Goal: Task Accomplishment & Management: Use online tool/utility

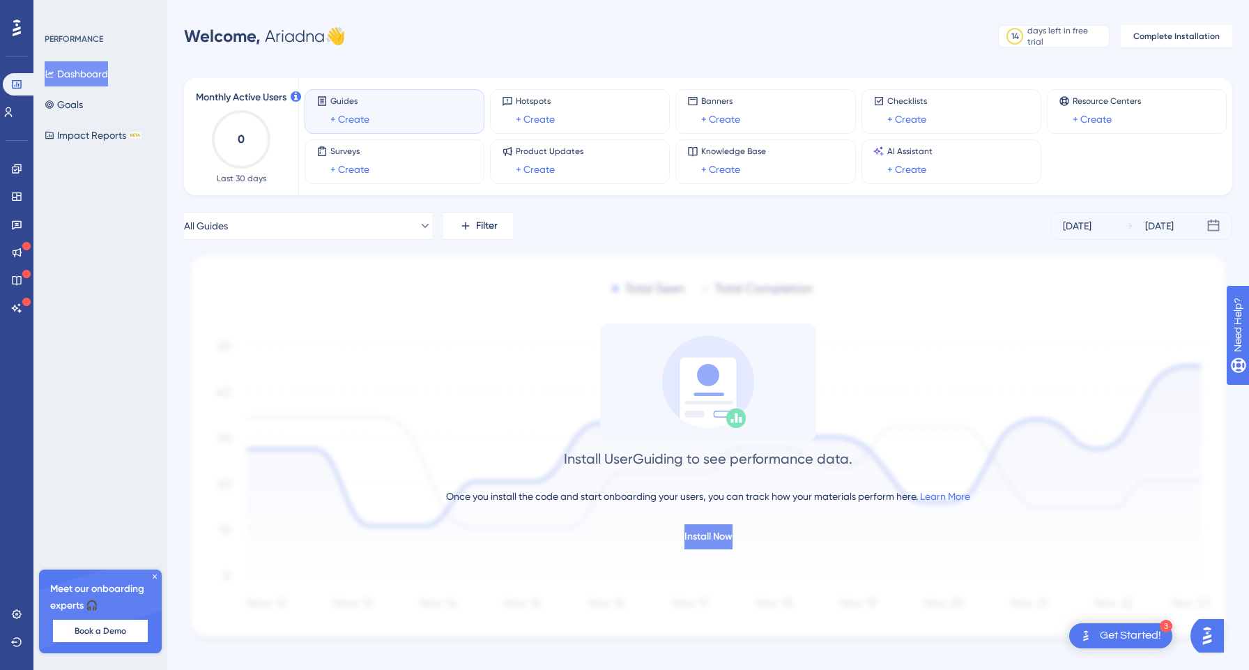
click at [714, 528] on button "Install Now" at bounding box center [708, 536] width 48 height 25
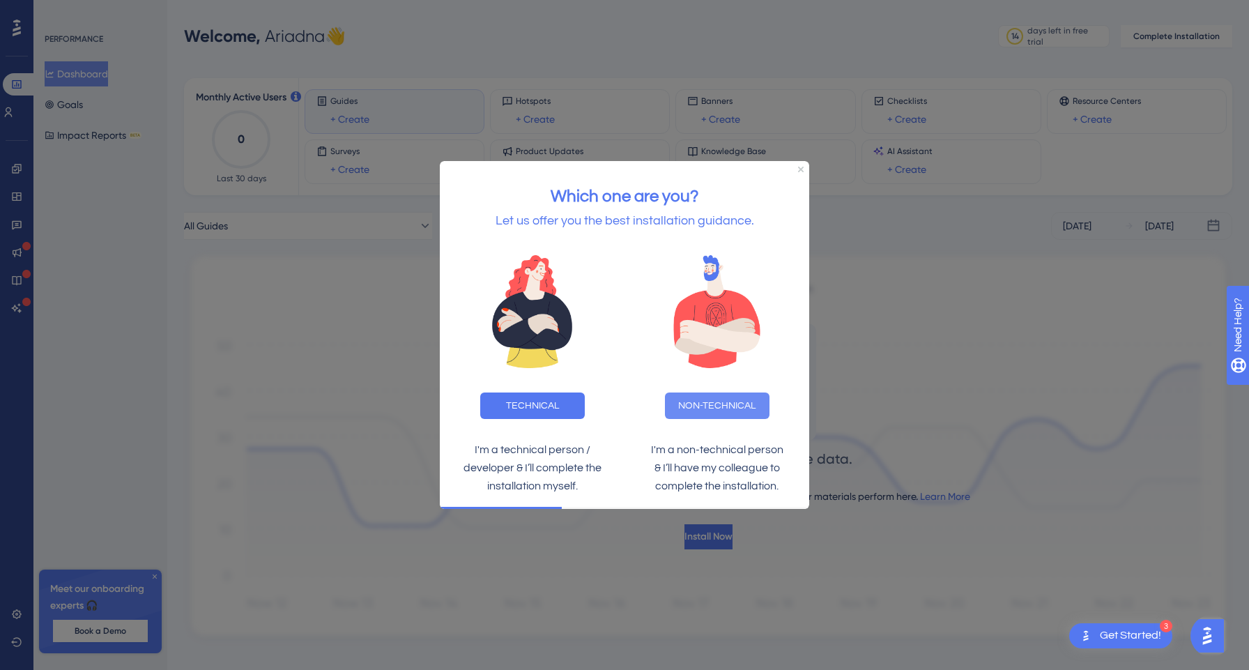
click at [708, 402] on button "NON-TECHNICAL" at bounding box center [717, 405] width 105 height 26
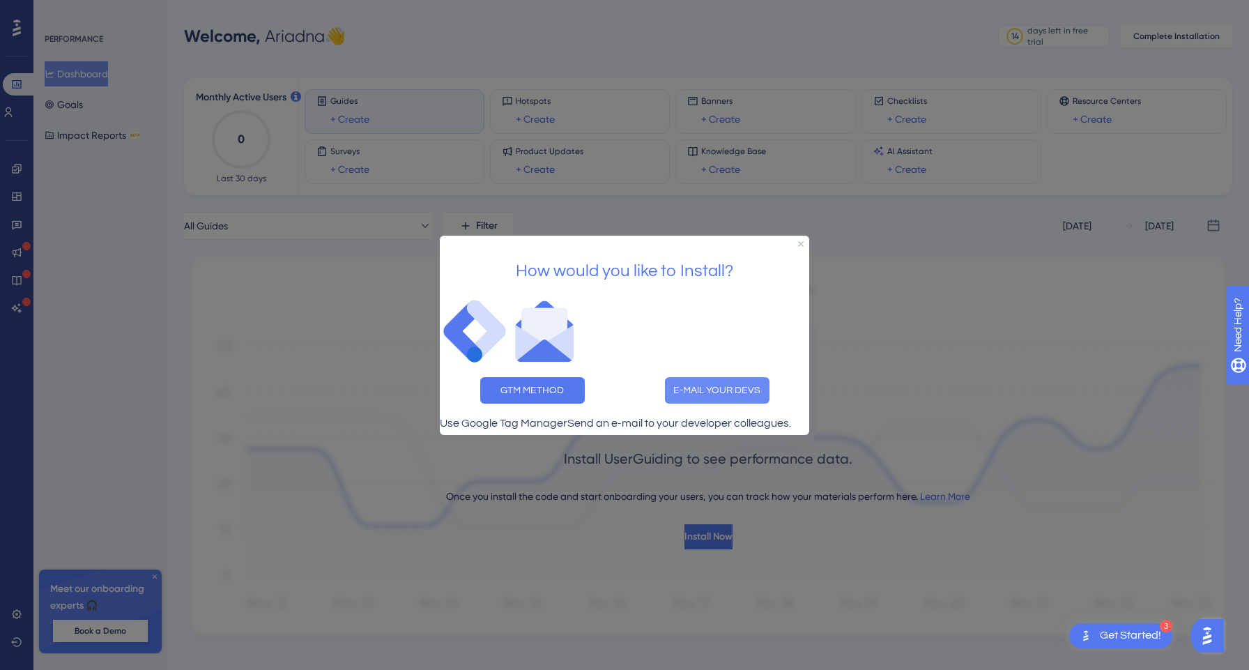
click at [722, 381] on button "E-MAIL YOUR DEVS" at bounding box center [717, 389] width 105 height 26
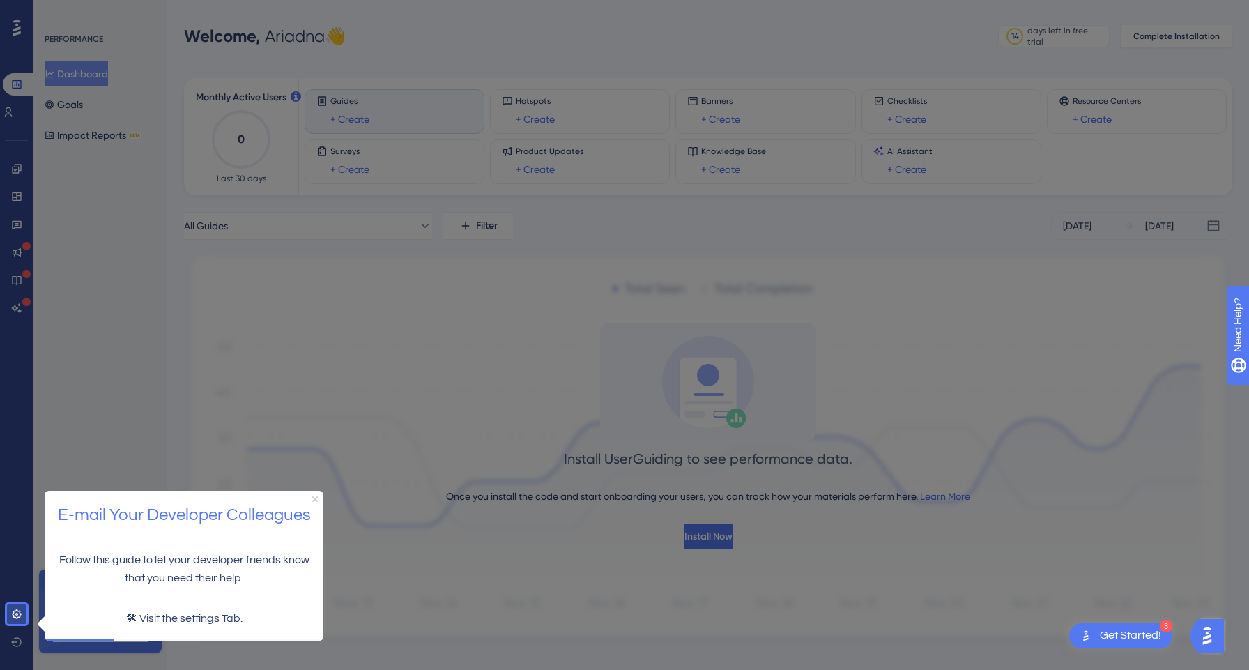
click at [222, 576] on p "Follow this guide to let your developer friends know that you need their help." at bounding box center [184, 569] width 256 height 36
click at [220, 615] on p "🛠 Visit the settings Tab." at bounding box center [184, 618] width 256 height 18
click at [21, 613] on icon at bounding box center [16, 613] width 9 height 9
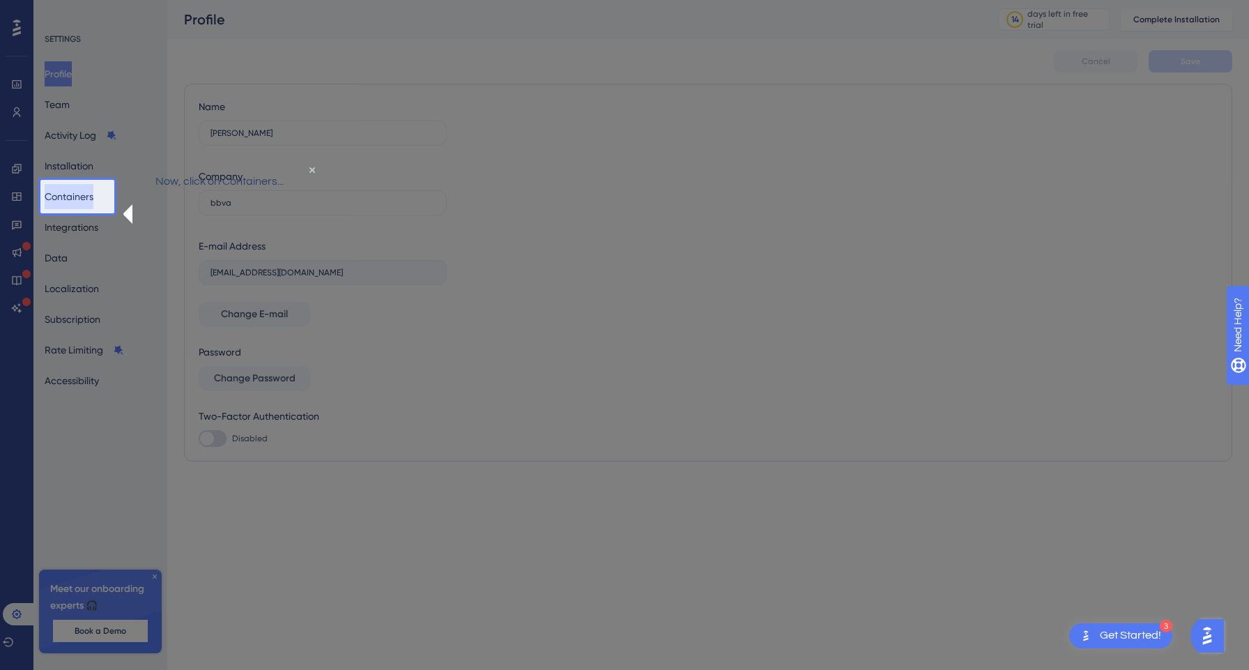
click at [85, 199] on button "Containers" at bounding box center [69, 196] width 49 height 25
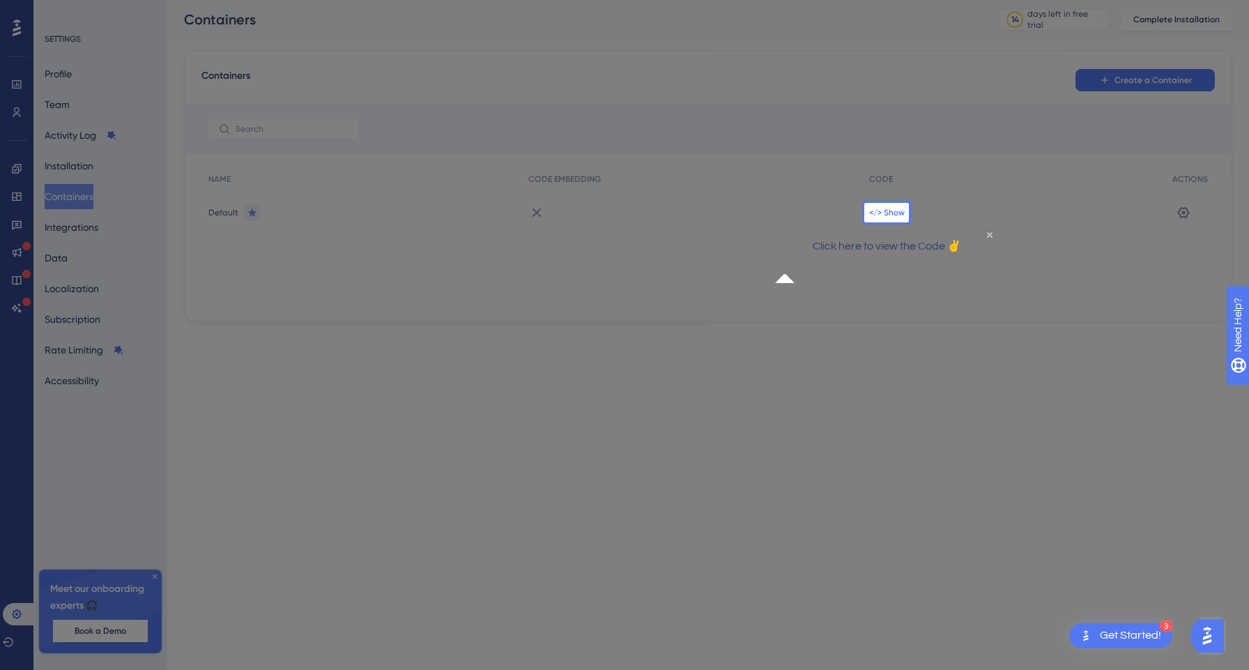
click at [896, 212] on span "</> Show" at bounding box center [887, 212] width 36 height 11
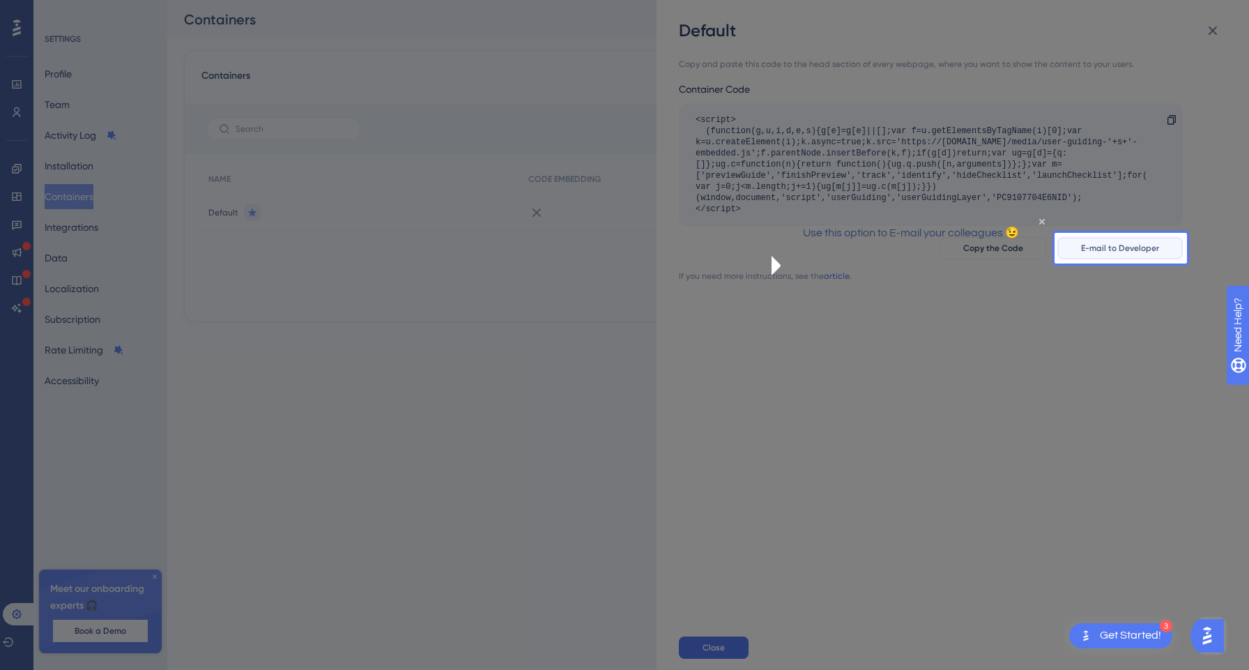
click at [1094, 252] on span "E-mail to Developer" at bounding box center [1120, 248] width 78 height 11
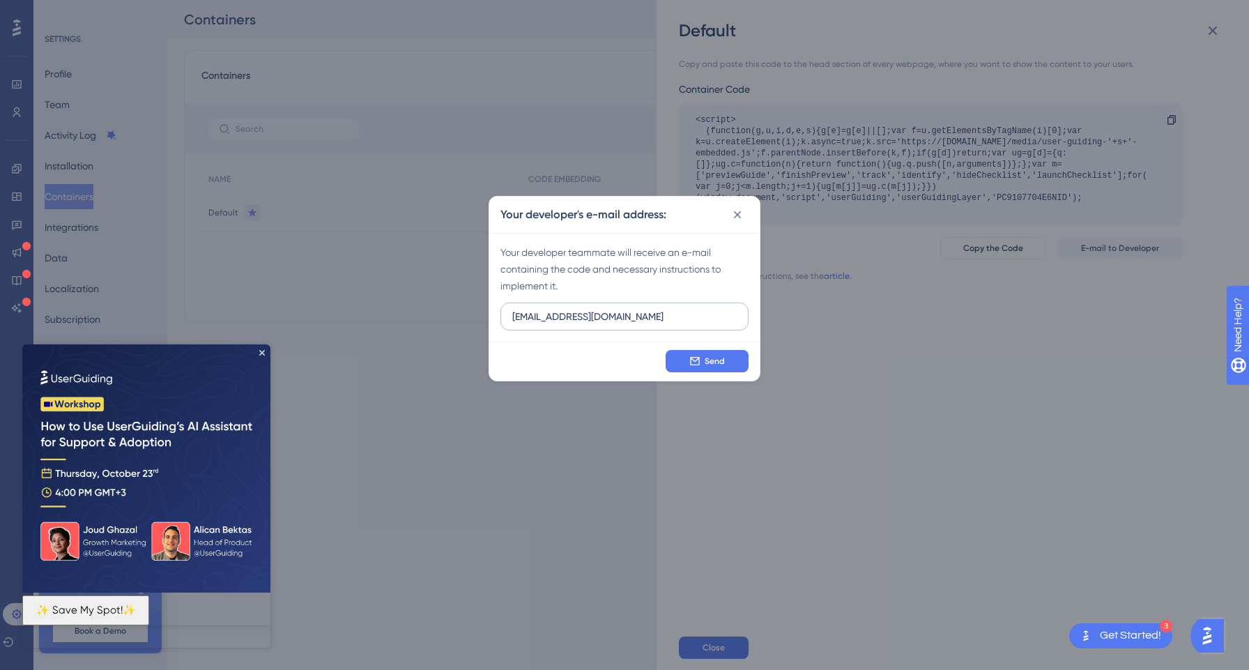
type input "[EMAIL_ADDRESS][DOMAIN_NAME]"
click at [719, 362] on span "Send" at bounding box center [715, 360] width 20 height 11
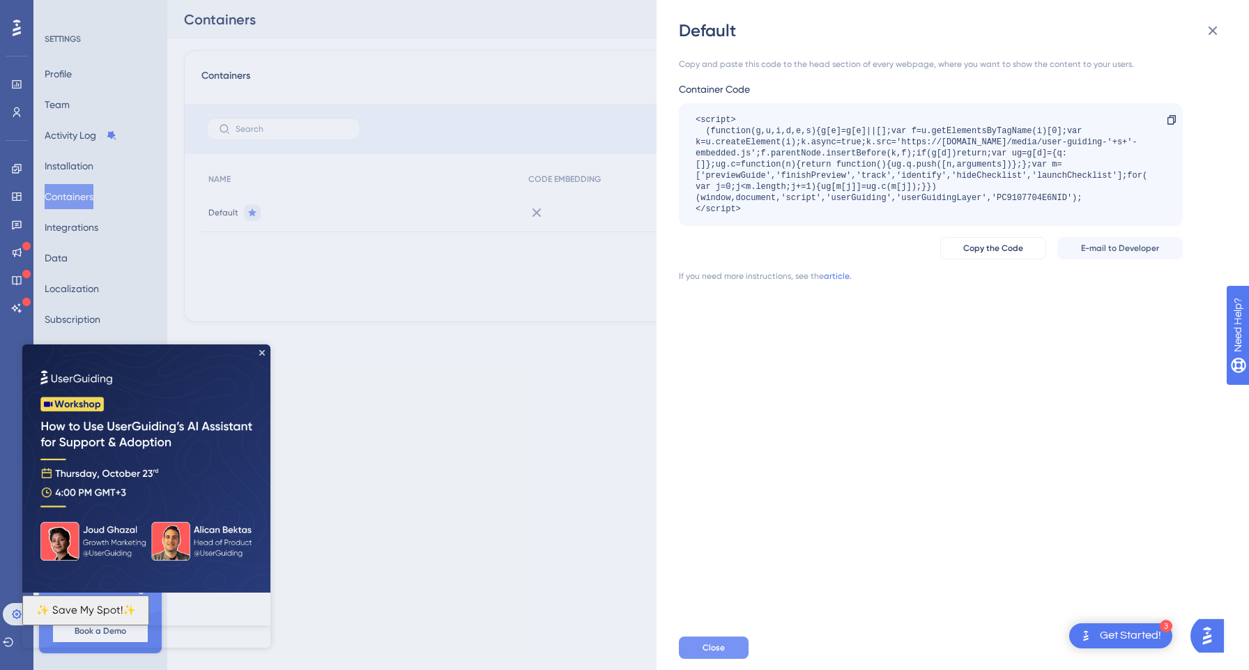
click at [700, 649] on button "Close" at bounding box center [714, 647] width 70 height 22
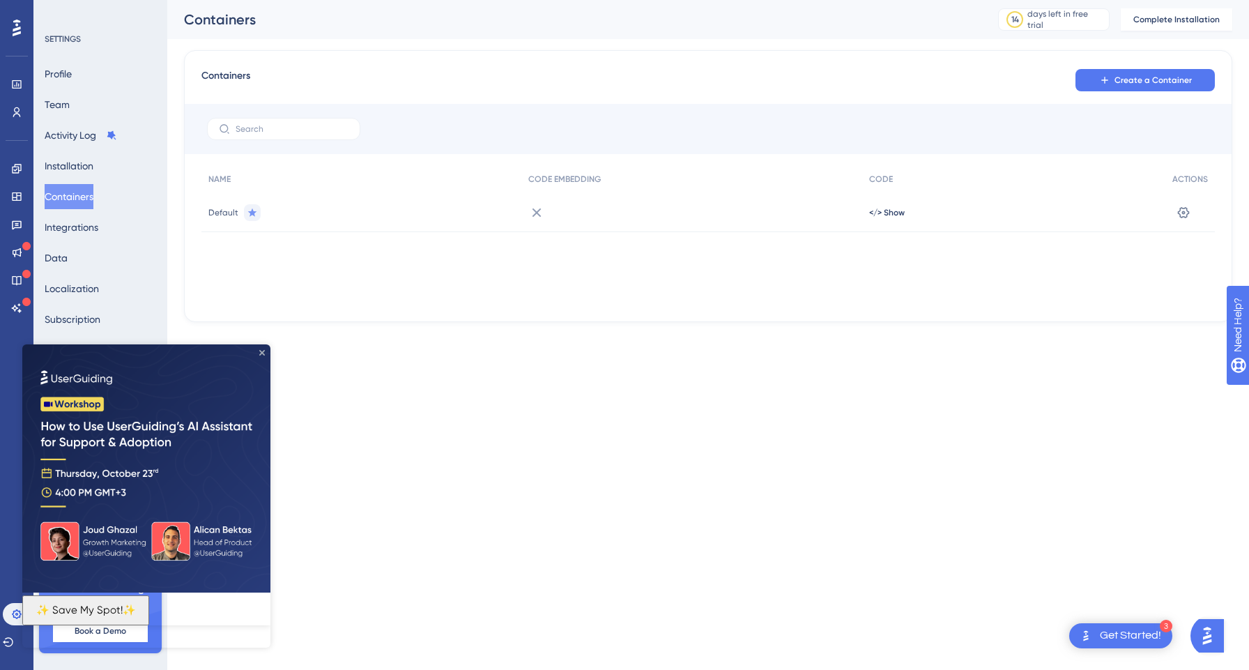
click at [262, 351] on icon "Close Preview" at bounding box center [262, 353] width 6 height 6
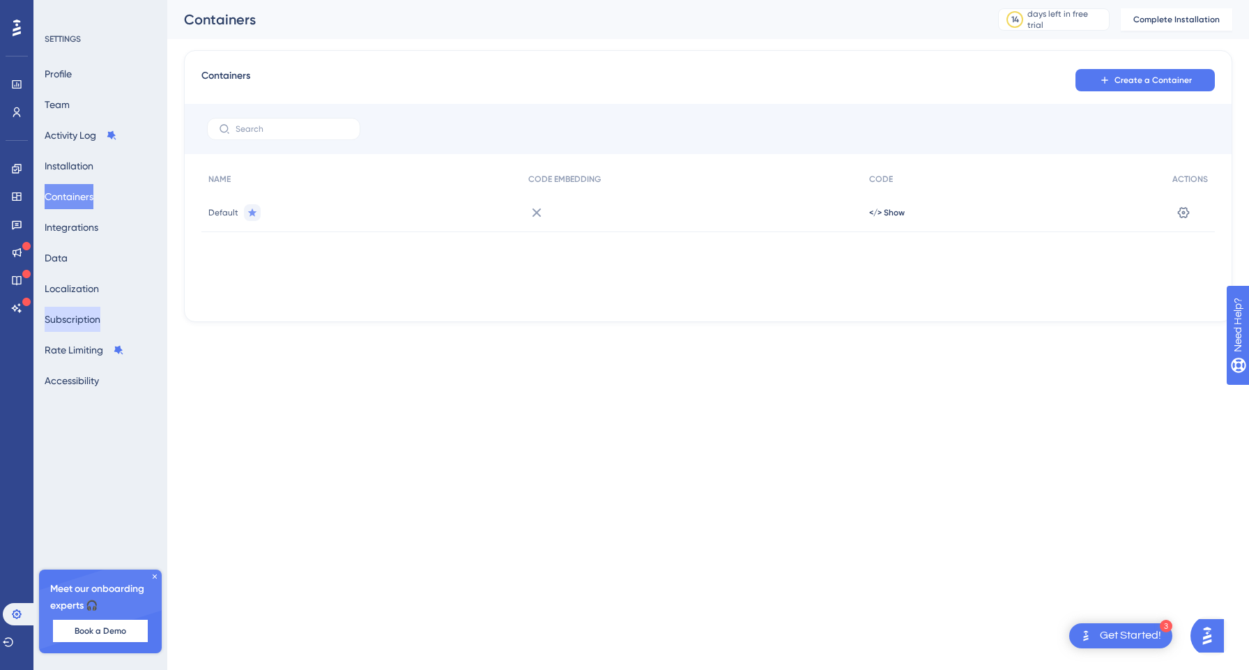
click at [93, 307] on button "Subscription" at bounding box center [73, 319] width 56 height 25
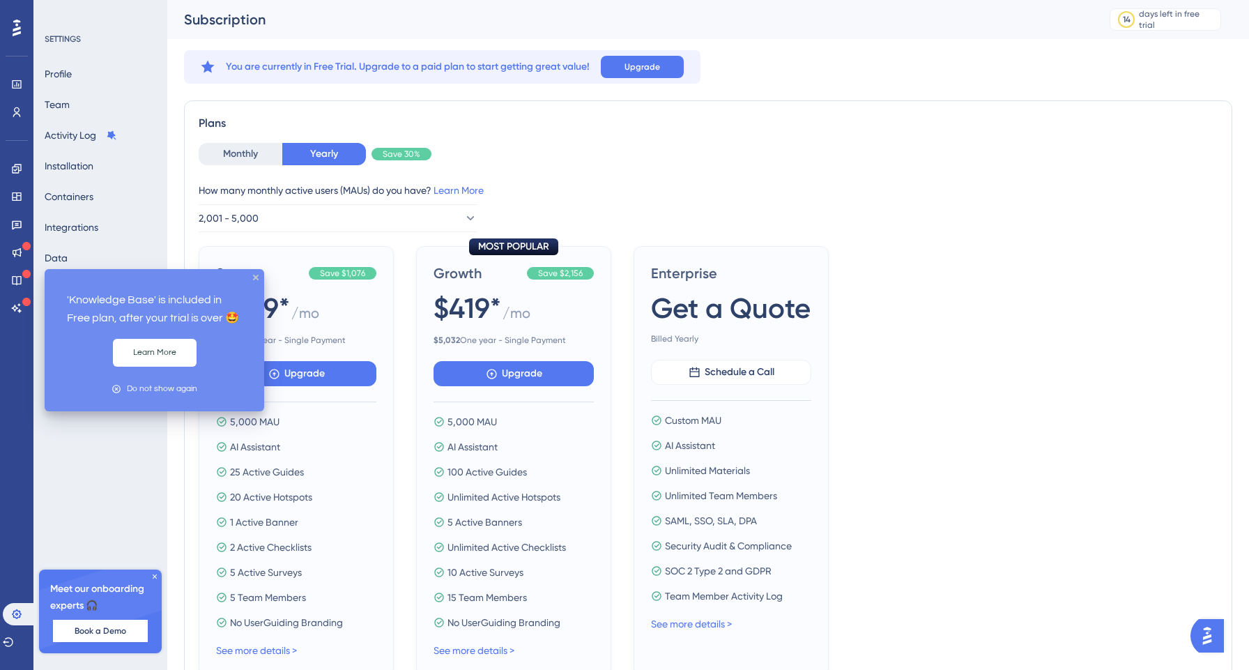
click at [23, 279] on div at bounding box center [26, 274] width 8 height 11
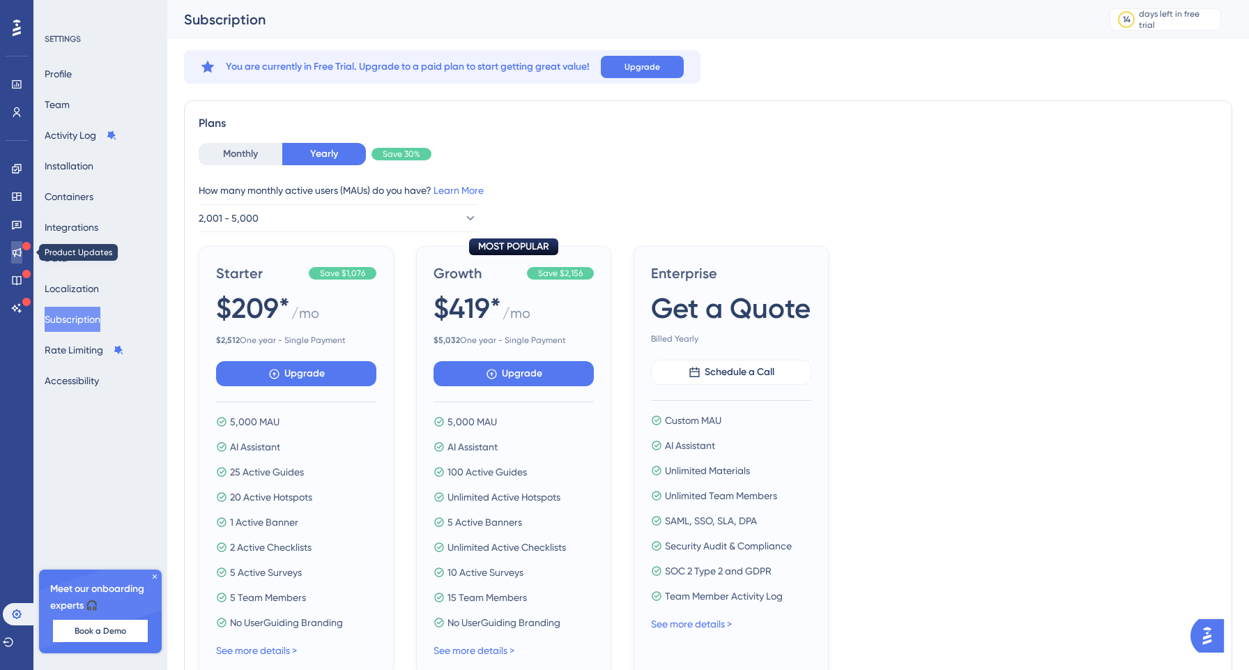
click at [22, 254] on link at bounding box center [16, 252] width 11 height 22
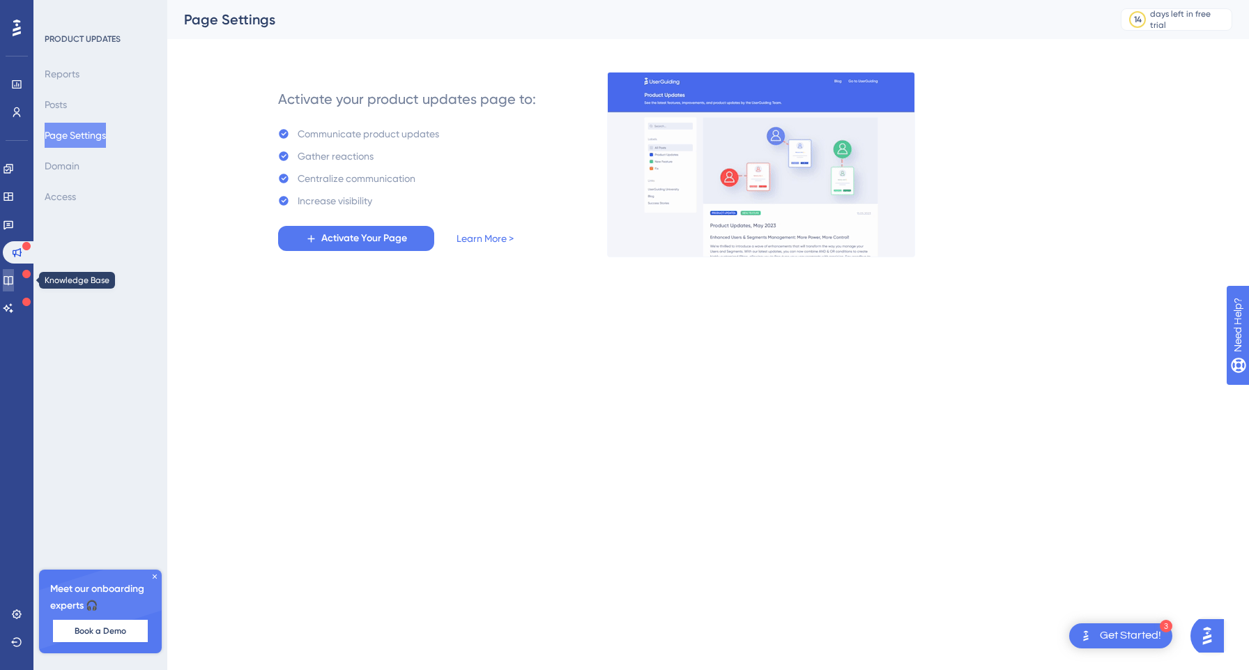
click at [14, 279] on icon at bounding box center [8, 280] width 11 height 11
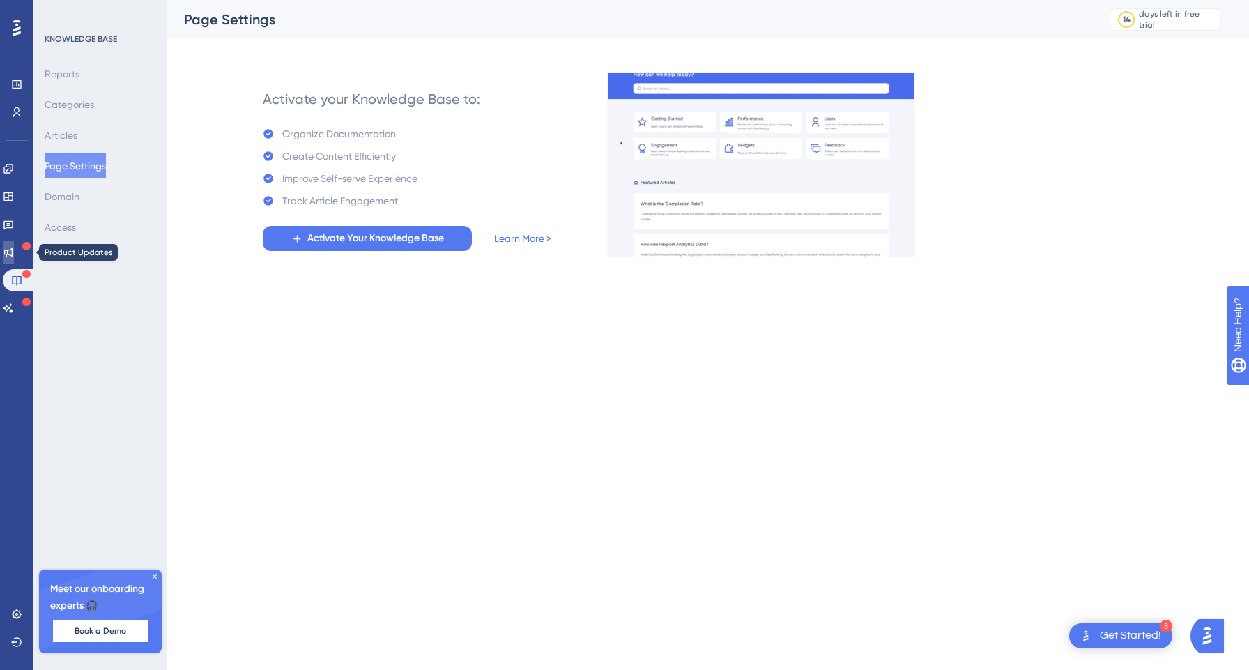
click at [14, 259] on link at bounding box center [8, 252] width 11 height 22
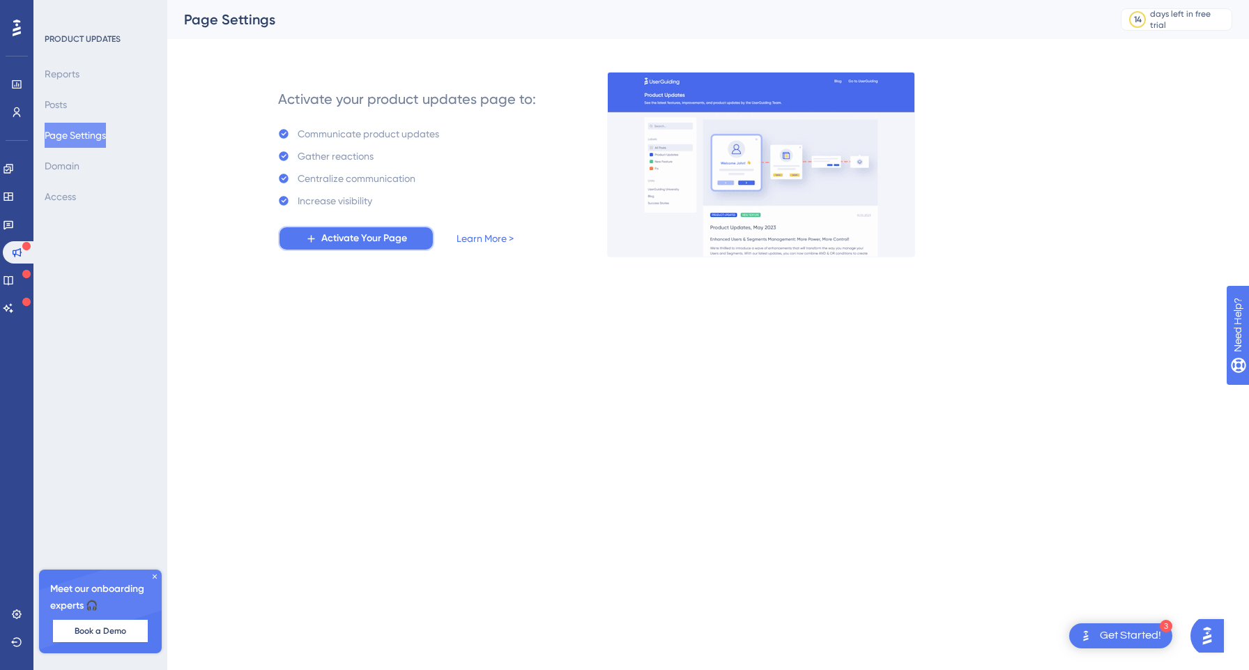
click at [325, 241] on span "Activate Your Page" at bounding box center [364, 238] width 86 height 17
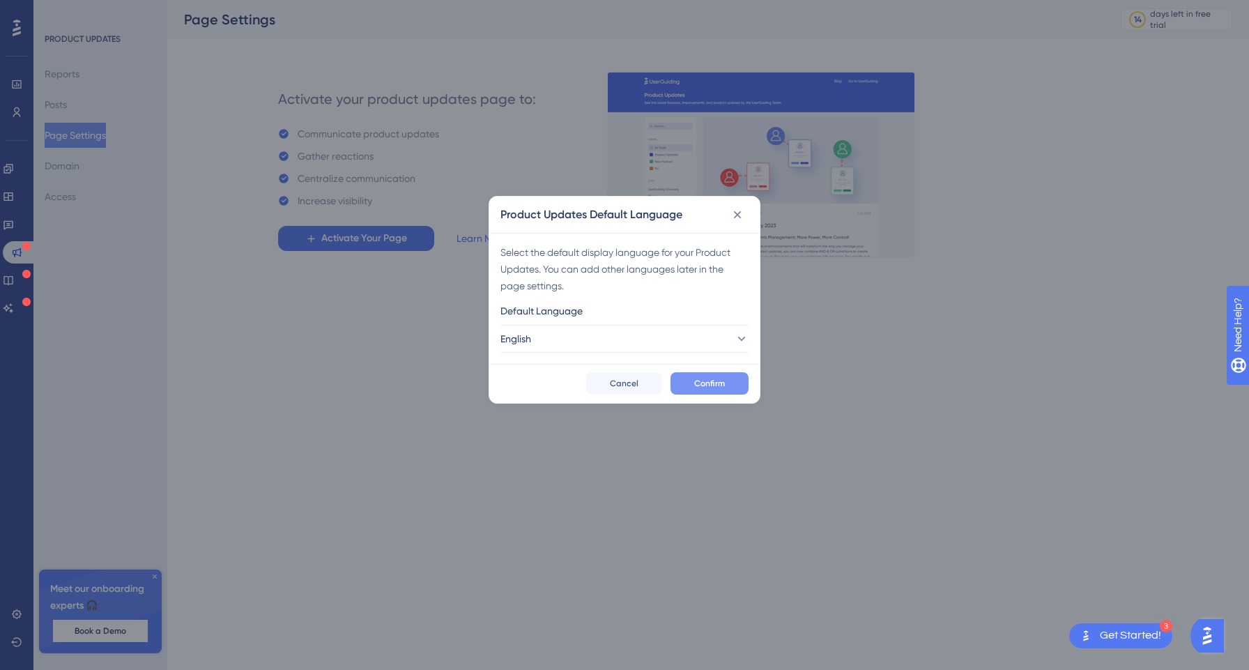
click at [716, 381] on span "Confirm" at bounding box center [709, 383] width 31 height 11
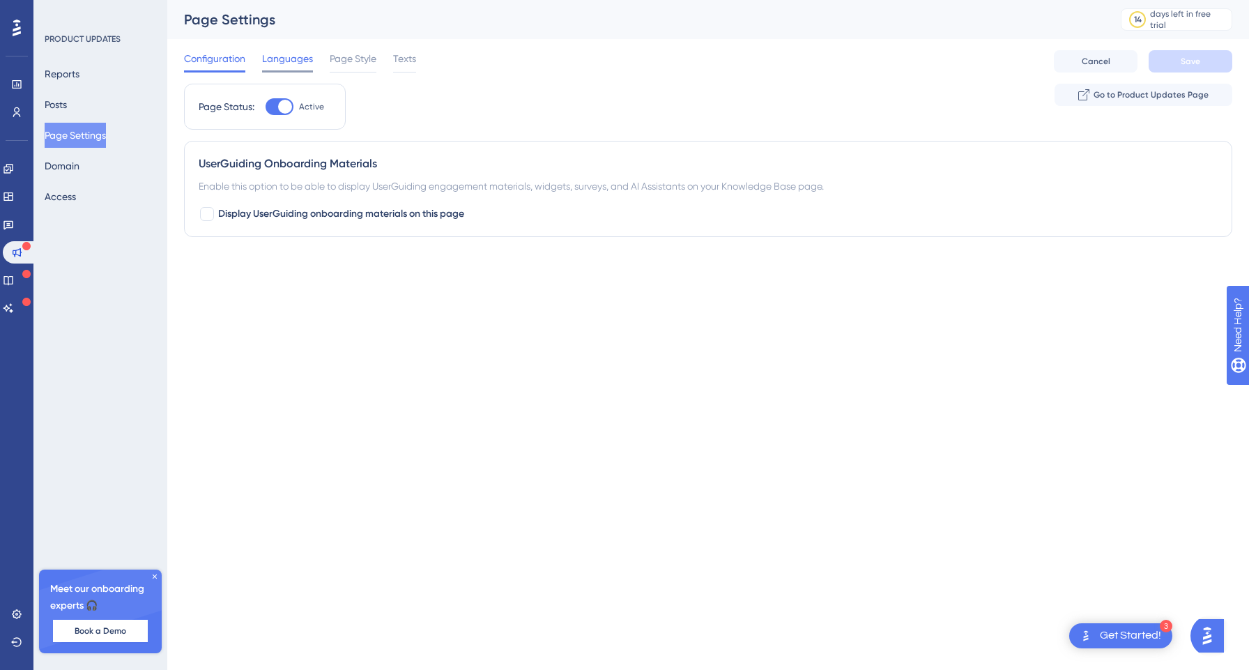
click at [291, 60] on span "Languages" at bounding box center [287, 58] width 51 height 17
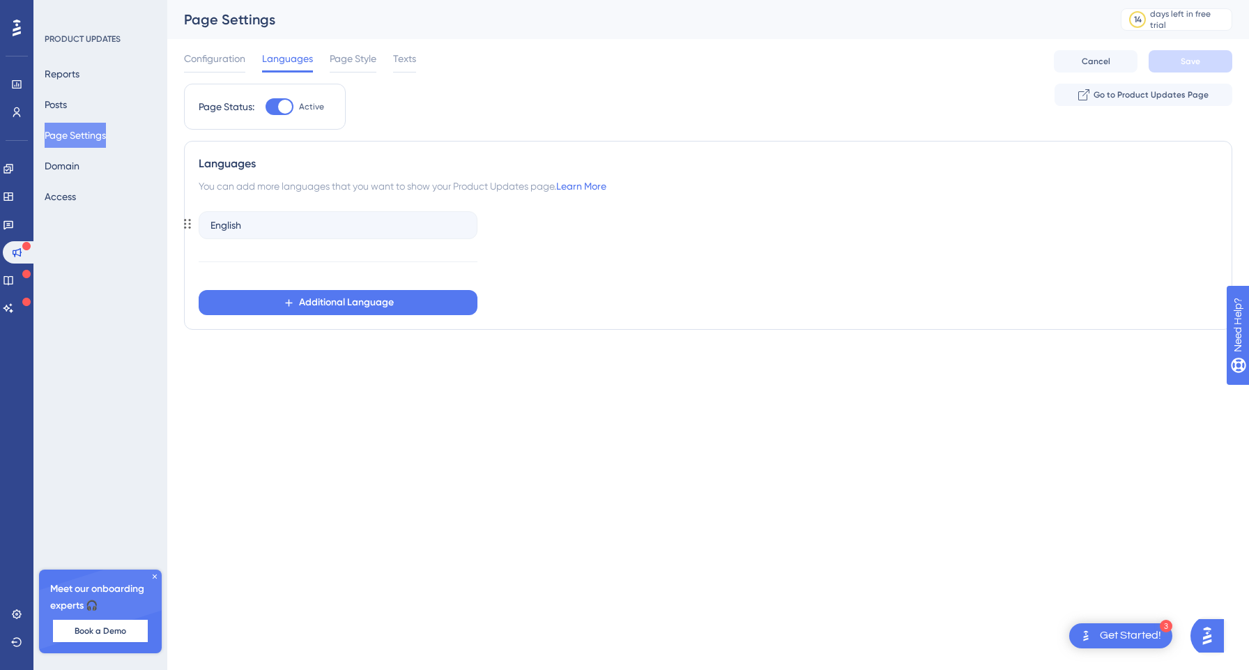
click at [268, 229] on div "English" at bounding box center [338, 225] width 279 height 28
click at [268, 227] on div "English" at bounding box center [338, 225] width 279 height 28
click at [187, 224] on div "Languages You can add more languages that you want to show your Product Updates…" at bounding box center [708, 235] width 1048 height 189
click at [223, 224] on span "English" at bounding box center [225, 225] width 31 height 17
click at [238, 226] on span "English" at bounding box center [225, 225] width 31 height 17
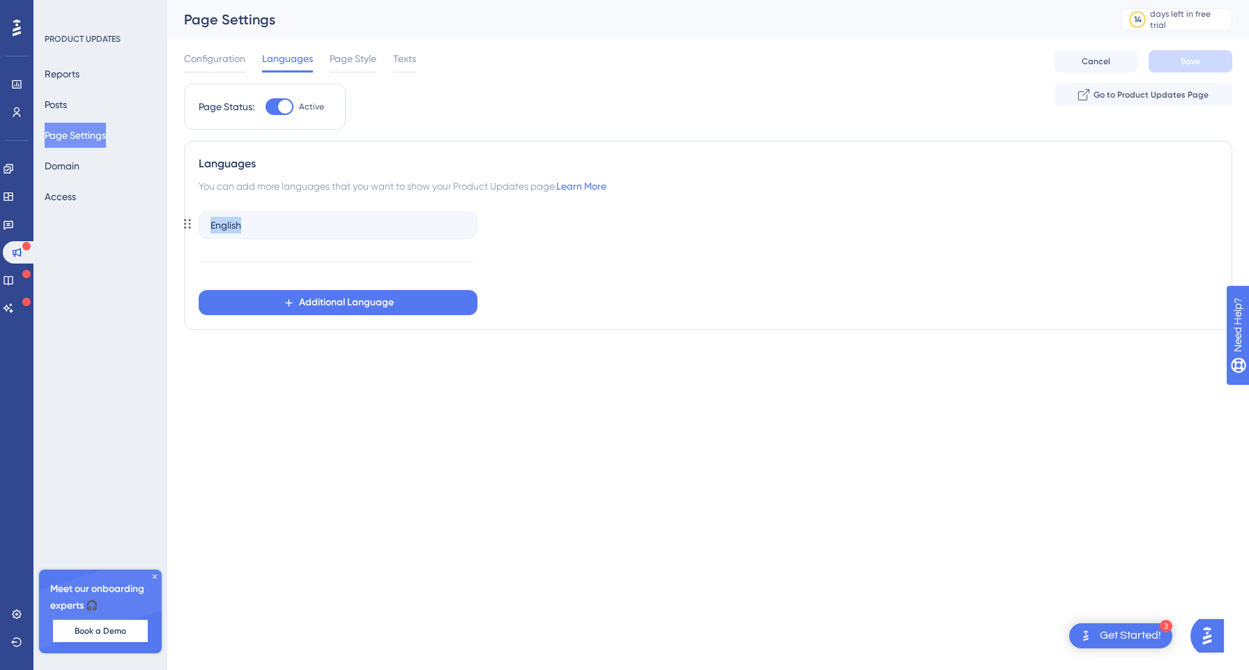
click at [238, 226] on span "English" at bounding box center [225, 225] width 31 height 17
click at [319, 300] on span "Additional Language" at bounding box center [346, 302] width 95 height 17
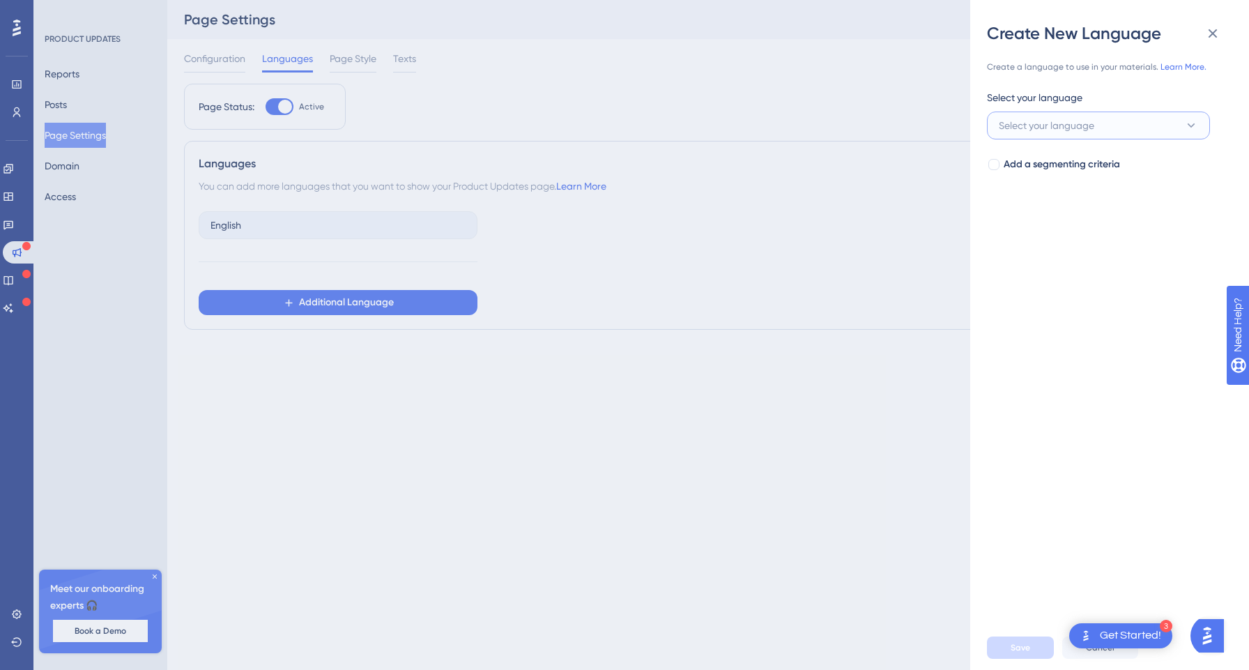
click at [1105, 124] on button "Select your language" at bounding box center [1098, 126] width 223 height 28
type input "sp"
click at [1038, 207] on span "Spanish" at bounding box center [1025, 210] width 36 height 17
click at [1016, 650] on span "Save" at bounding box center [1021, 647] width 20 height 11
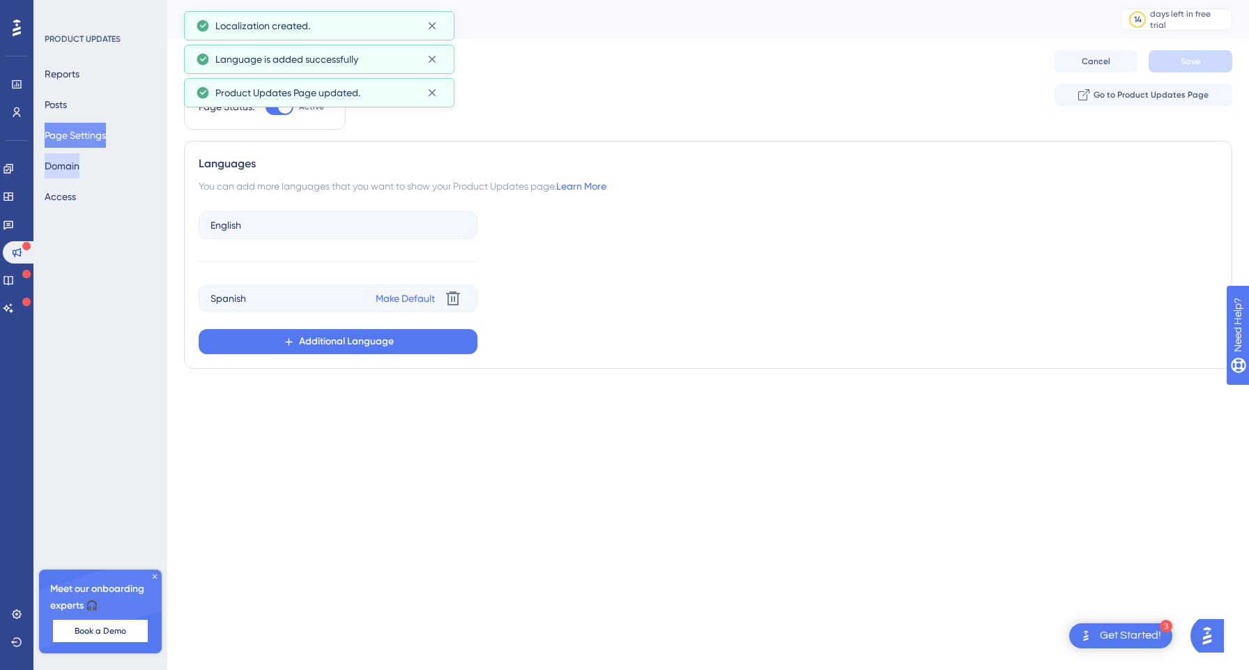
click at [79, 171] on button "Domain" at bounding box center [62, 165] width 35 height 25
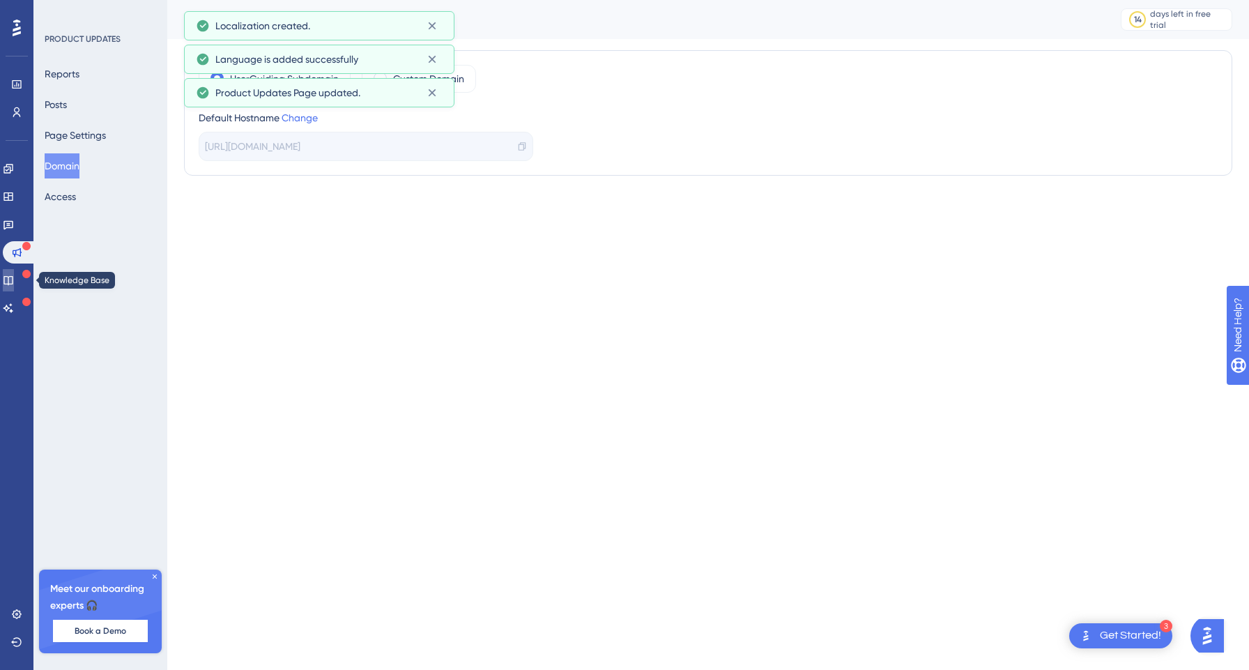
click at [12, 285] on icon at bounding box center [8, 280] width 11 height 11
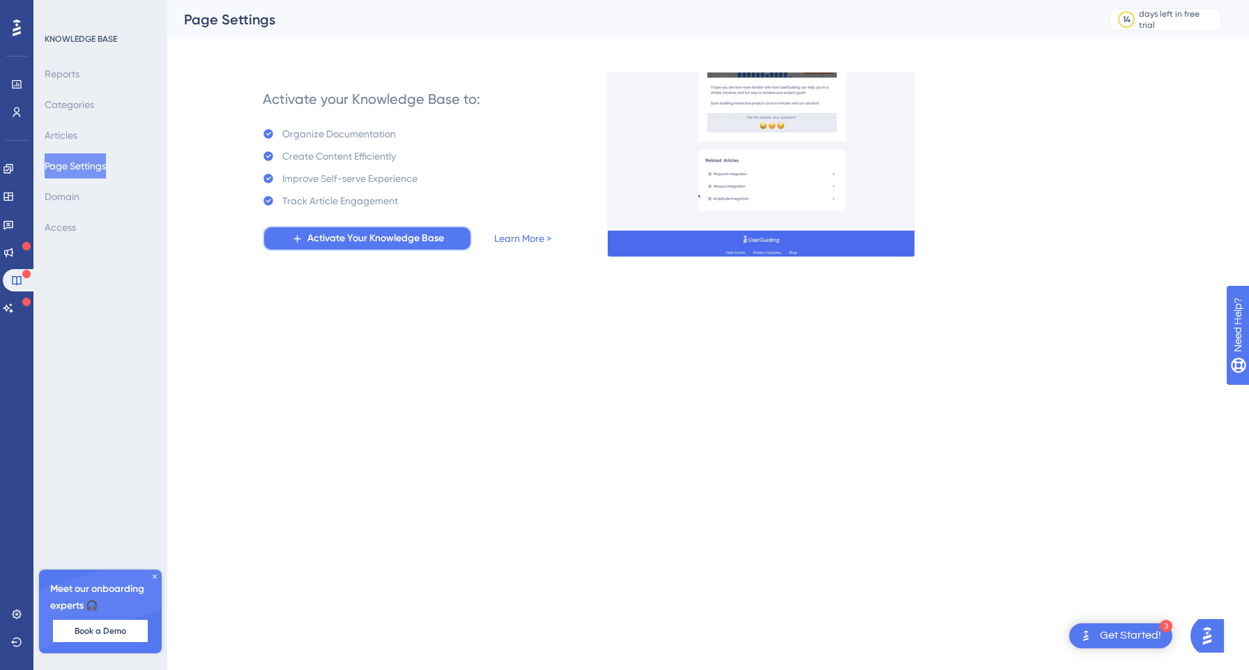
click at [422, 245] on span "Activate Your Knowledge Base" at bounding box center [375, 238] width 137 height 17
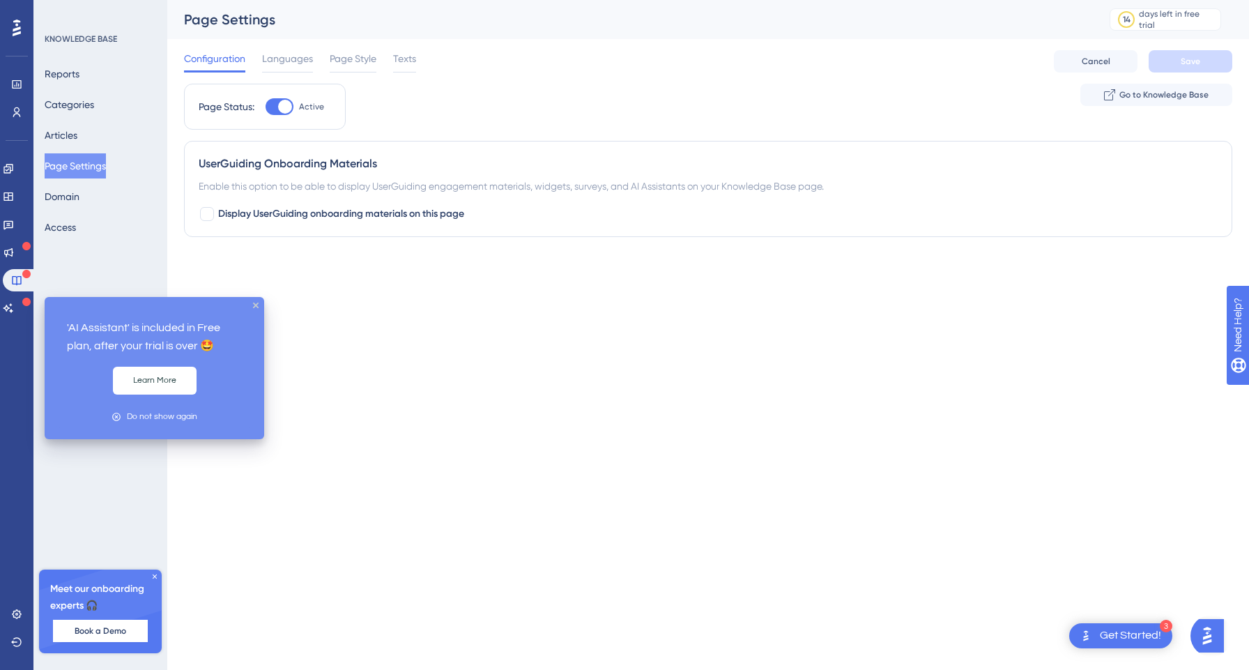
click at [30, 300] on icon at bounding box center [26, 302] width 8 height 8
click at [25, 305] on icon at bounding box center [26, 302] width 8 height 8
click at [145, 377] on button "Learn More" at bounding box center [155, 381] width 84 height 28
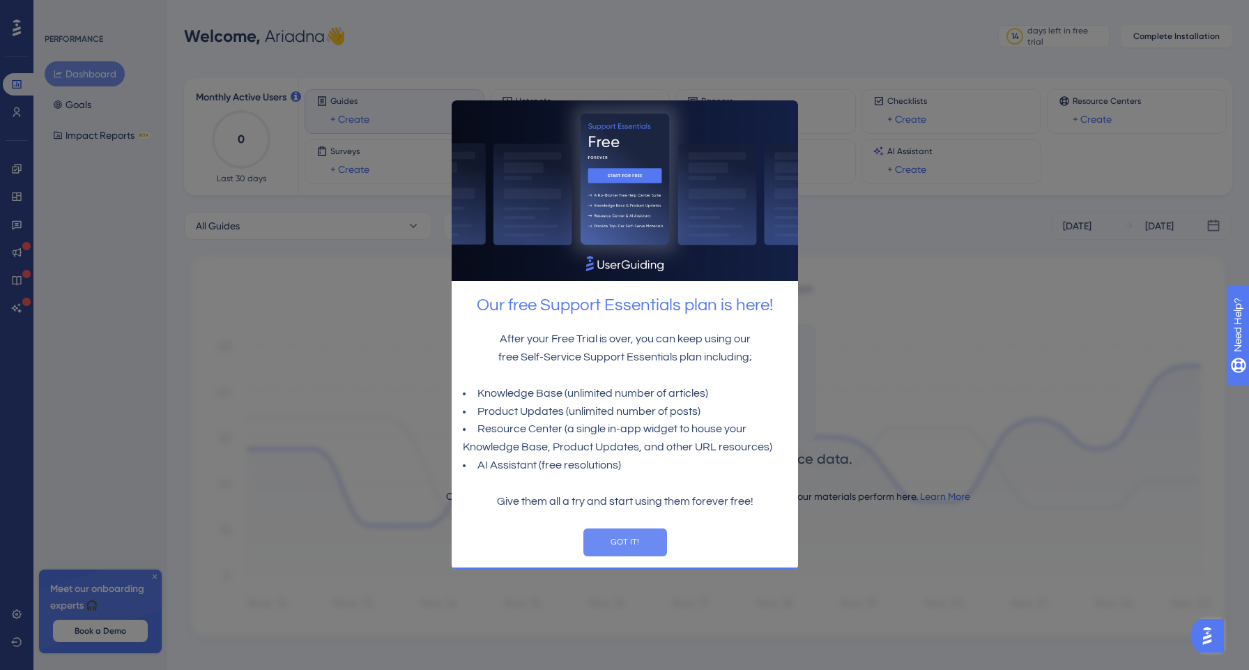
click at [631, 544] on button "GOT IT!" at bounding box center [625, 542] width 84 height 28
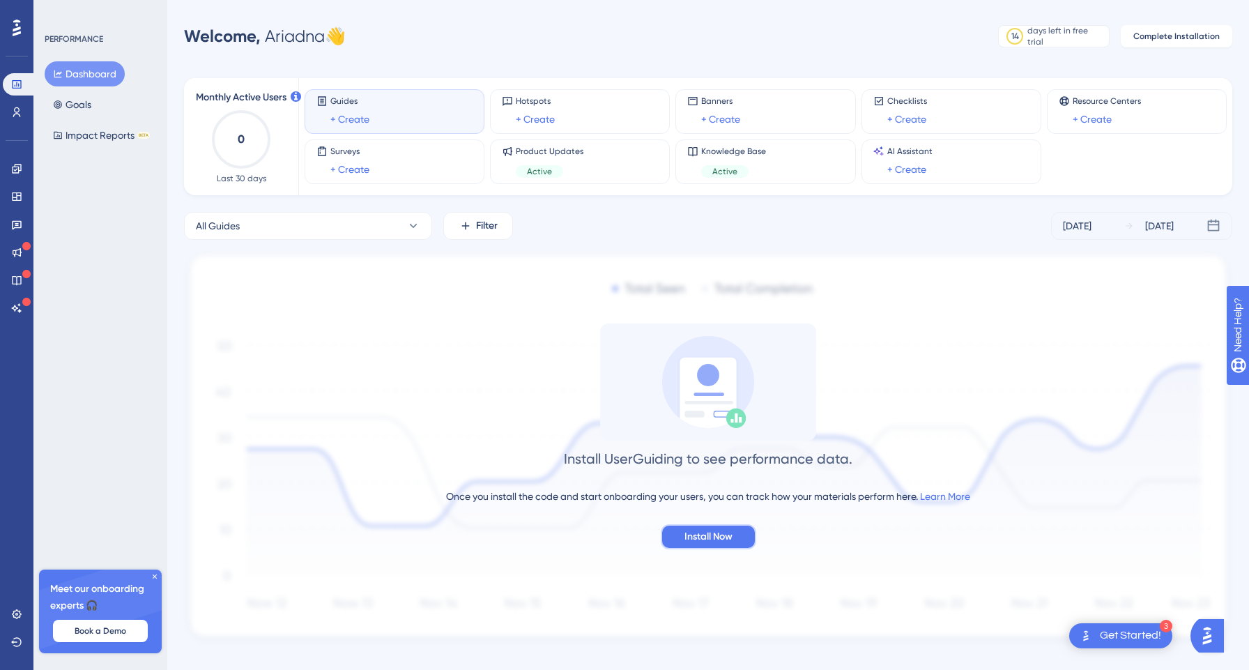
click at [703, 532] on span "Install Now" at bounding box center [708, 536] width 48 height 17
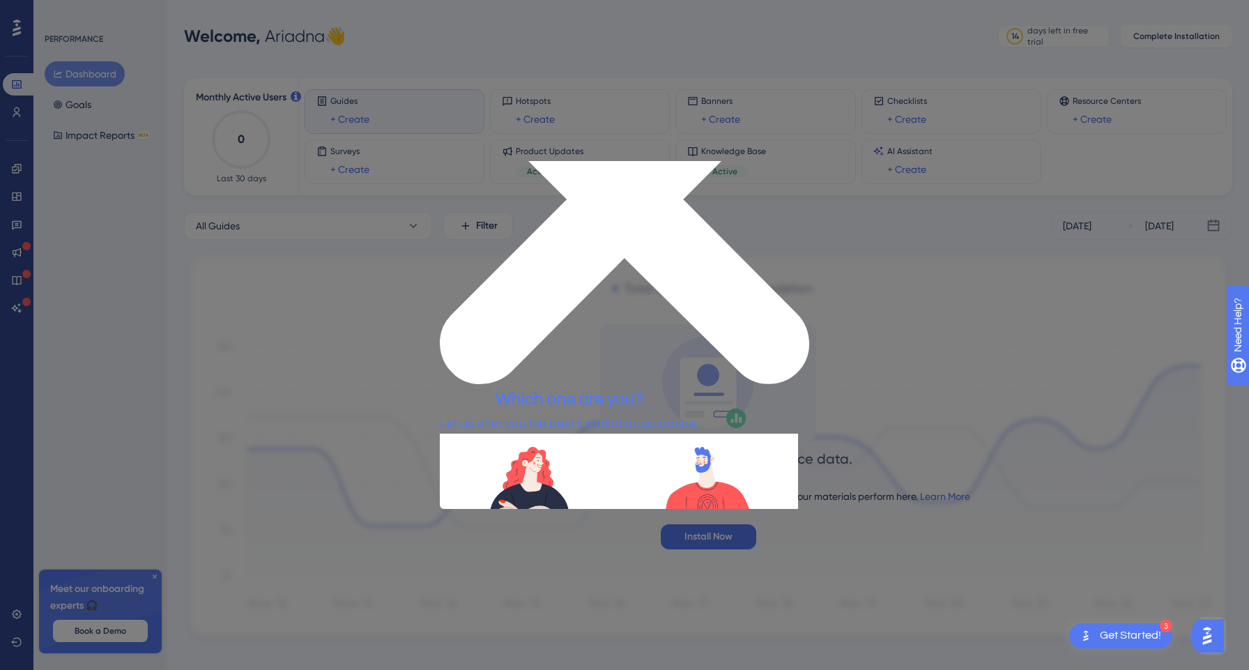
click at [850, 72] on div at bounding box center [624, 335] width 1249 height 670
click at [698, 386] on div "Which one are you? Let us offer you the best installation guidance." at bounding box center [569, 409] width 259 height 47
click at [799, 169] on icon "Close Preview" at bounding box center [624, 199] width 369 height 369
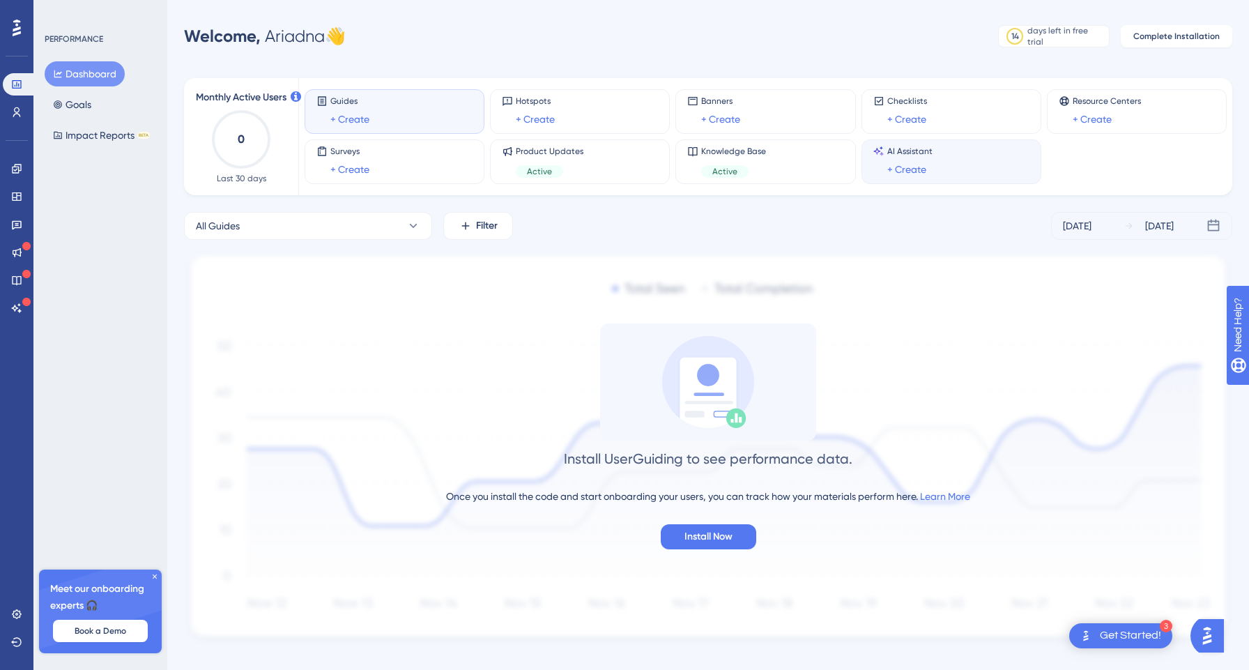
click at [927, 164] on div "+ Create" at bounding box center [909, 169] width 45 height 17
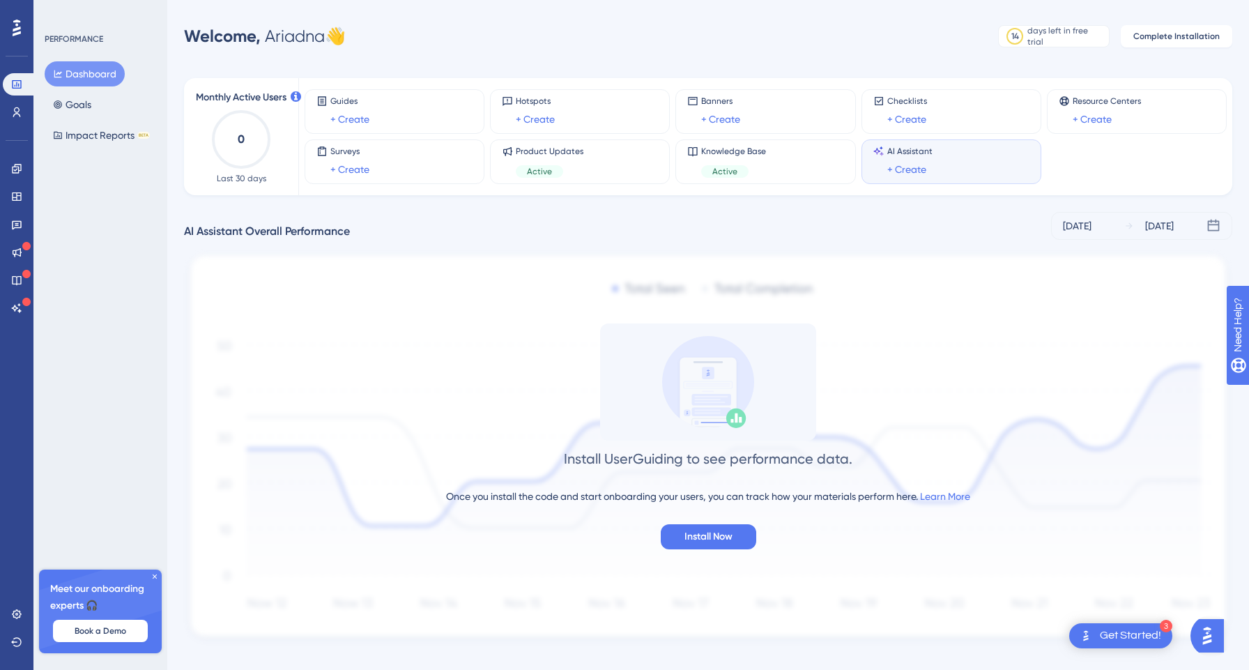
scroll to position [19, 0]
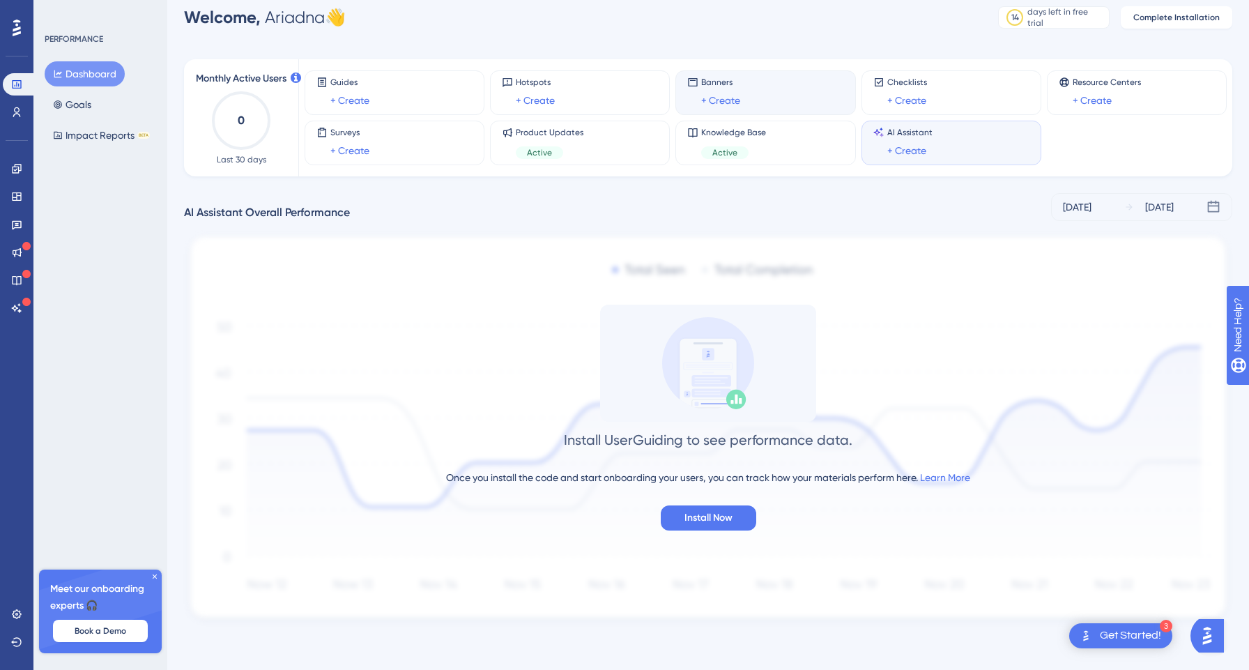
click at [738, 89] on div "Banners + Create" at bounding box center [720, 93] width 39 height 32
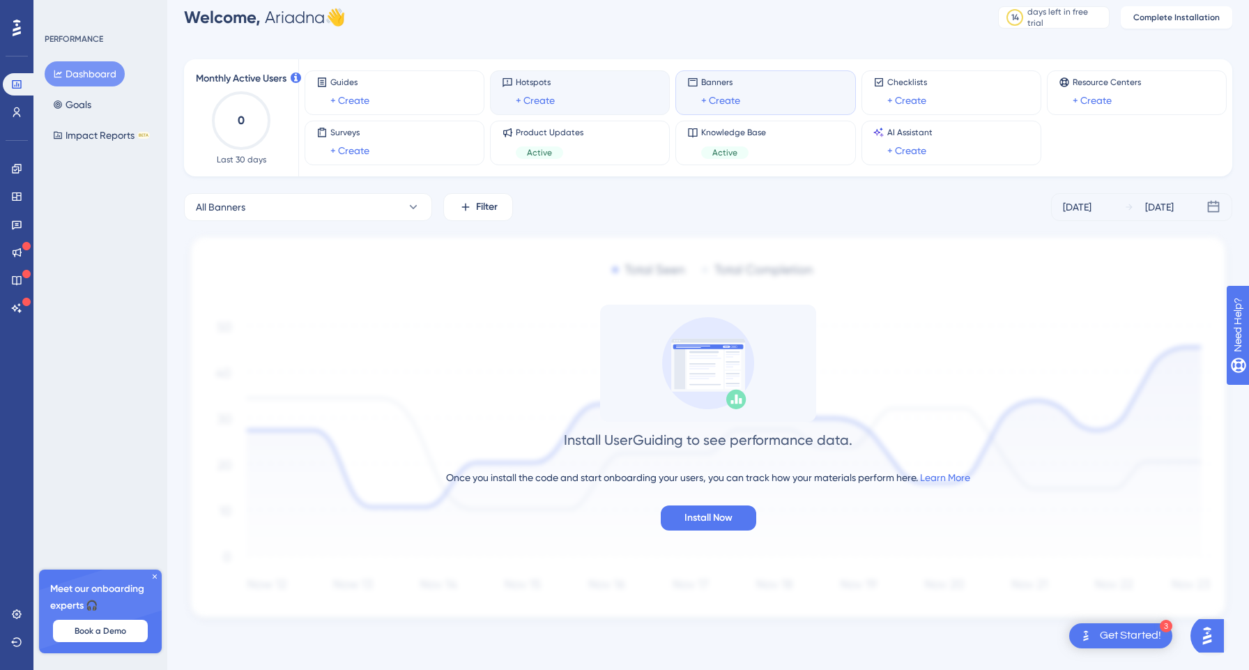
click at [618, 89] on div "Hotspots + Create" at bounding box center [580, 93] width 156 height 32
click at [481, 203] on span "Filter" at bounding box center [487, 207] width 22 height 17
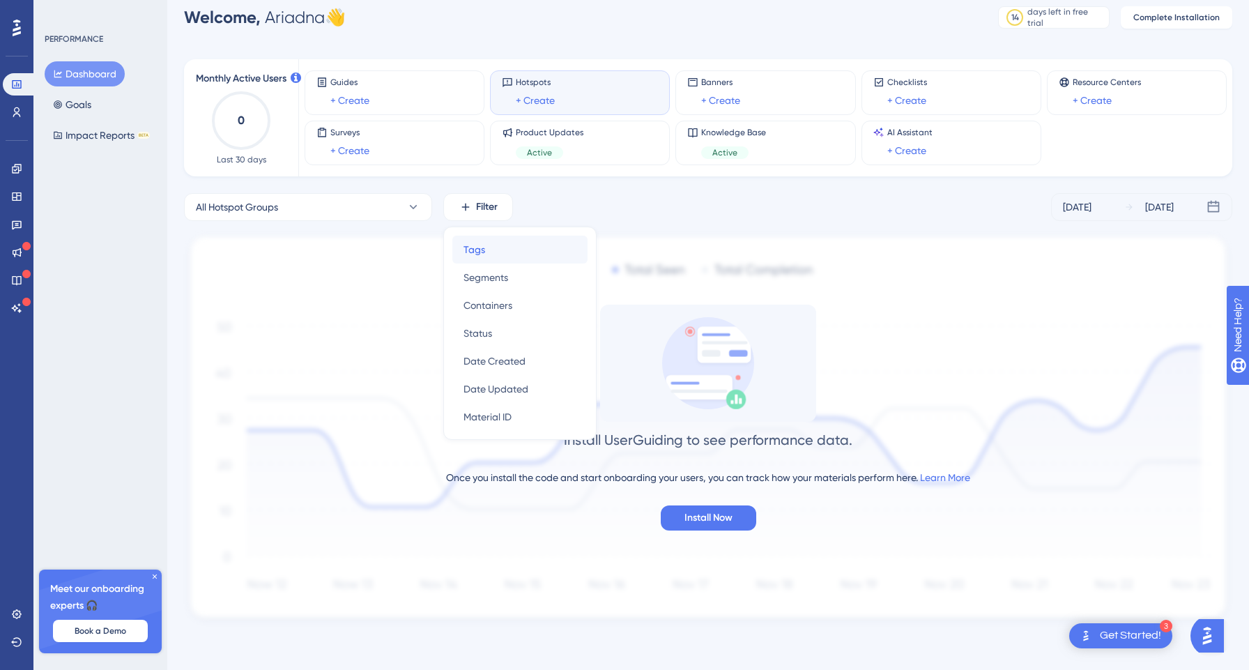
click at [483, 247] on span "Tags" at bounding box center [474, 249] width 22 height 17
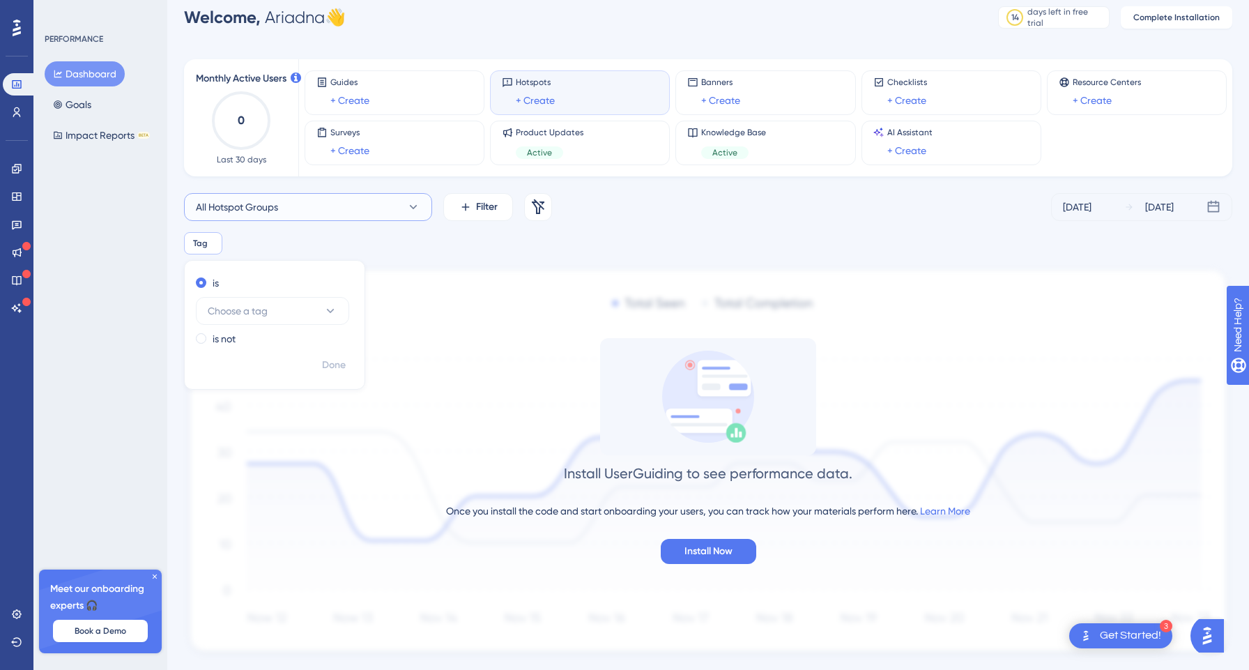
click at [407, 197] on button "All Hotspot Groups" at bounding box center [308, 207] width 248 height 28
click at [712, 551] on span "Install Now" at bounding box center [708, 551] width 48 height 17
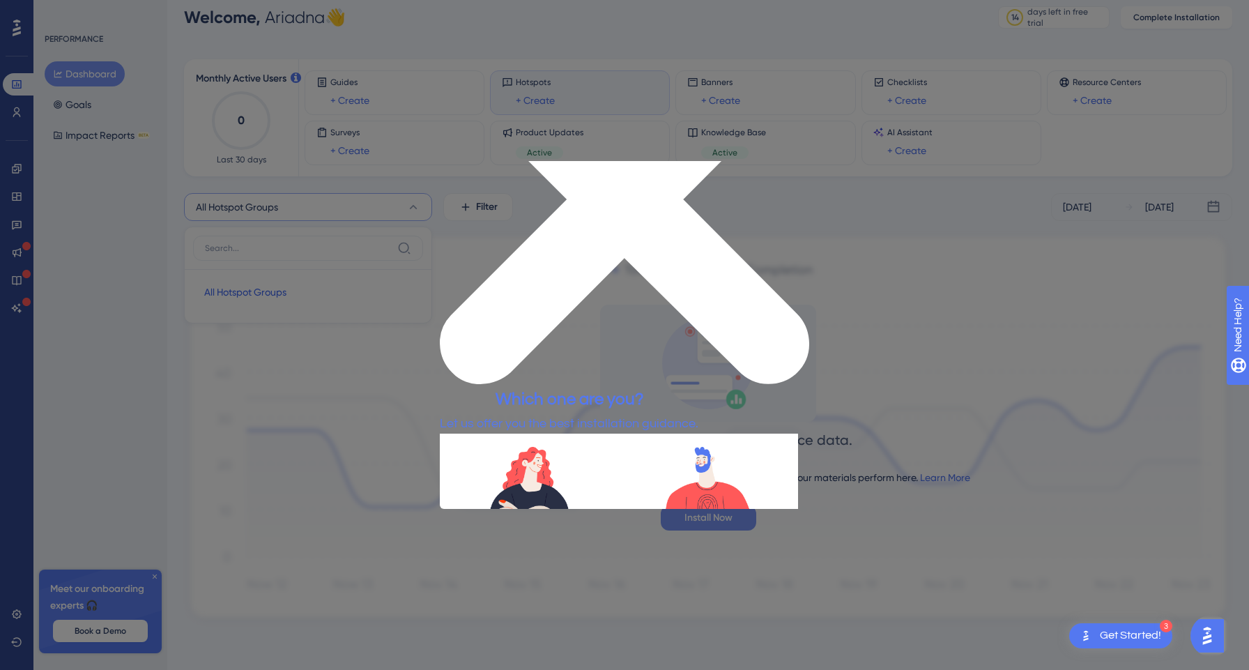
scroll to position [0, 0]
click at [544, 573] on button "TECHNICAL" at bounding box center [492, 586] width 105 height 26
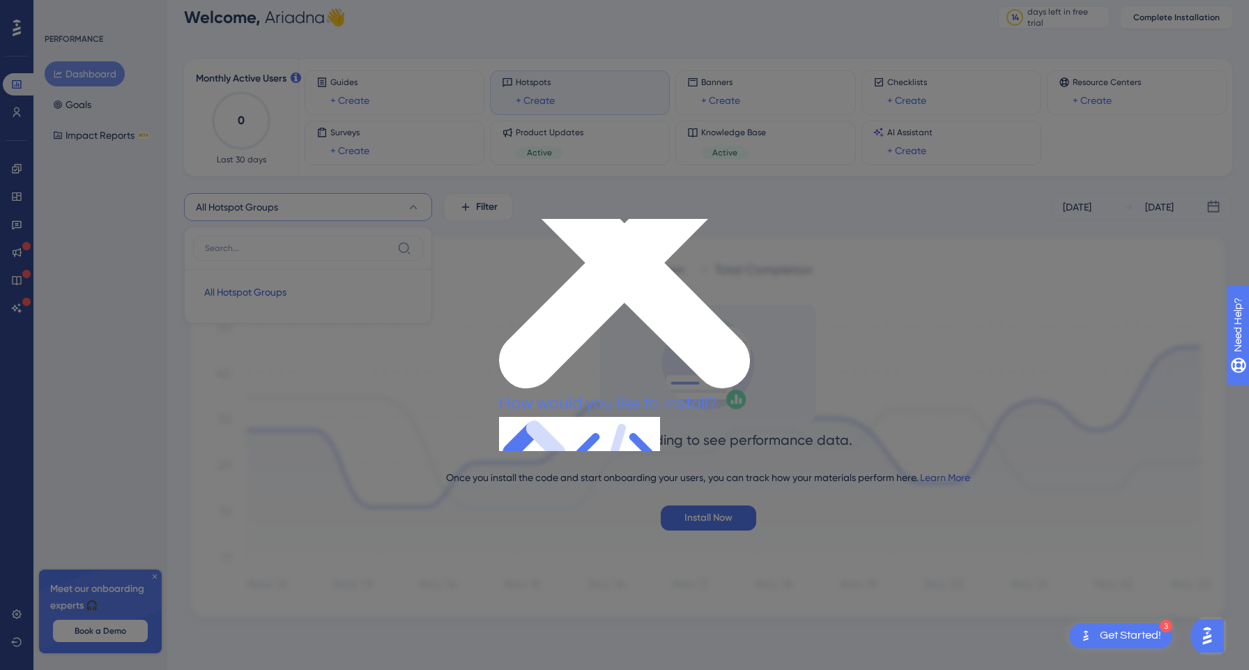
click at [708, 486] on button "MANUALLY" at bounding box center [656, 499] width 105 height 26
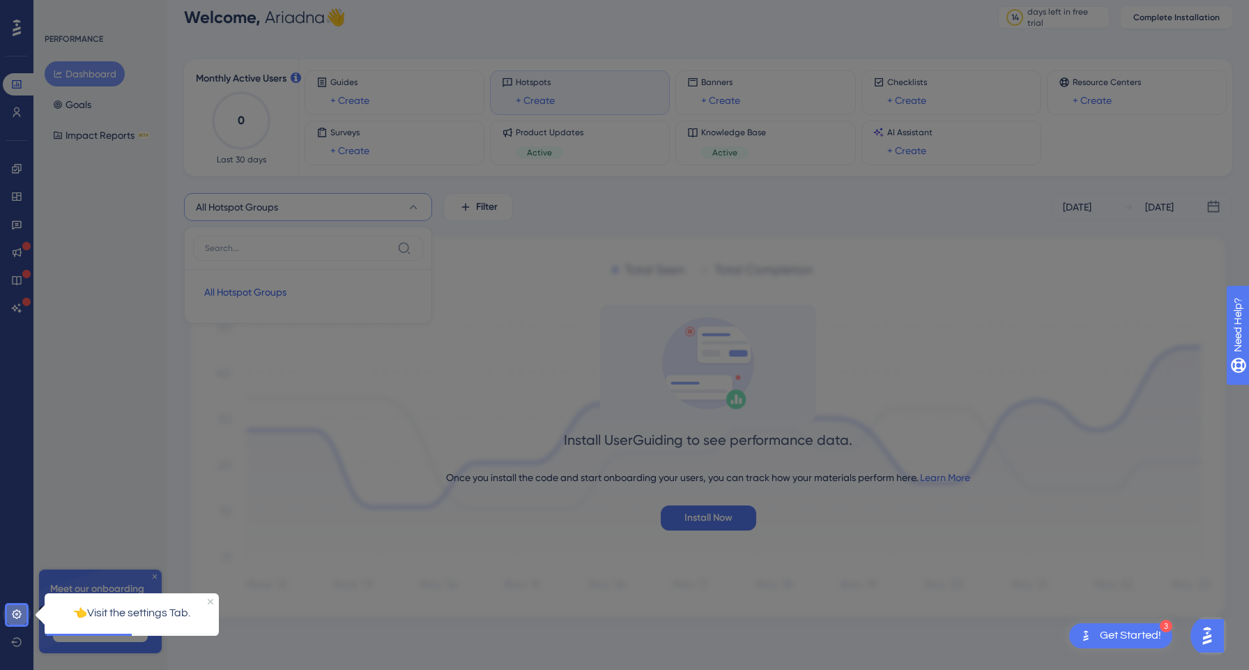
click at [22, 610] on icon at bounding box center [16, 613] width 11 height 11
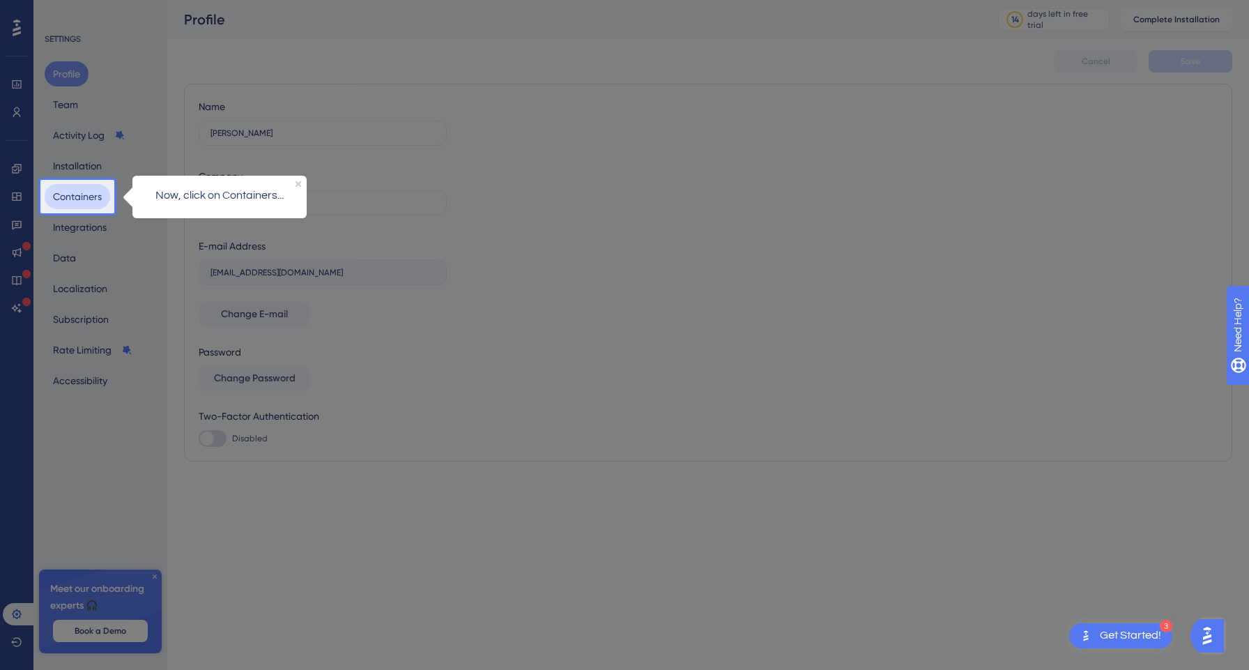
click at [84, 199] on button "Containers" at bounding box center [78, 196] width 66 height 25
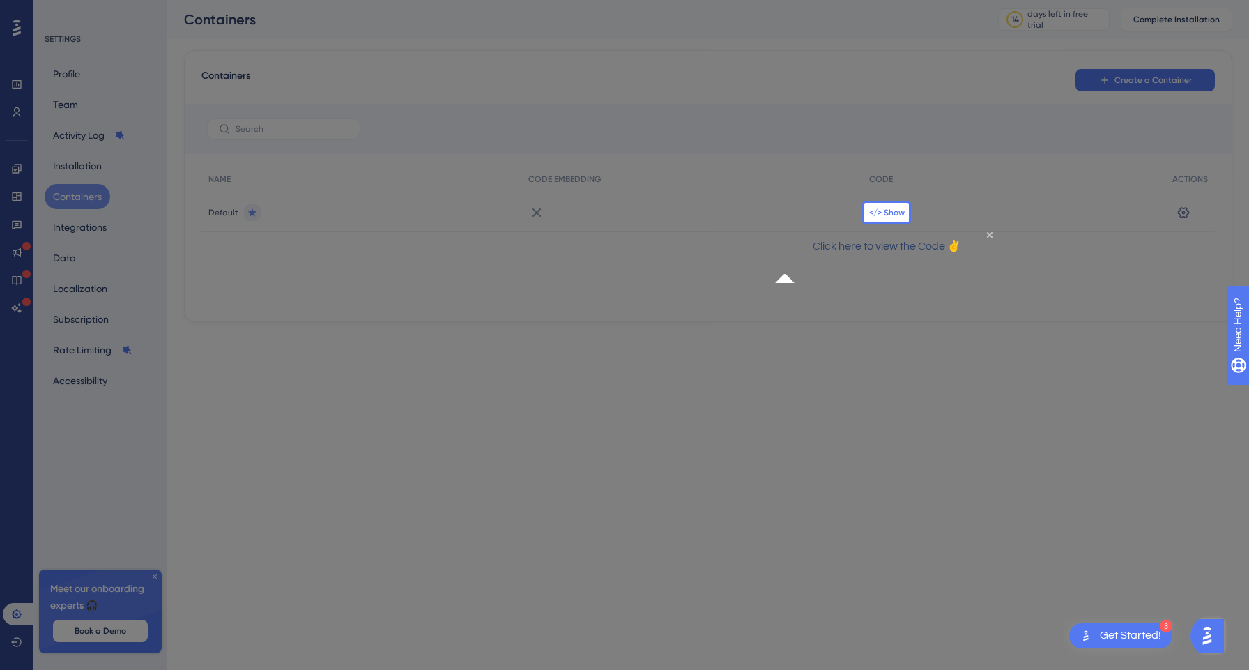
click at [891, 210] on span "</> Show" at bounding box center [887, 212] width 36 height 11
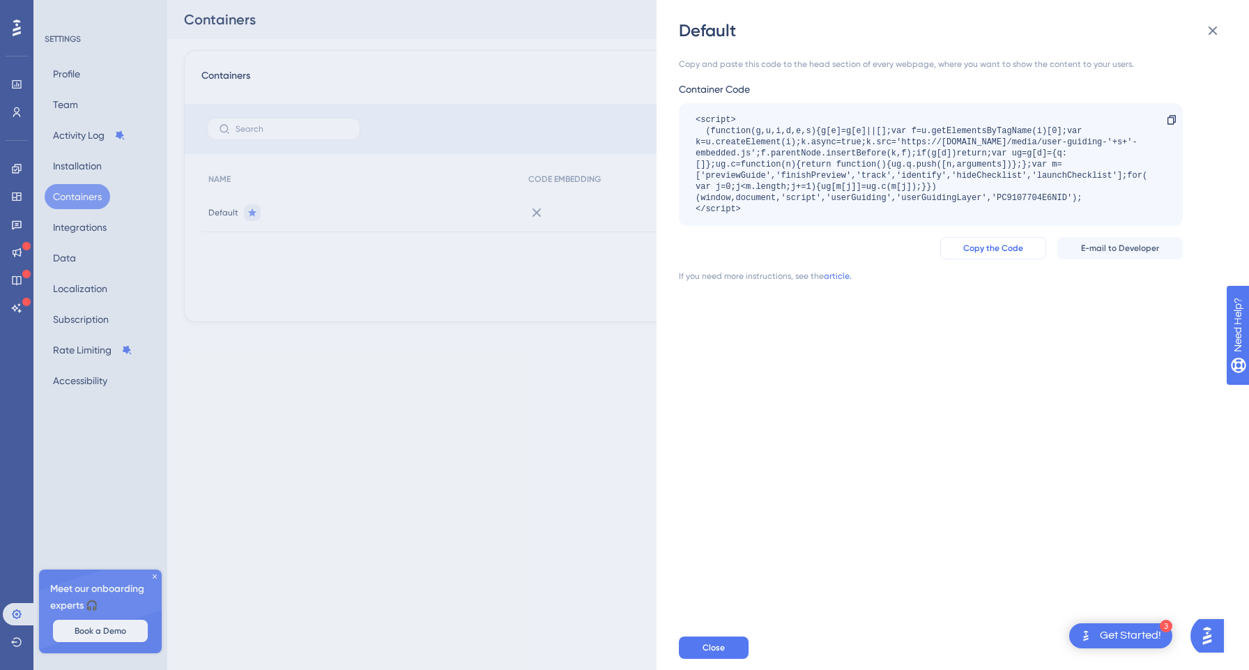
click at [1022, 244] on span "Copy the Code" at bounding box center [993, 248] width 60 height 11
click at [732, 645] on button "Close" at bounding box center [714, 647] width 70 height 22
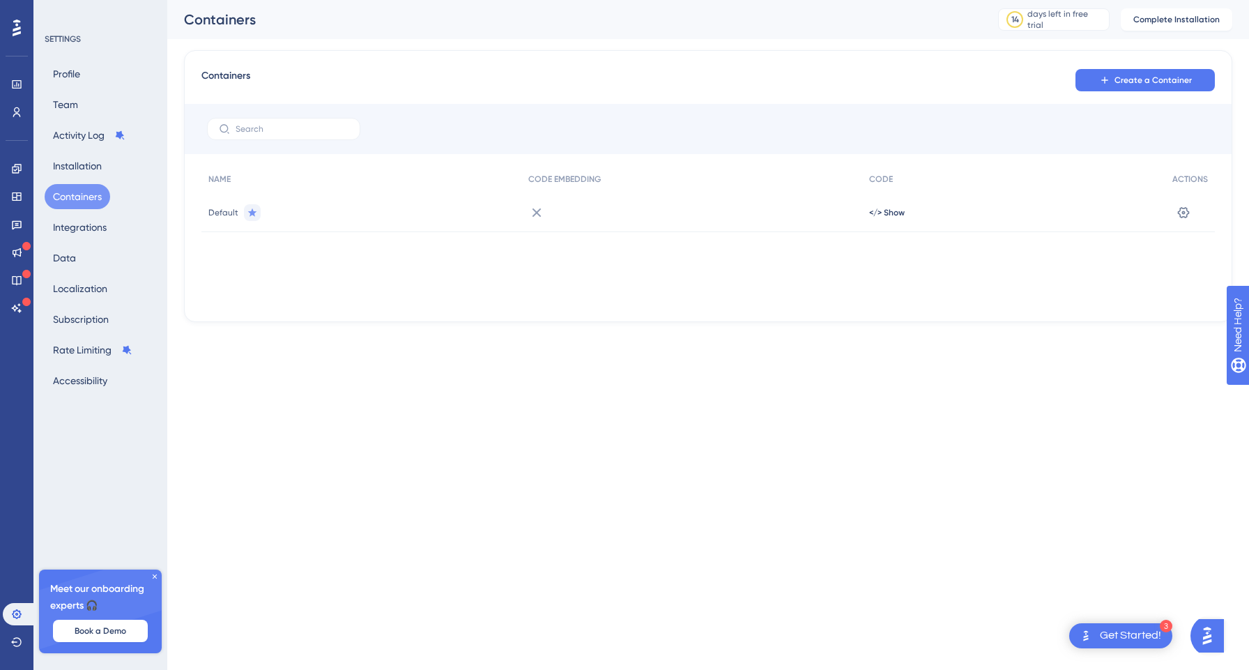
click at [76, 148] on div "Profile Team Activity Log Installation Containers Integrations Data Localizatio…" at bounding box center [101, 227] width 113 height 332
click at [77, 66] on button "Profile" at bounding box center [67, 73] width 44 height 25
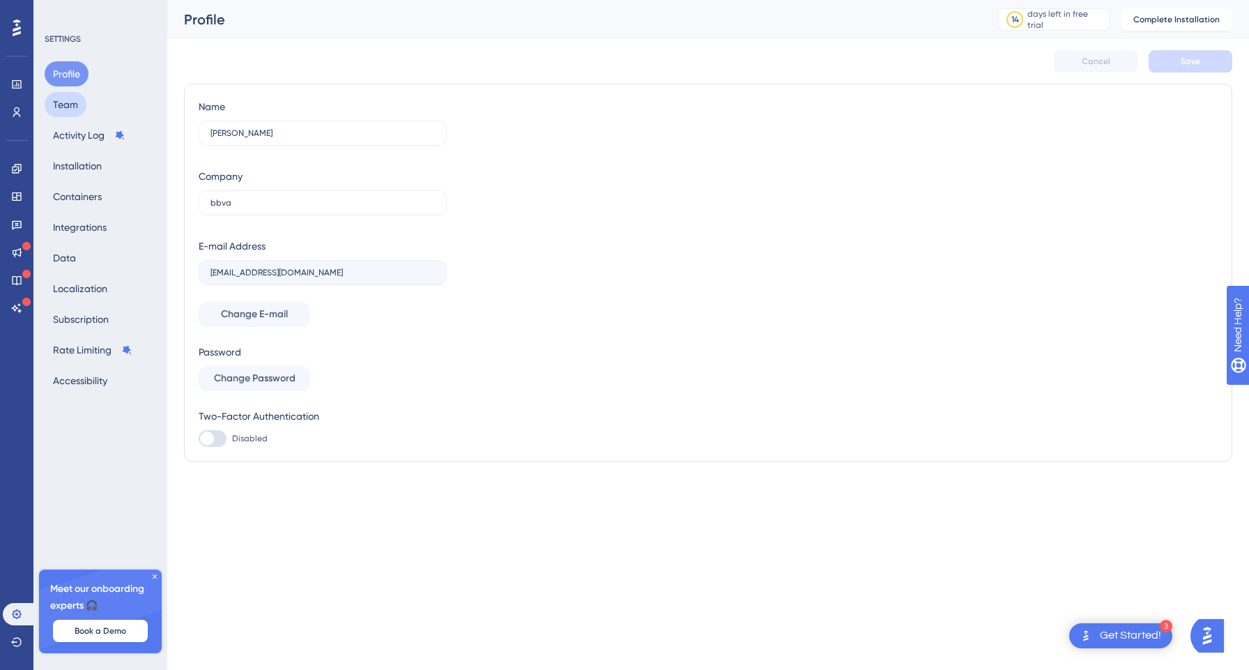
click at [77, 95] on button "Team" at bounding box center [66, 104] width 42 height 25
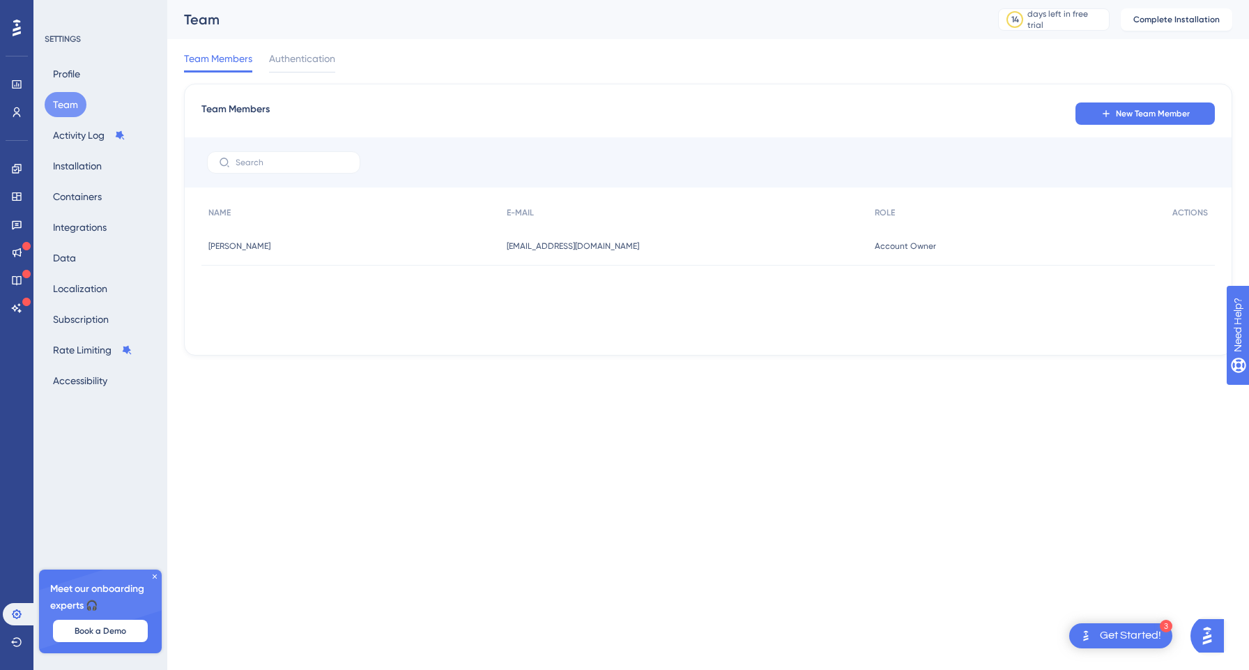
click at [15, 29] on icon at bounding box center [17, 28] width 8 height 17
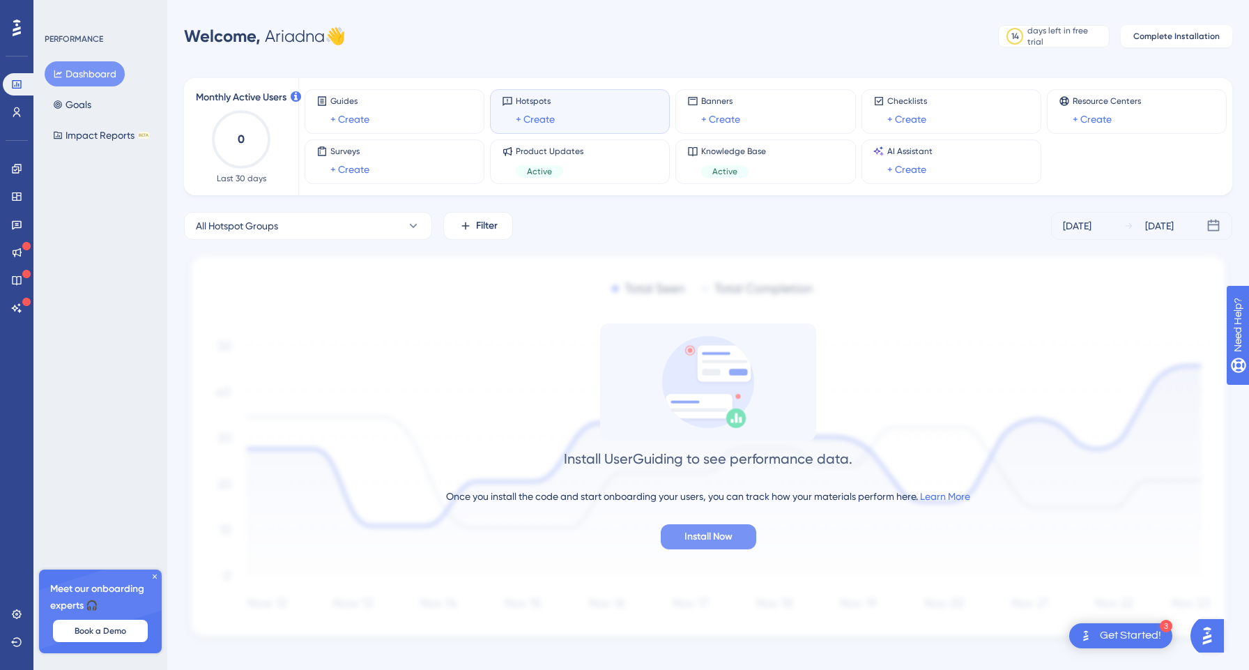
click at [710, 527] on button "Install Now" at bounding box center [708, 536] width 95 height 25
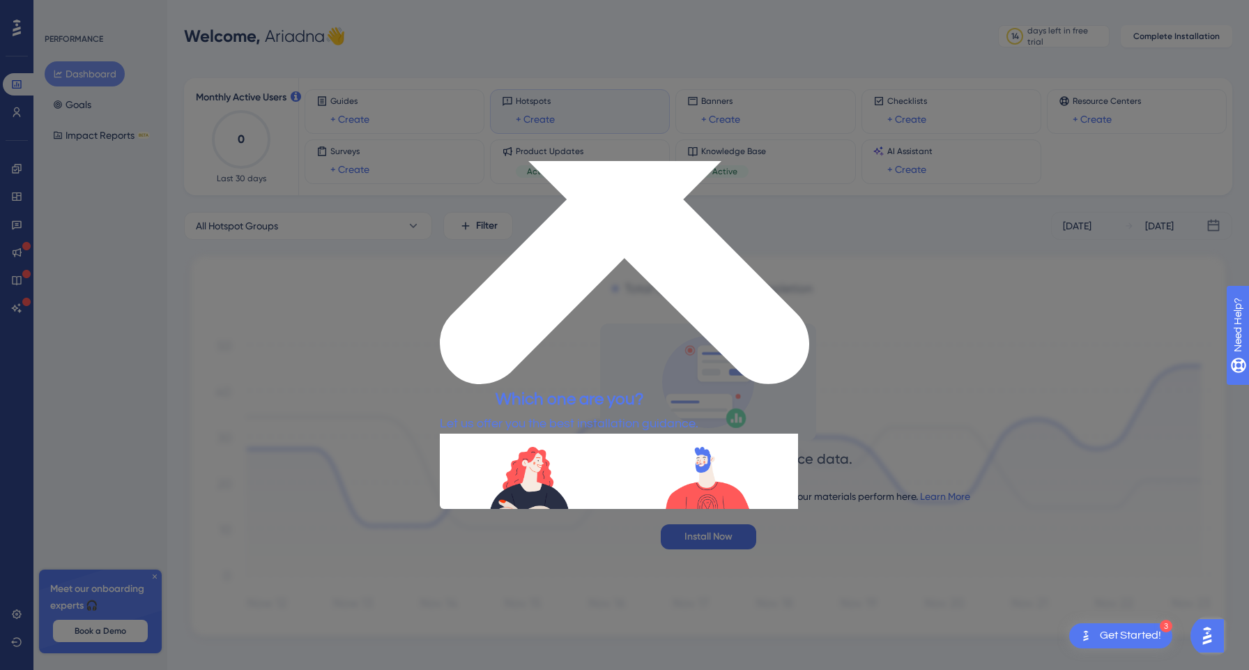
click at [544, 573] on button "TECHNICAL" at bounding box center [492, 586] width 105 height 26
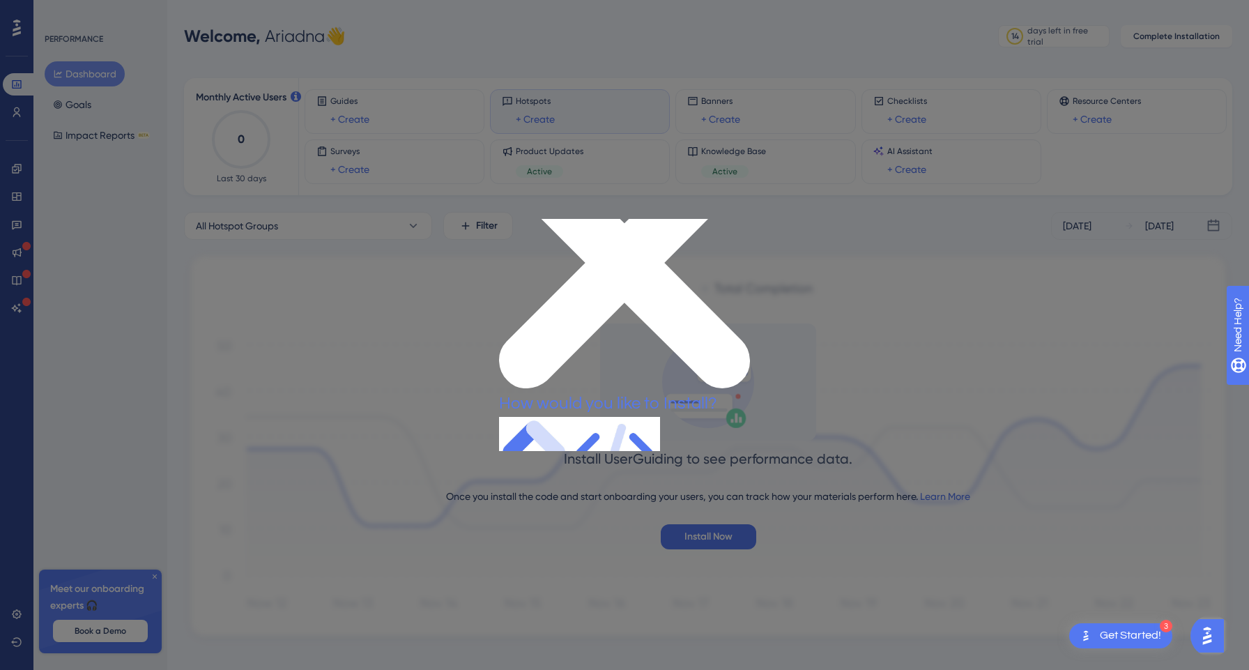
click at [567, 486] on button "GTM METHOD" at bounding box center [551, 499] width 105 height 26
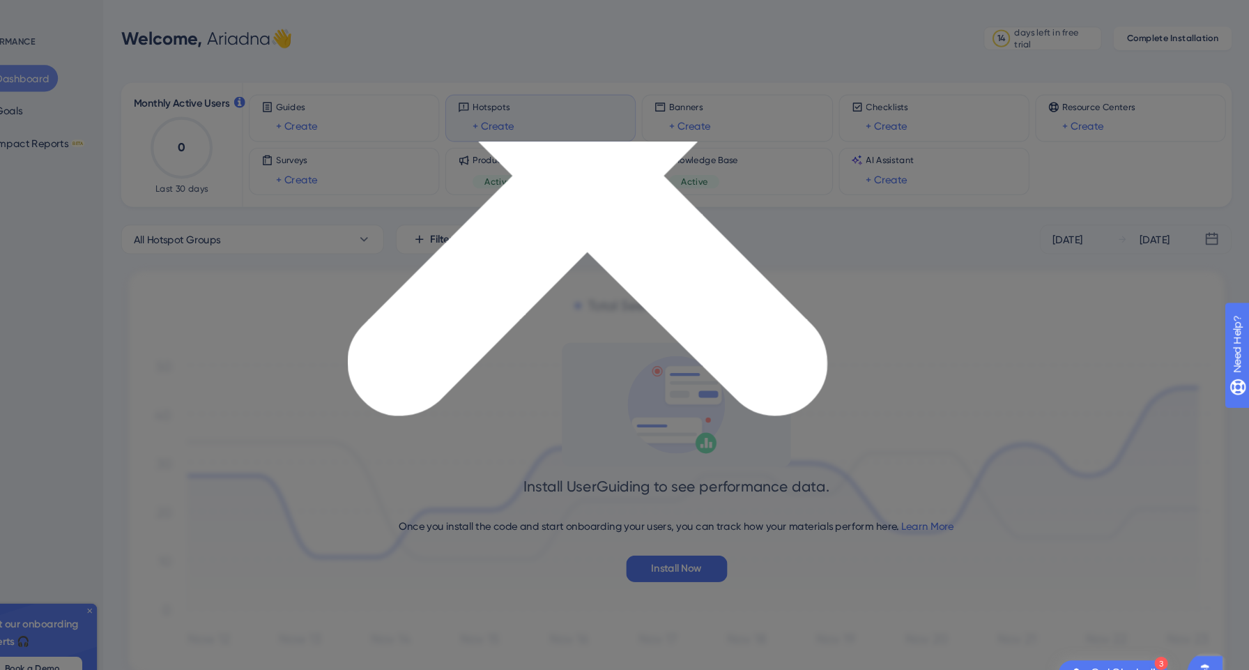
click at [746, 121] on div at bounding box center [624, 335] width 1249 height 670
click at [790, 147] on icon "Close Preview" at bounding box center [573, 173] width 453 height 453
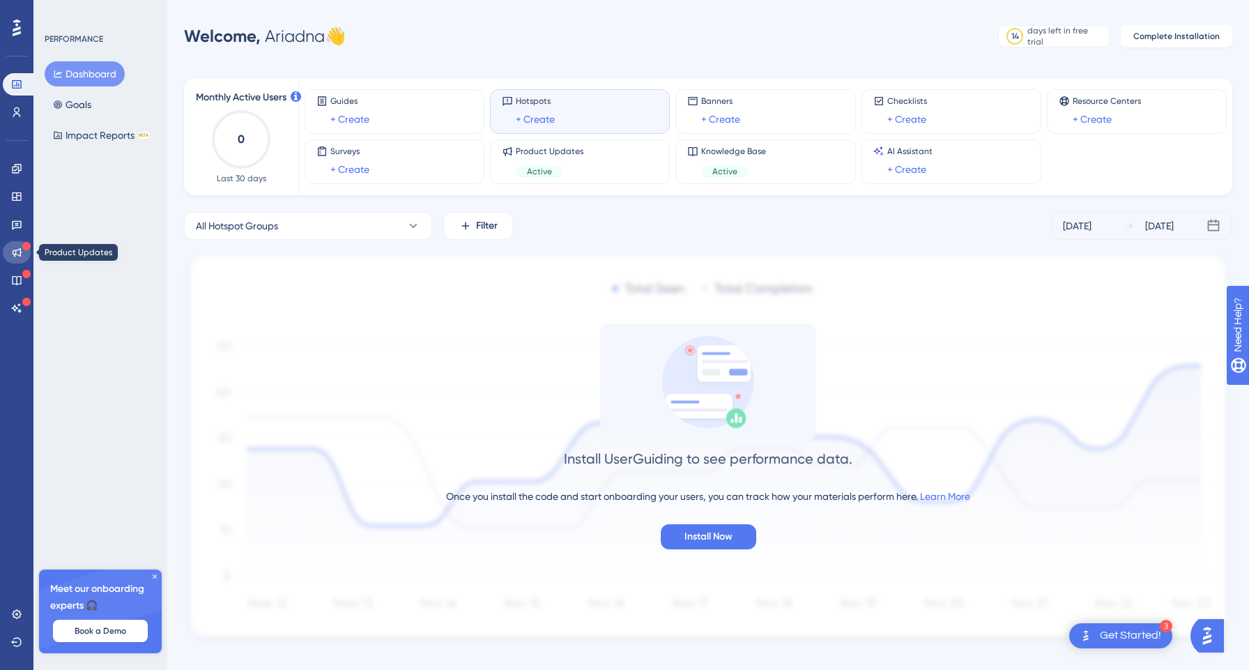
click at [19, 255] on icon at bounding box center [17, 252] width 9 height 9
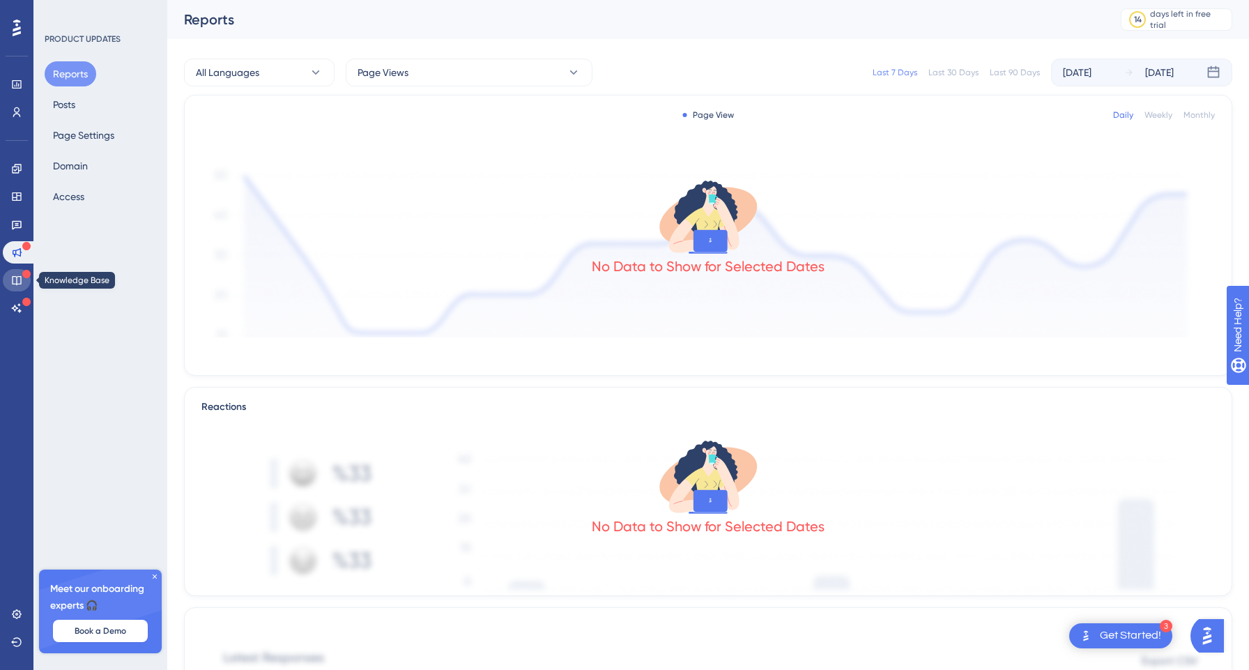
click at [19, 278] on icon at bounding box center [16, 280] width 11 height 11
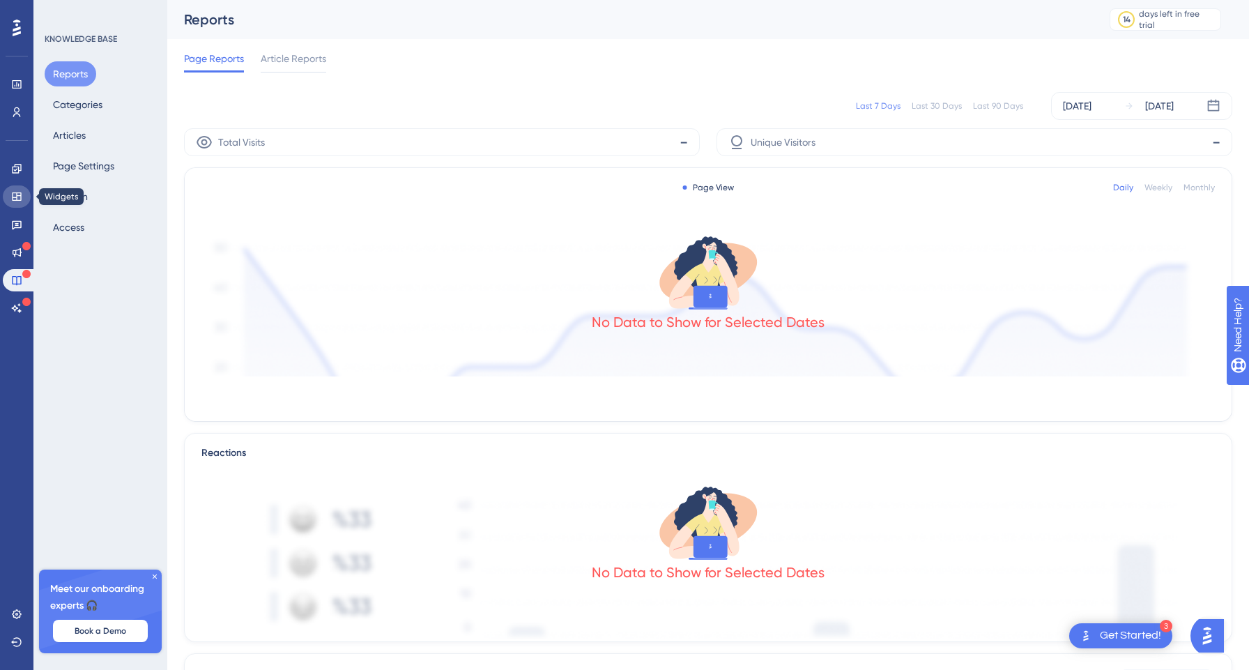
click at [20, 201] on icon at bounding box center [16, 196] width 11 height 11
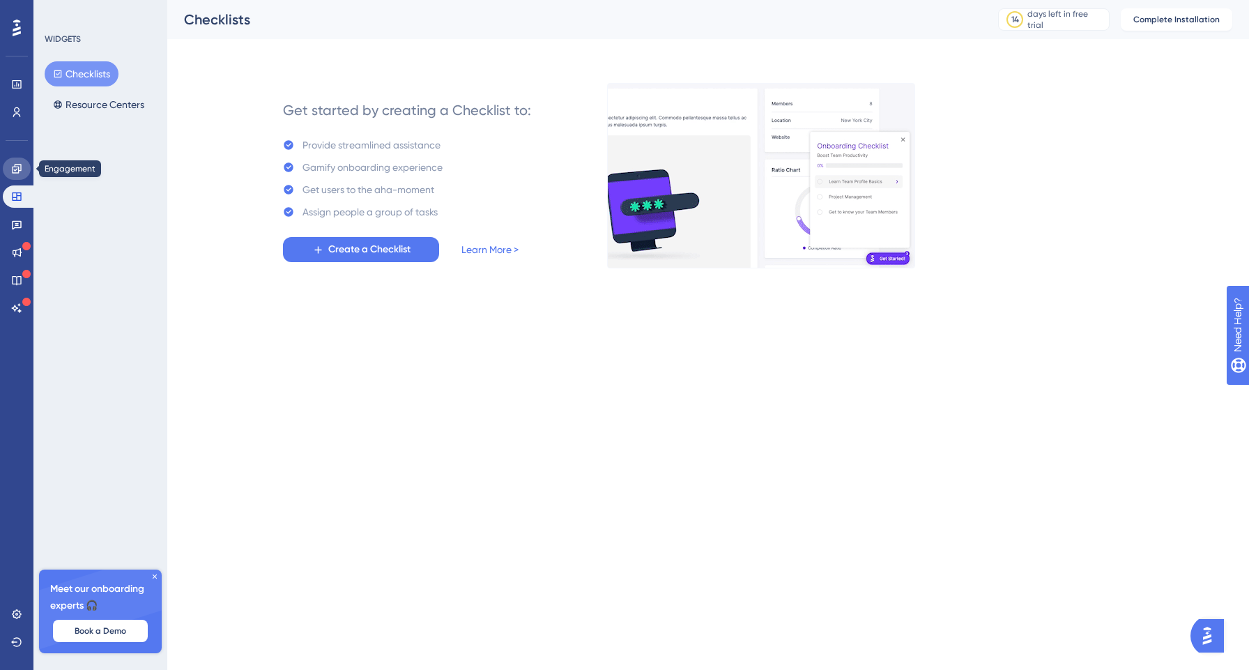
click at [20, 170] on icon at bounding box center [16, 168] width 9 height 9
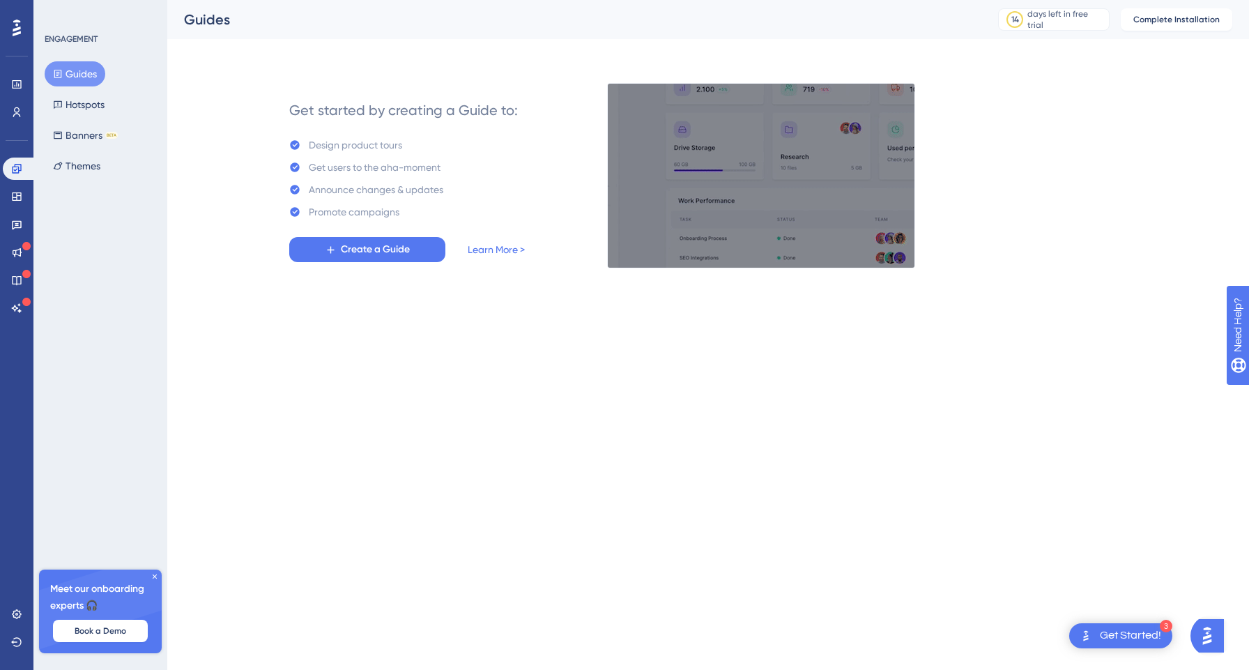
click at [18, 33] on icon at bounding box center [17, 28] width 8 height 17
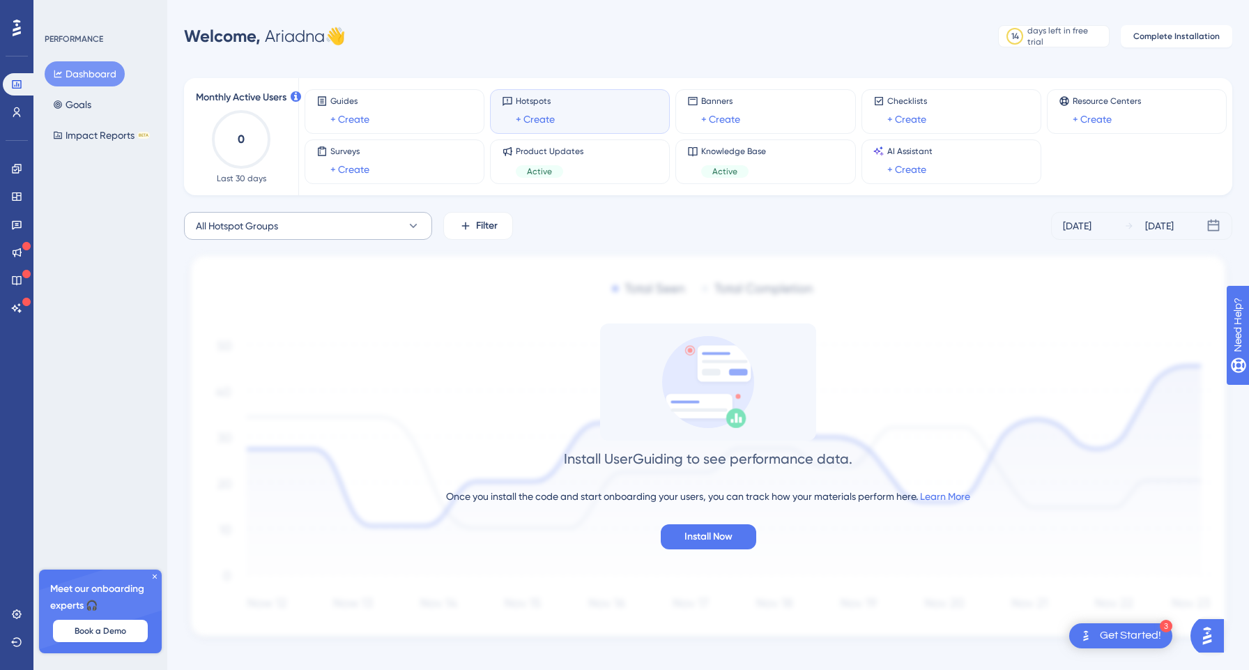
scroll to position [19, 0]
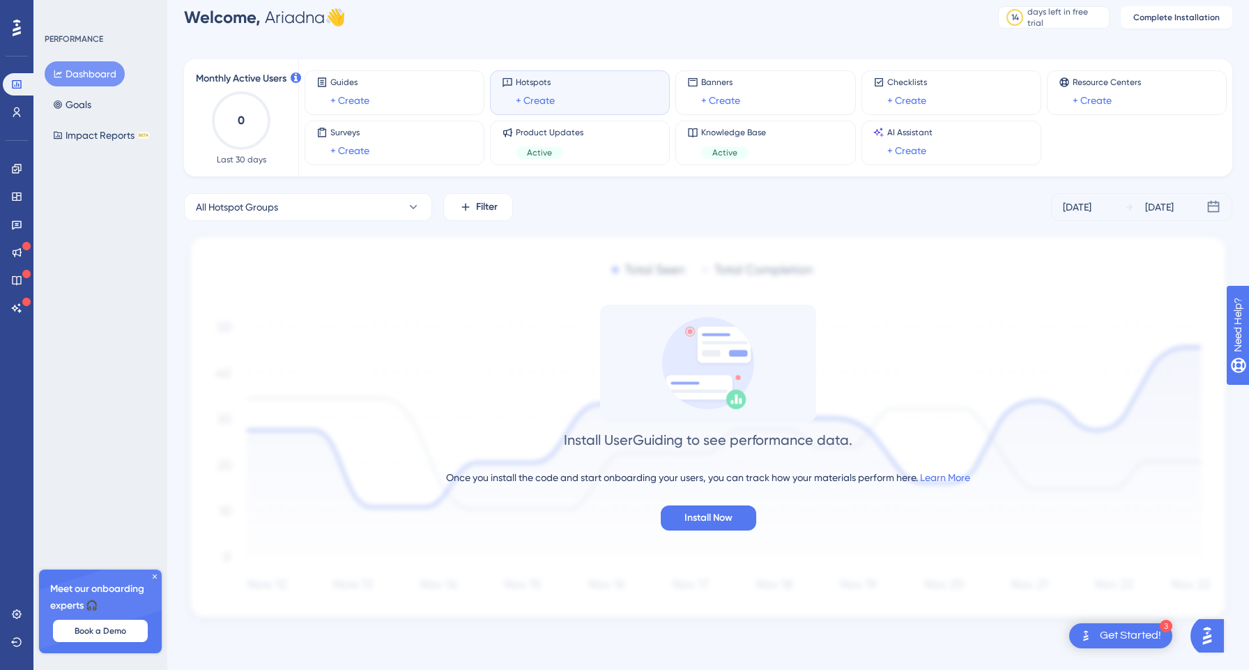
click at [154, 572] on icon at bounding box center [155, 576] width 8 height 8
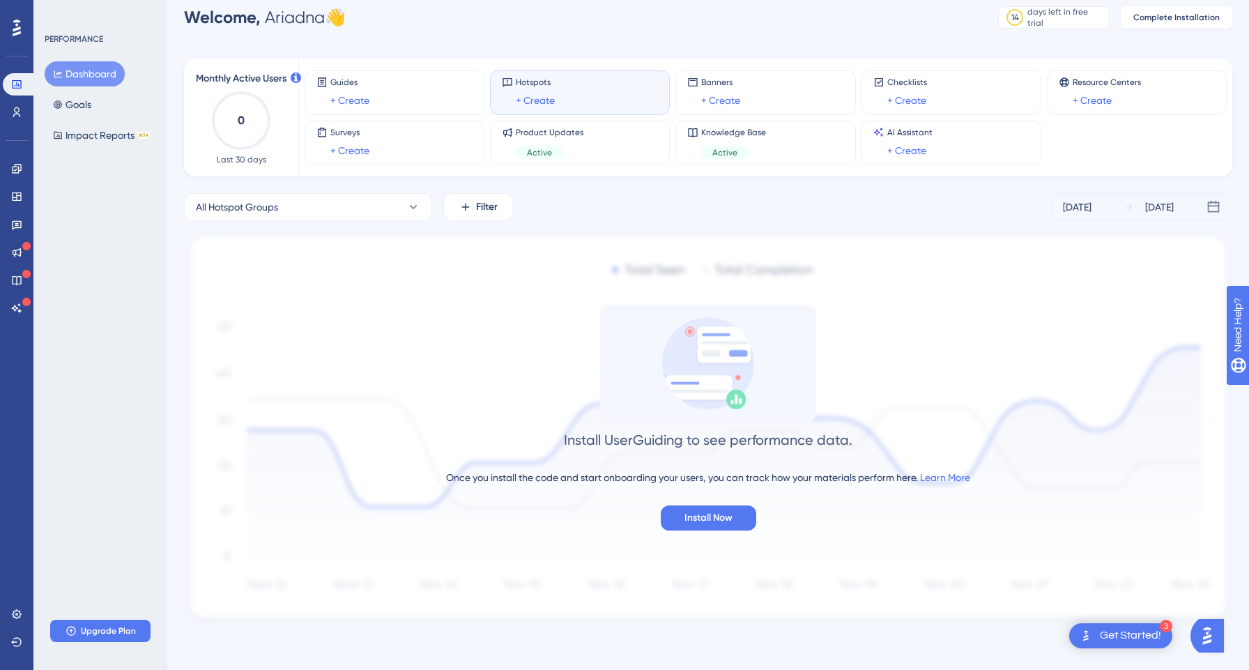
scroll to position [0, 0]
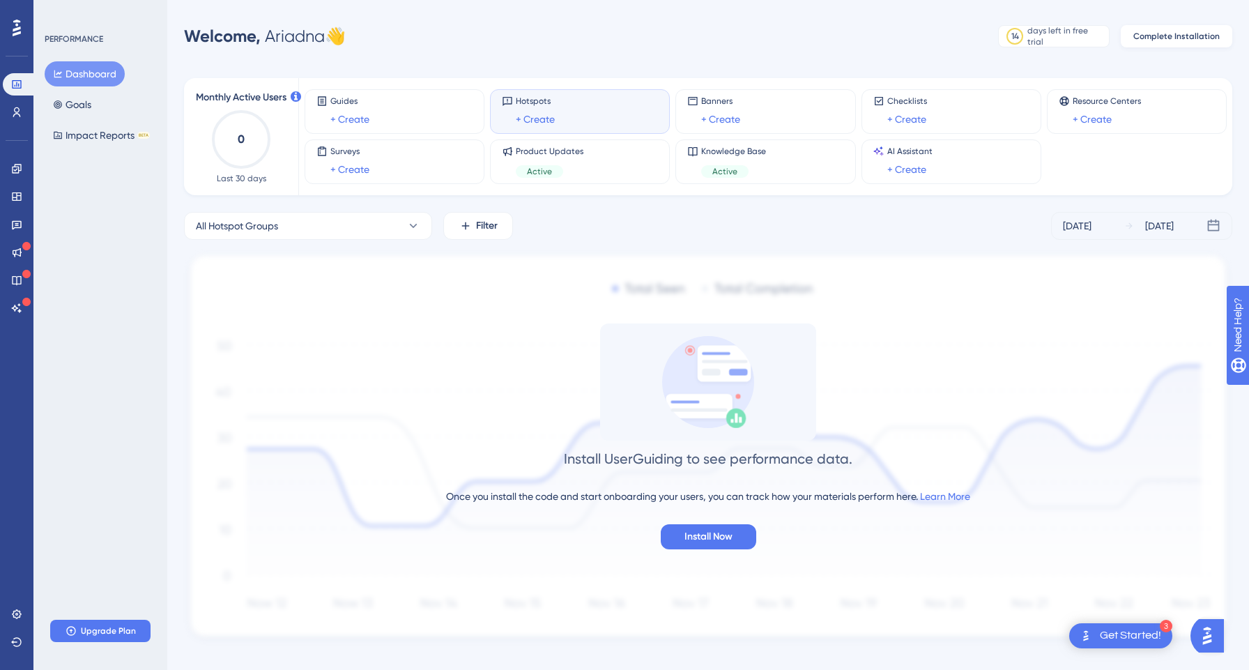
click at [1170, 36] on span "Complete Installation" at bounding box center [1176, 36] width 86 height 11
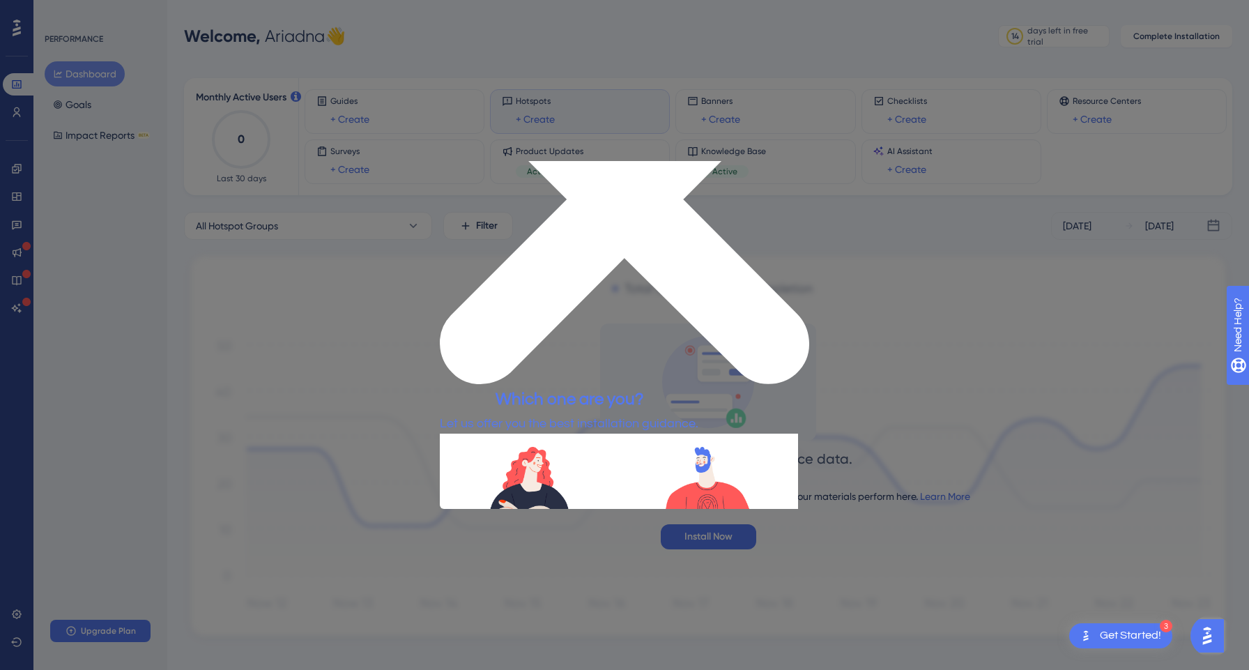
click at [527, 573] on button "TECHNICAL" at bounding box center [492, 586] width 105 height 26
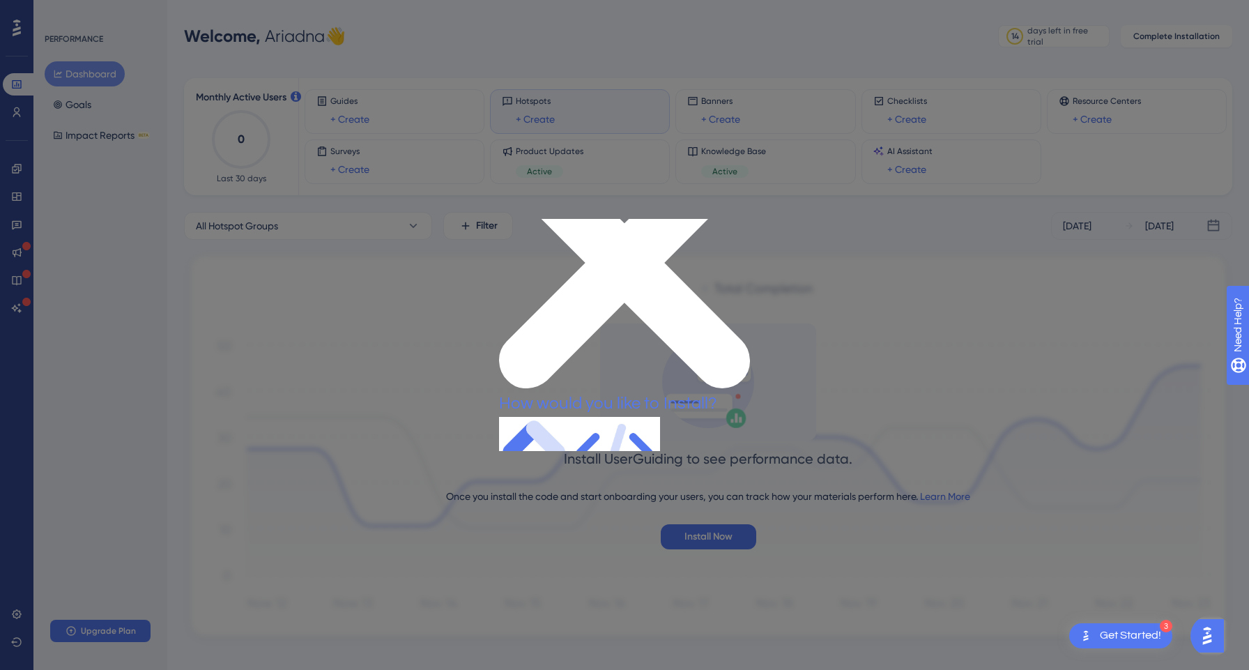
click at [544, 486] on button "GTM METHOD" at bounding box center [551, 499] width 105 height 26
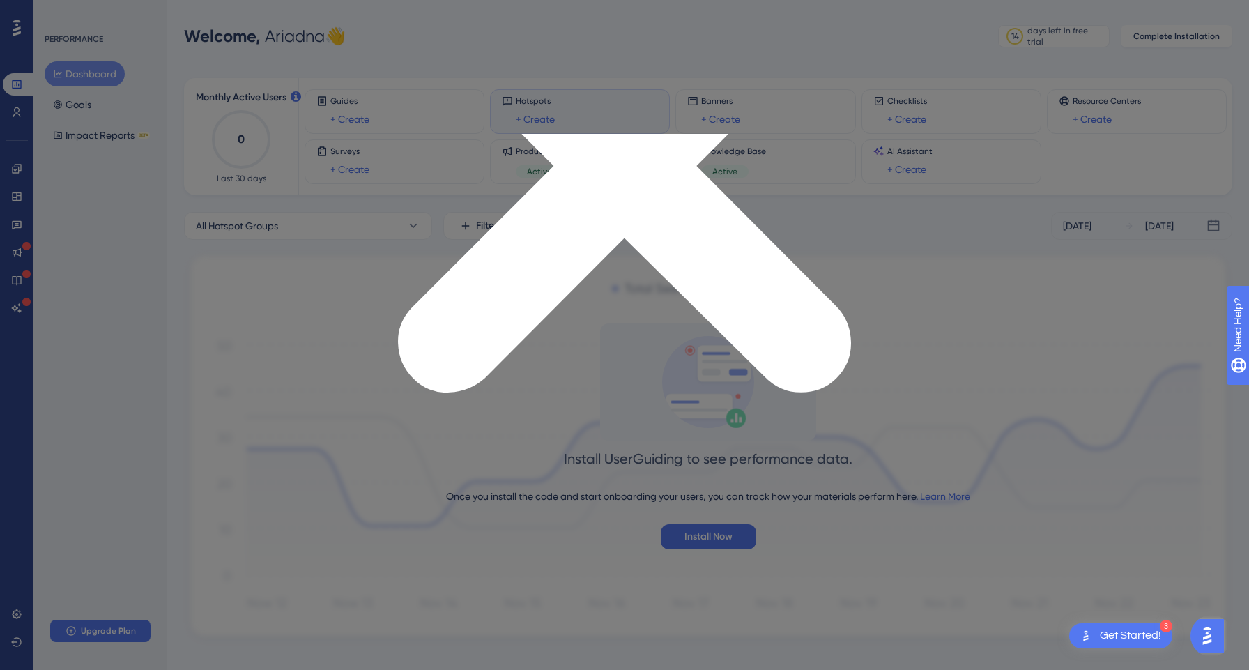
click at [842, 139] on icon "Close Preview" at bounding box center [624, 165] width 453 height 453
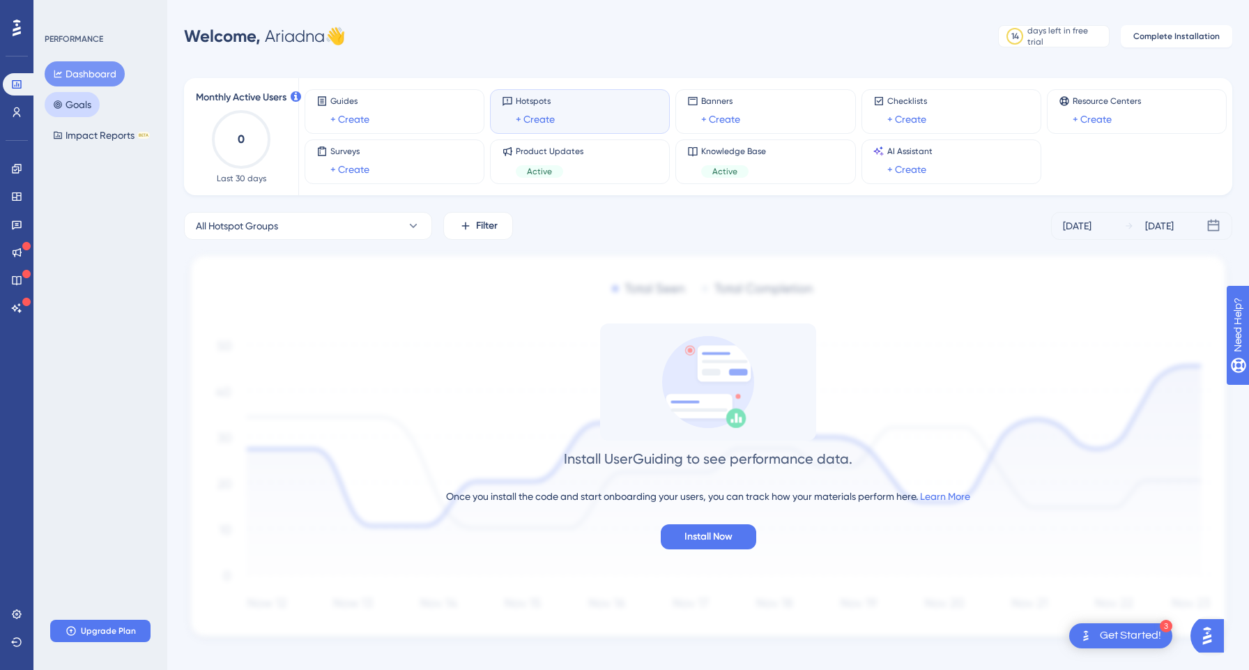
click at [92, 102] on button "Goals" at bounding box center [72, 104] width 55 height 25
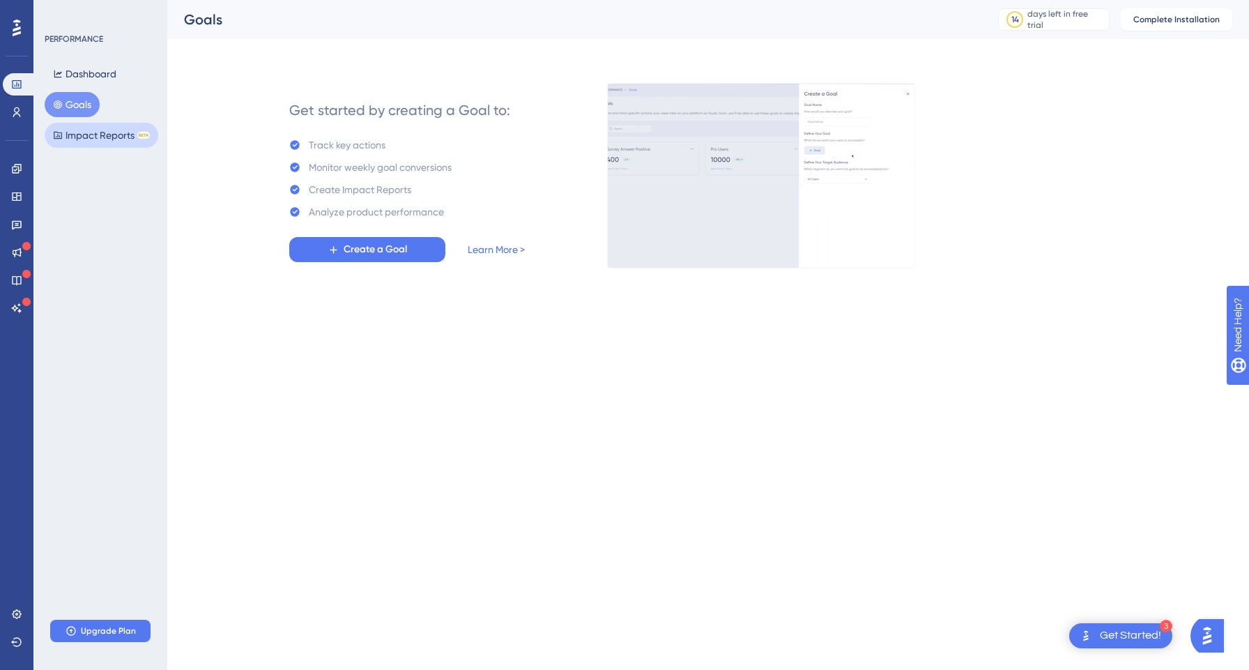
click at [114, 135] on button "Impact Reports BETA" at bounding box center [102, 135] width 114 height 25
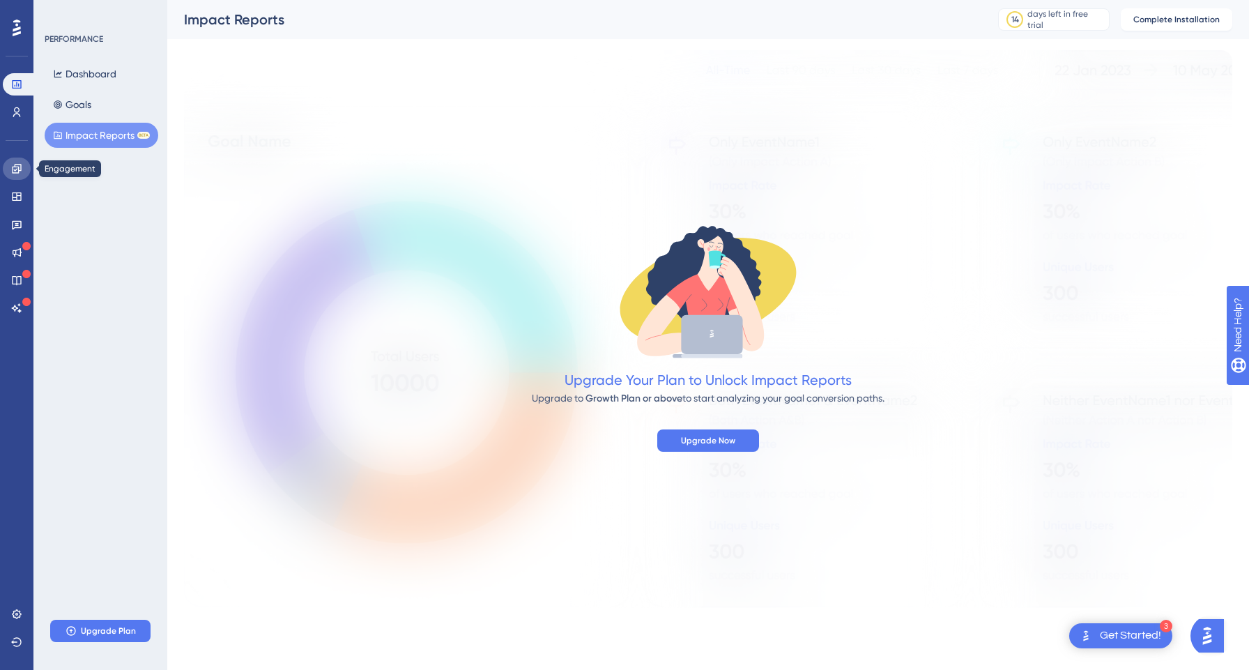
click at [15, 163] on icon at bounding box center [16, 168] width 11 height 11
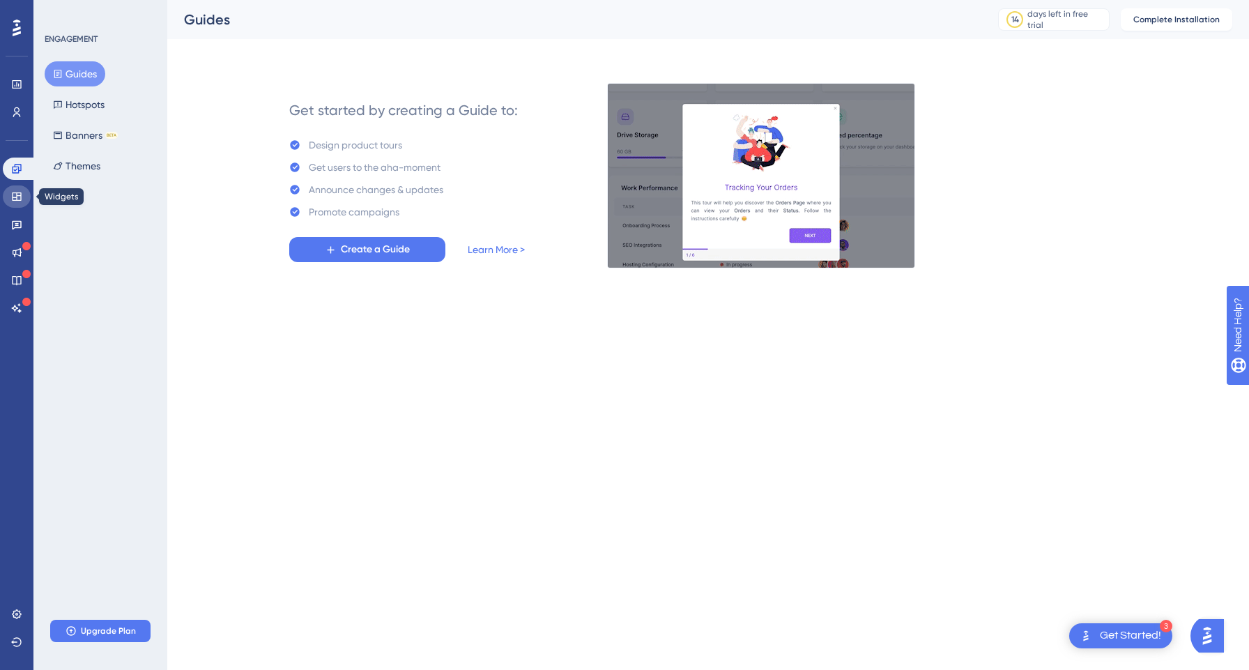
click at [15, 193] on icon at bounding box center [16, 196] width 11 height 11
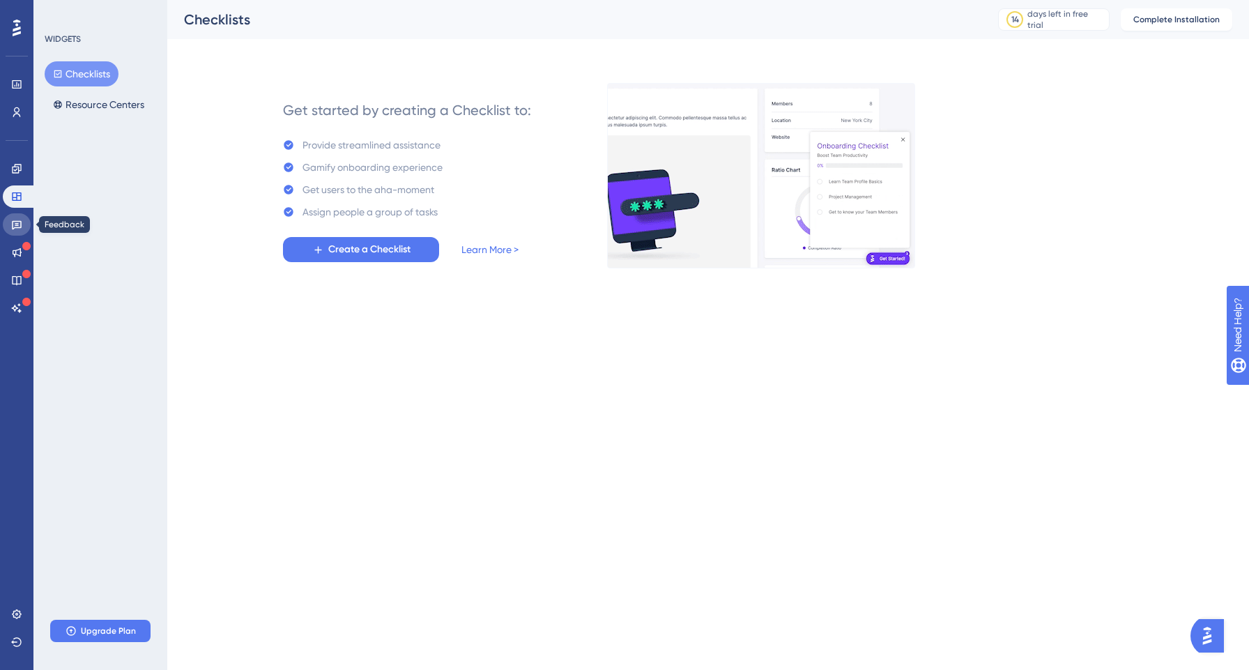
click at [17, 223] on icon at bounding box center [17, 225] width 10 height 9
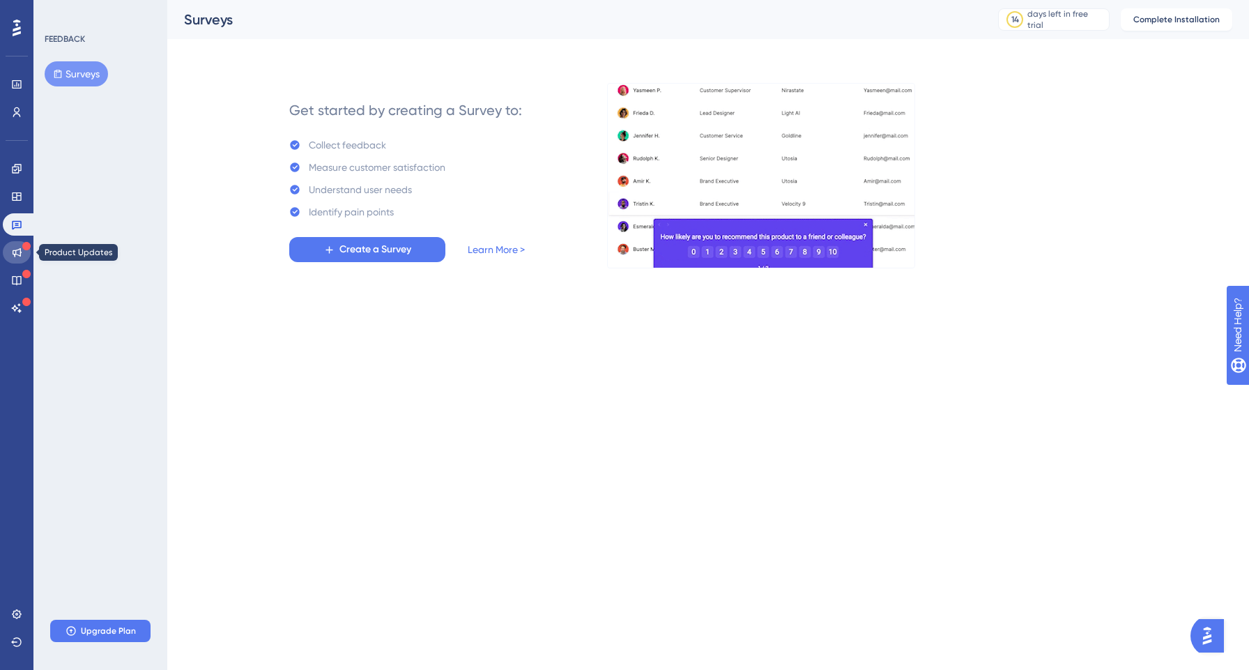
click at [22, 245] on link at bounding box center [17, 252] width 28 height 22
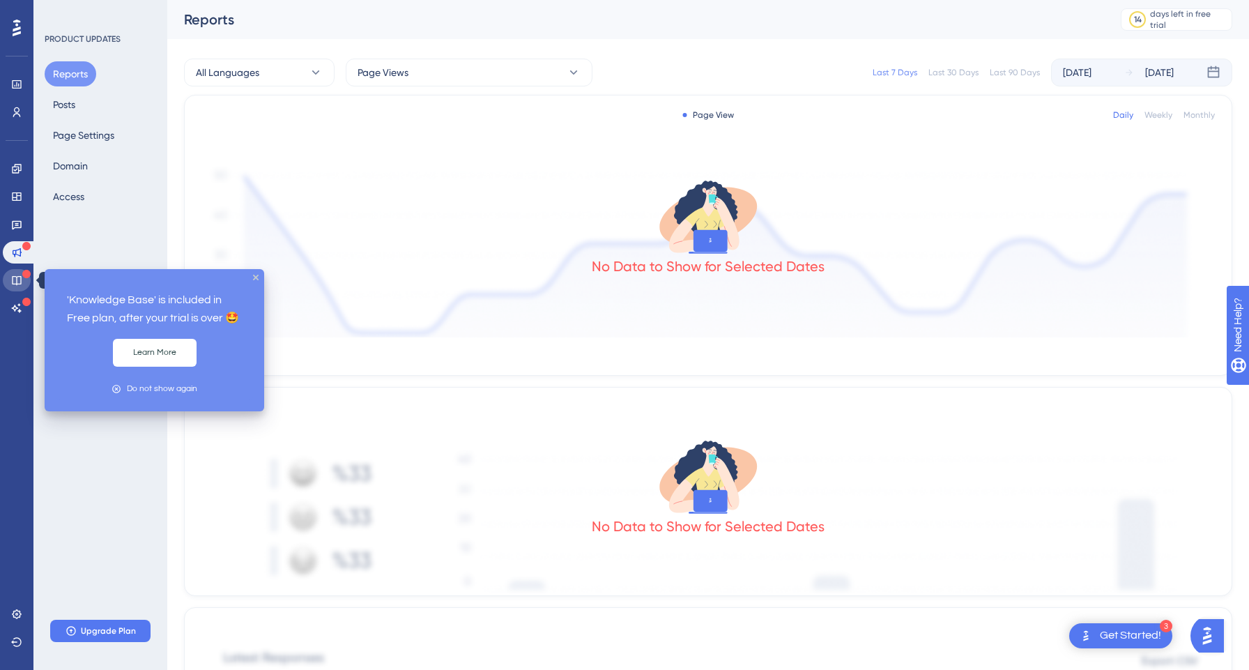
click at [27, 281] on link at bounding box center [17, 280] width 28 height 22
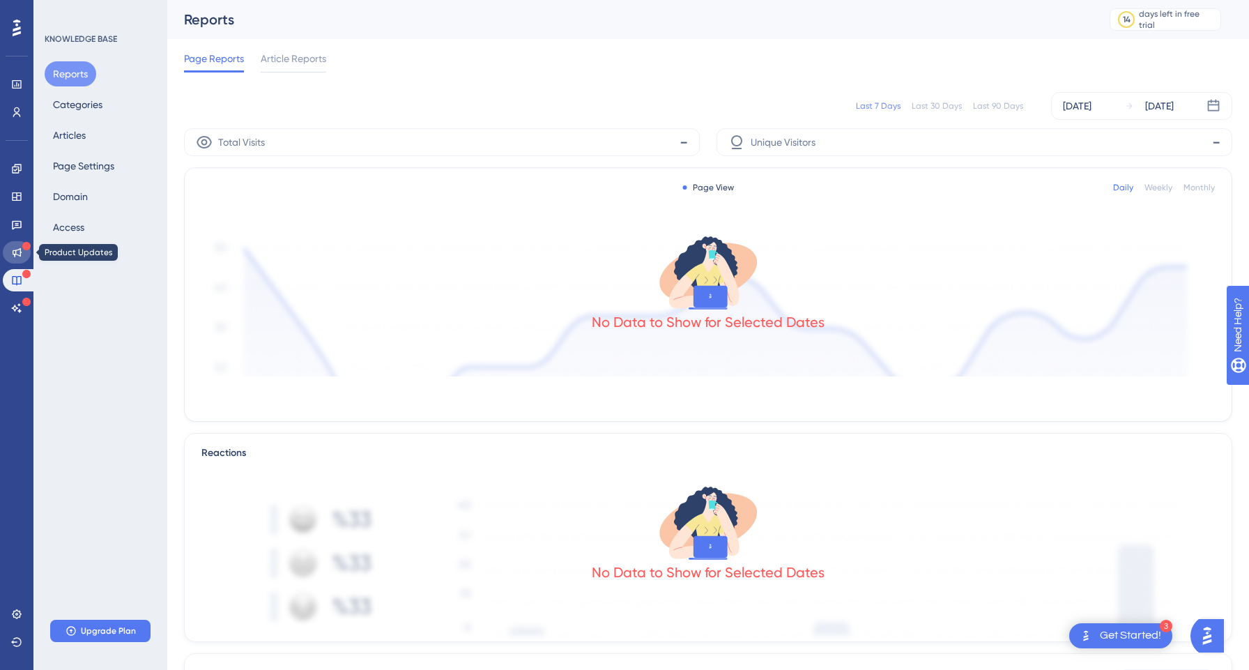
click at [20, 250] on icon at bounding box center [17, 252] width 9 height 9
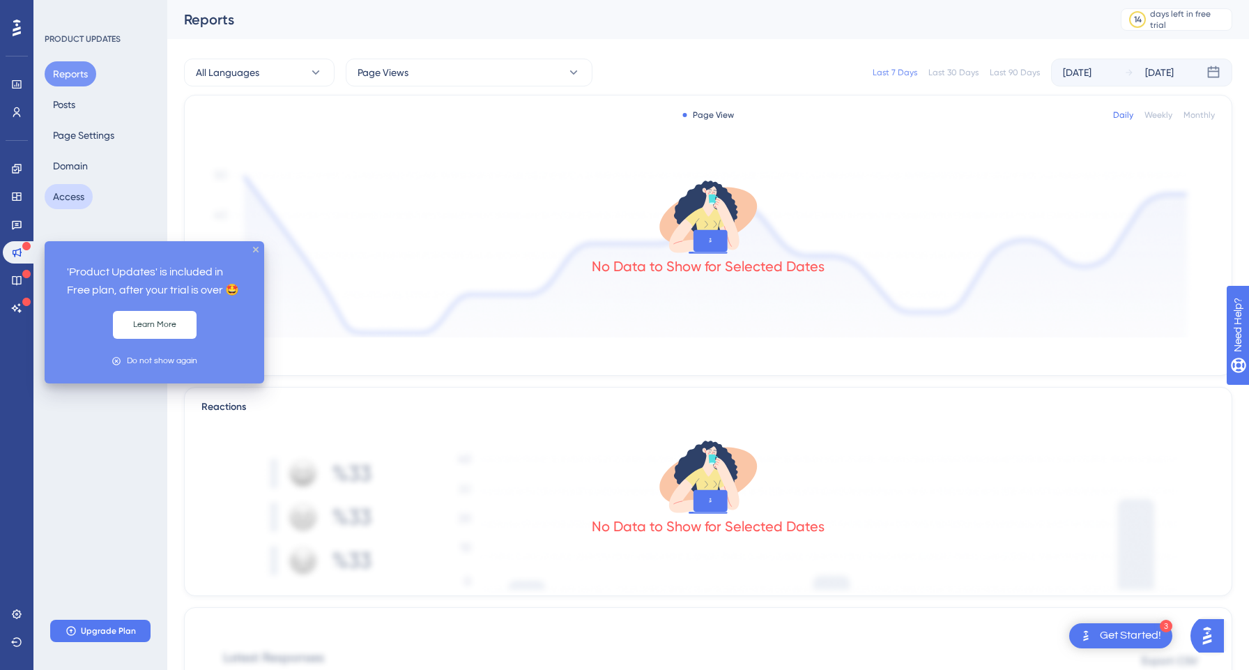
click at [73, 194] on button "Access" at bounding box center [69, 196] width 48 height 25
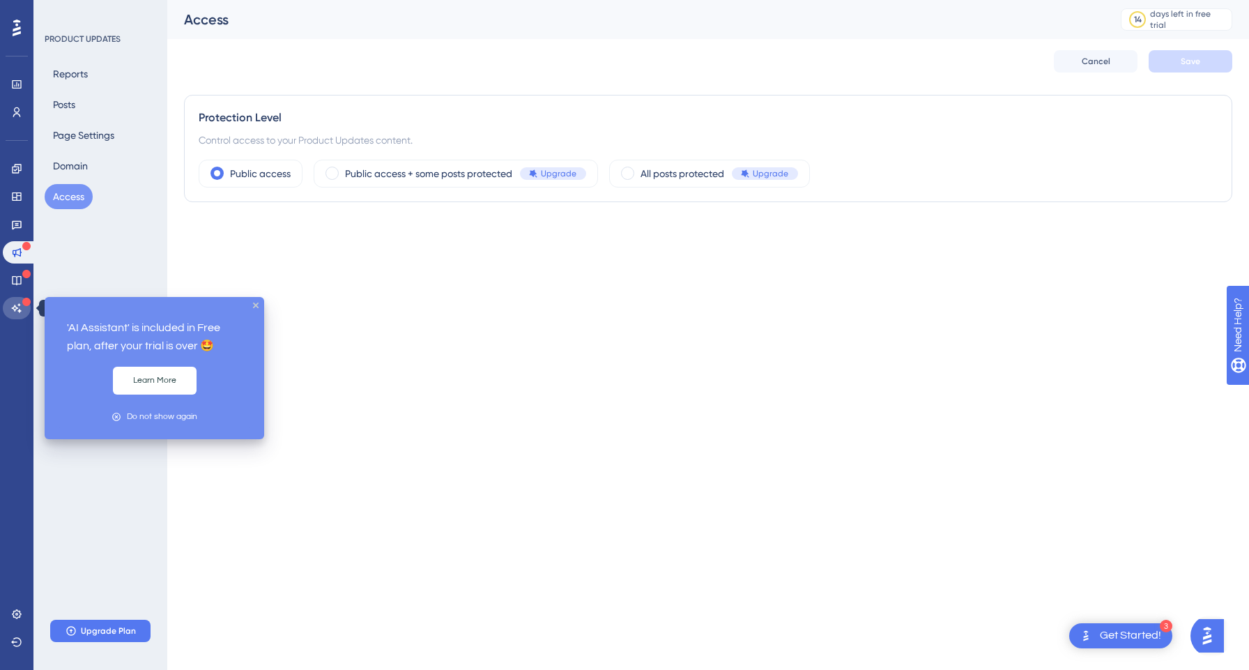
click at [19, 298] on link at bounding box center [17, 308] width 28 height 22
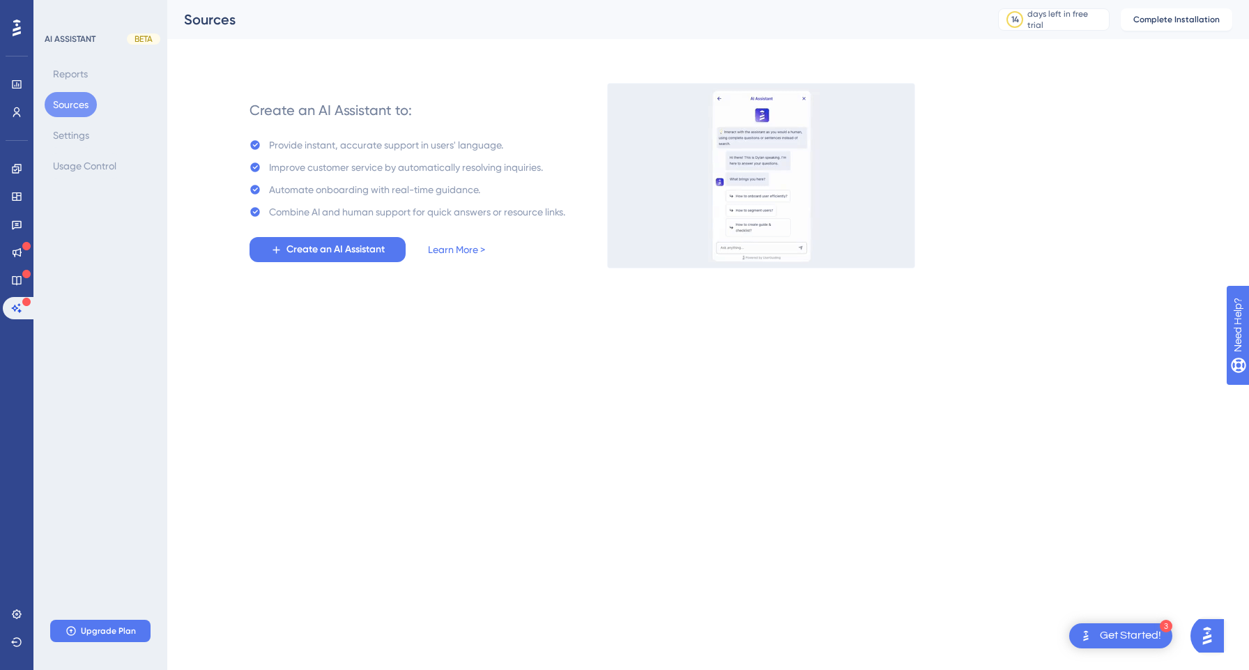
click at [1144, 641] on div "Get Started!" at bounding box center [1130, 635] width 61 height 15
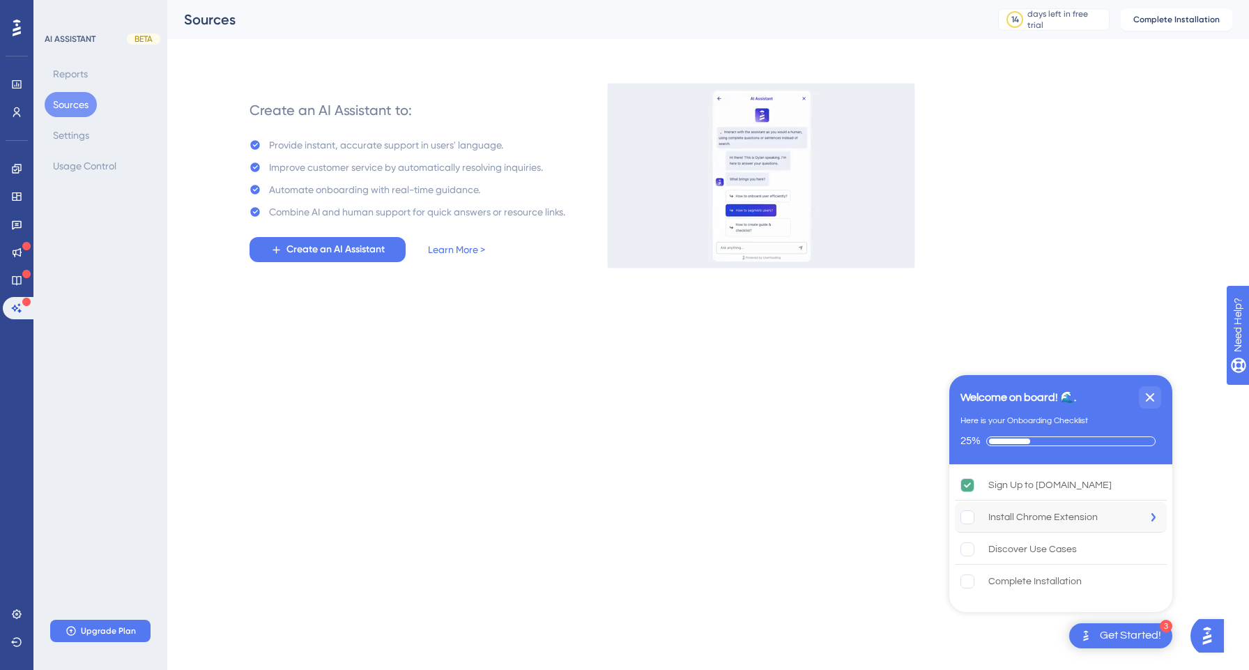
click at [1068, 513] on div "Install Chrome Extension" at bounding box center [1042, 517] width 109 height 17
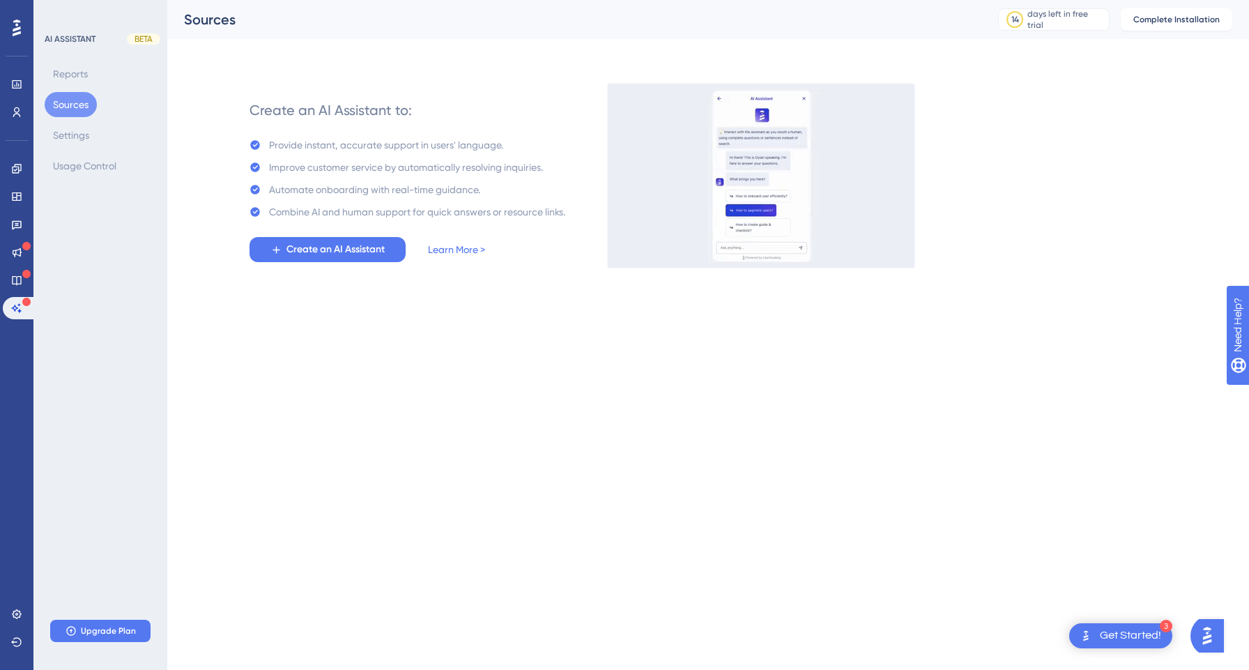
click at [1123, 629] on div "Get Started!" at bounding box center [1130, 635] width 61 height 15
click at [1120, 636] on div "Get Started!" at bounding box center [1130, 635] width 61 height 15
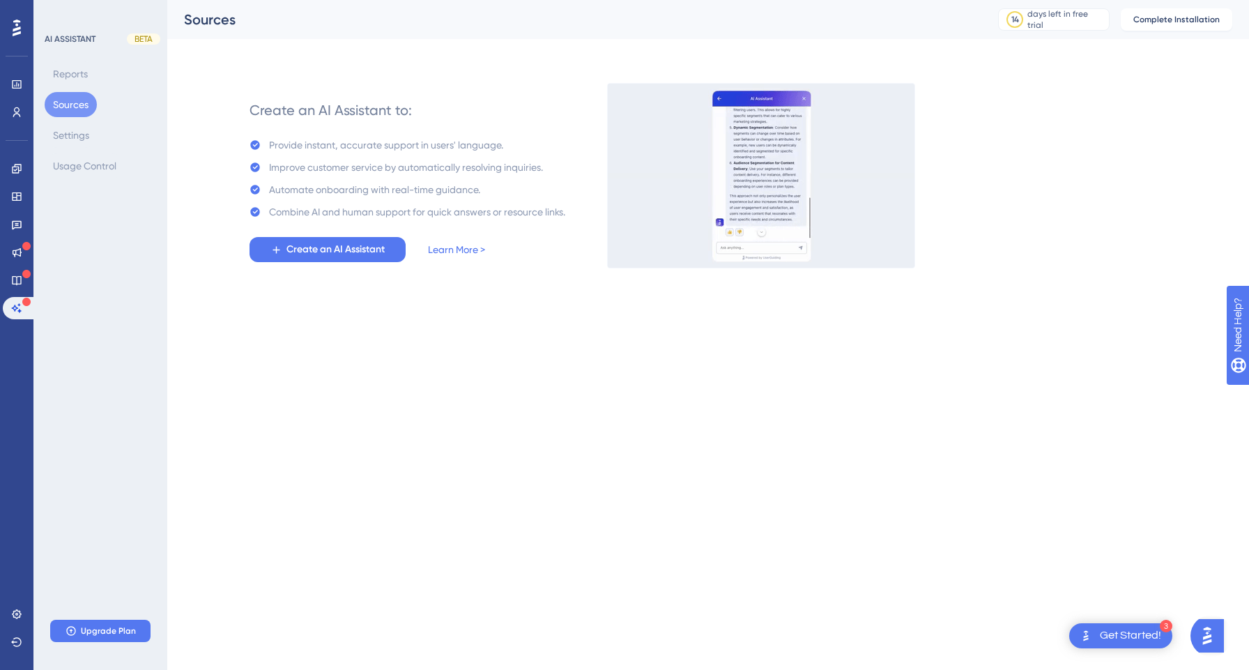
click at [1092, 631] on img "Open Get Started! checklist, remaining modules: 3" at bounding box center [1086, 635] width 17 height 17
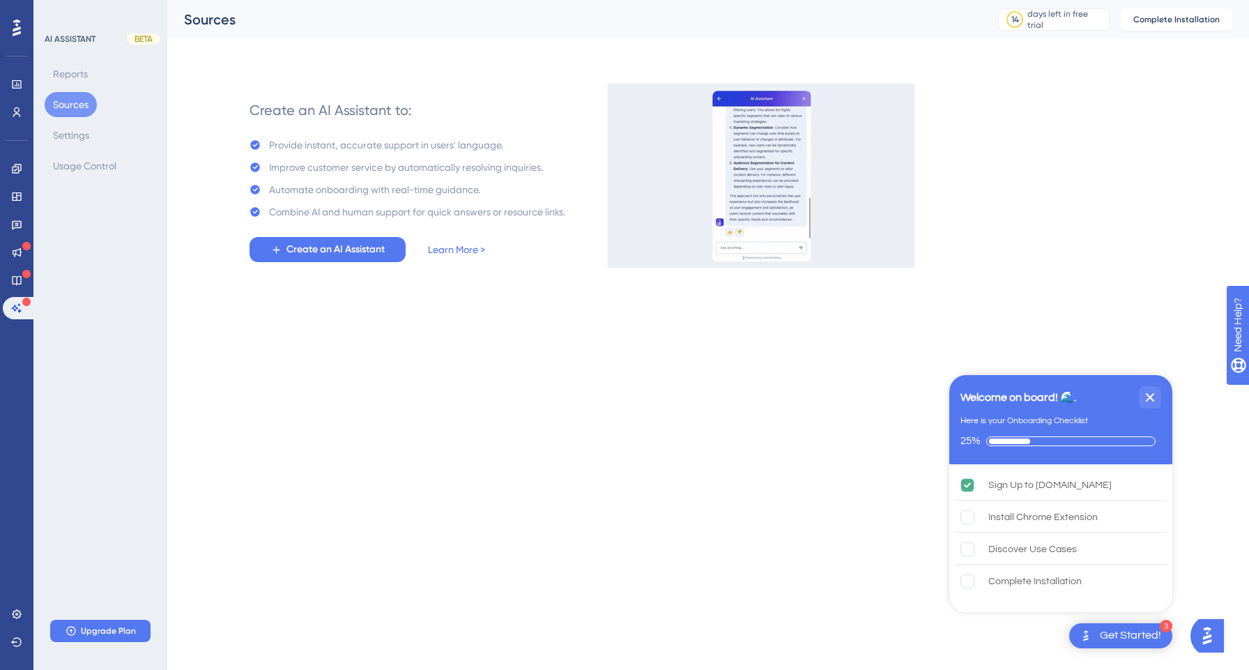
click at [1131, 629] on div "Get Started!" at bounding box center [1130, 635] width 61 height 15
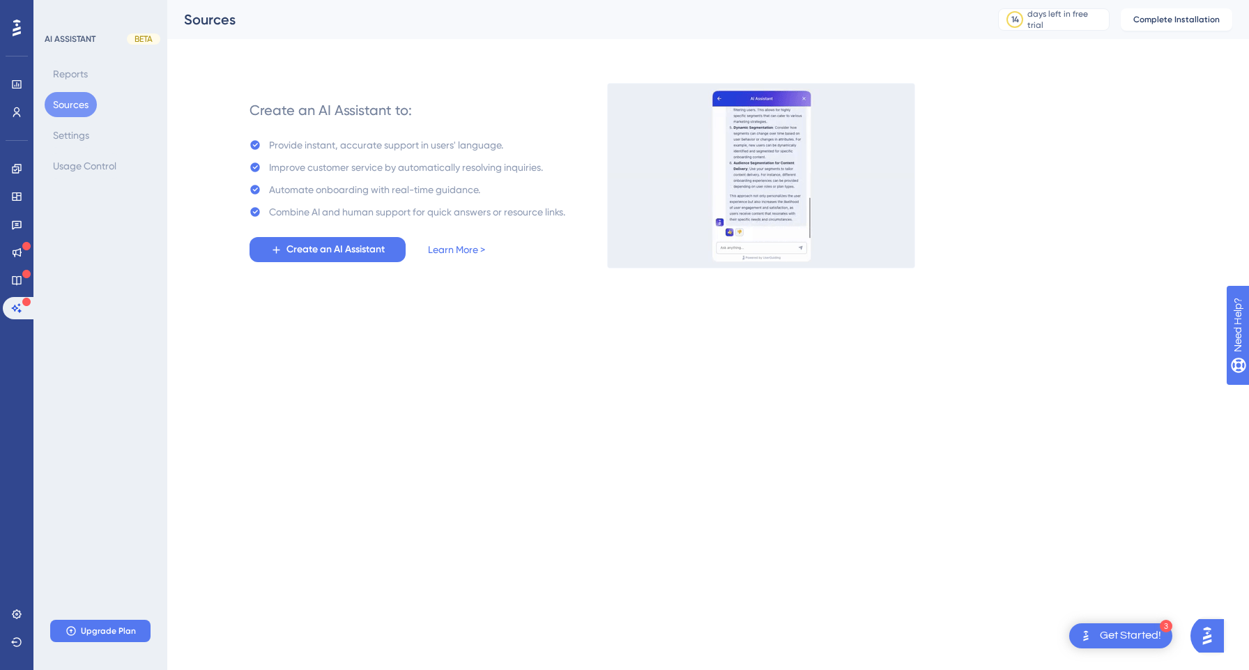
click at [1131, 629] on div "Get Started!" at bounding box center [1130, 635] width 61 height 15
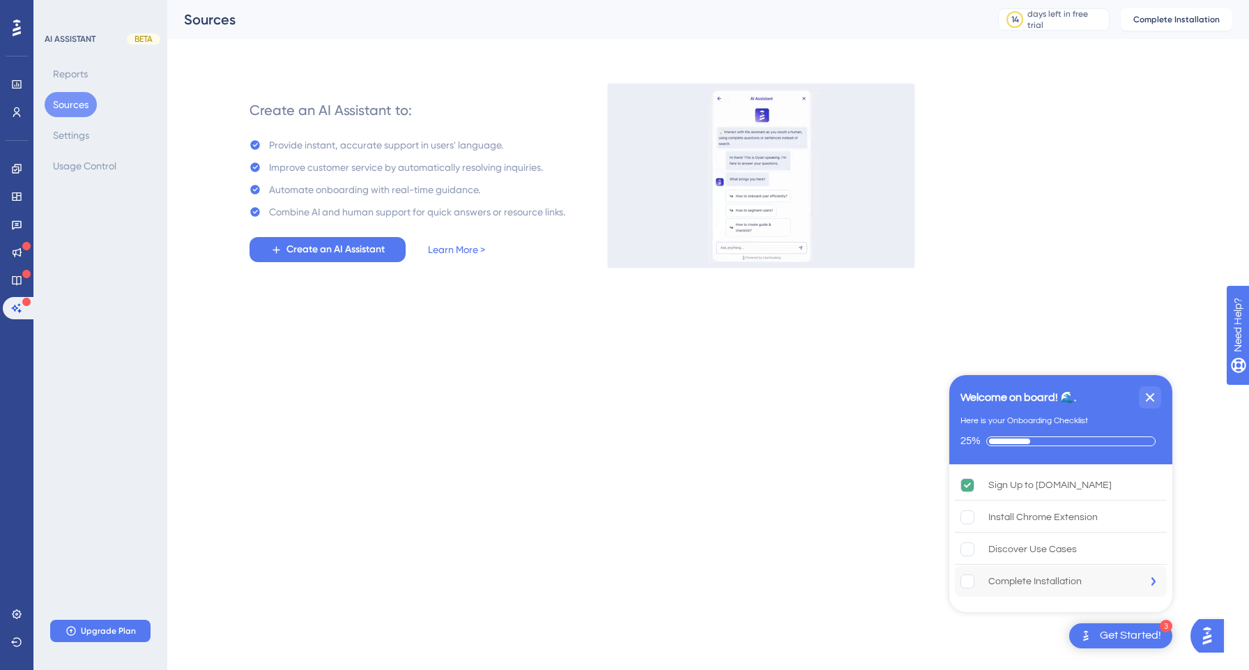
click at [1009, 588] on div "Complete Installation" at bounding box center [1034, 581] width 93 height 17
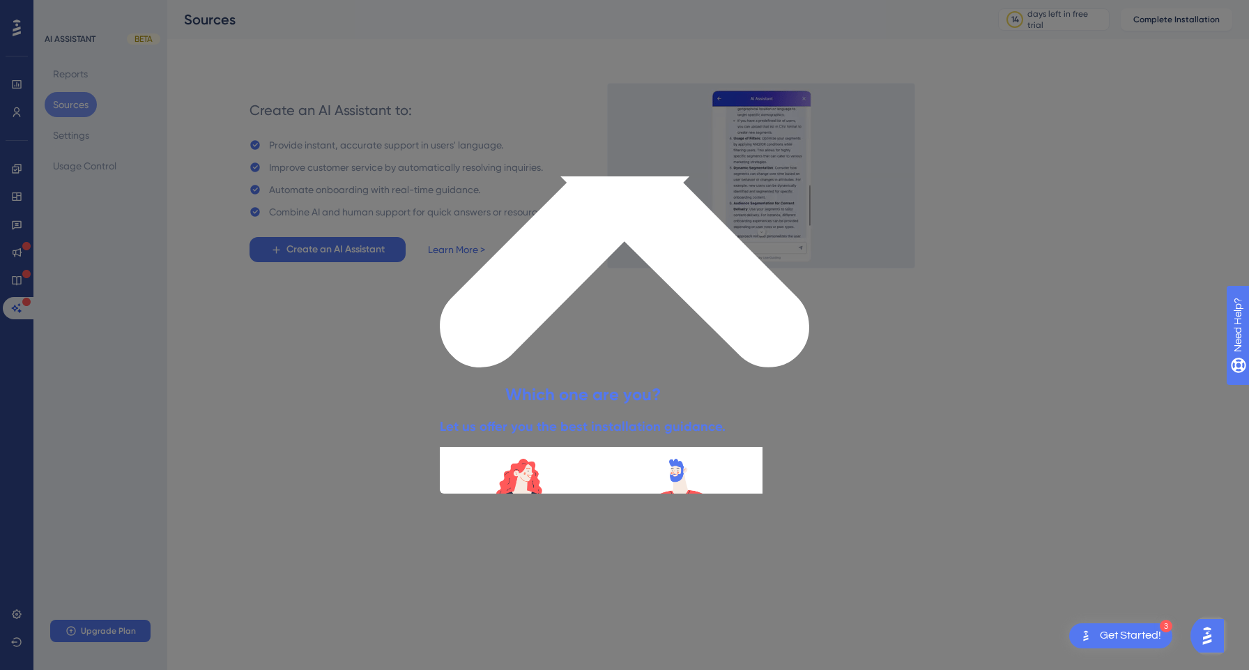
click at [544, 572] on button "TECHNICAL" at bounding box center [492, 585] width 105 height 26
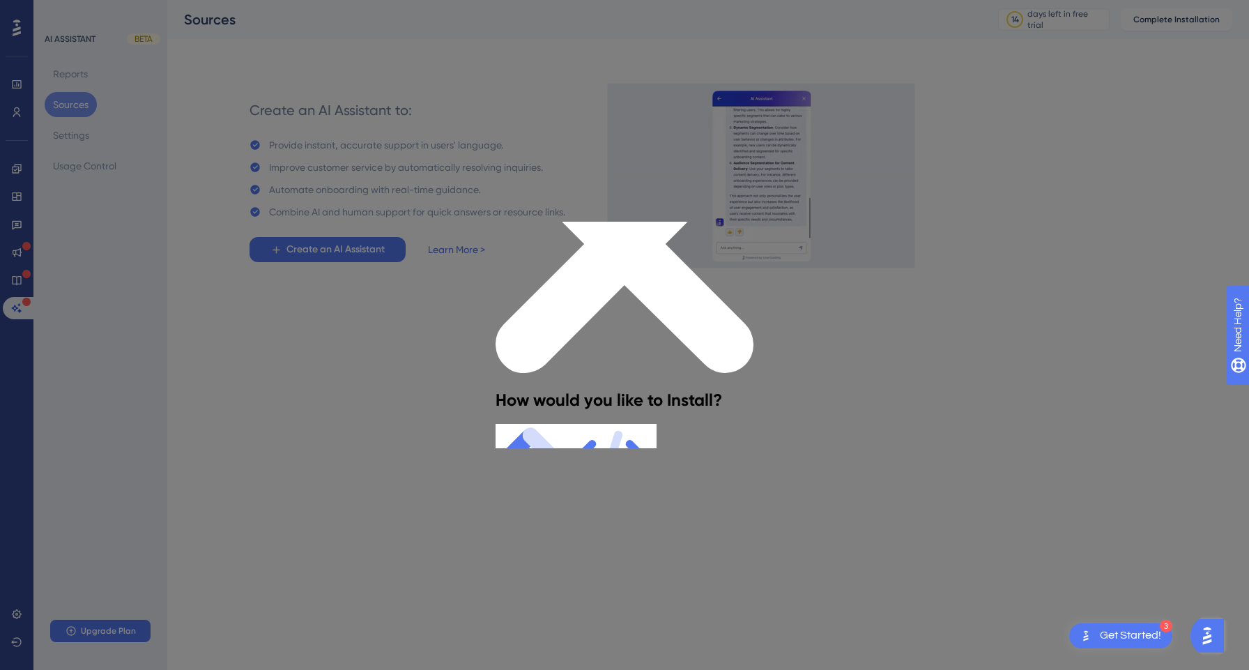
click at [722, 375] on div "How would you like to Install?" at bounding box center [609, 399] width 227 height 48
click at [753, 227] on icon "Close Preview" at bounding box center [625, 243] width 258 height 258
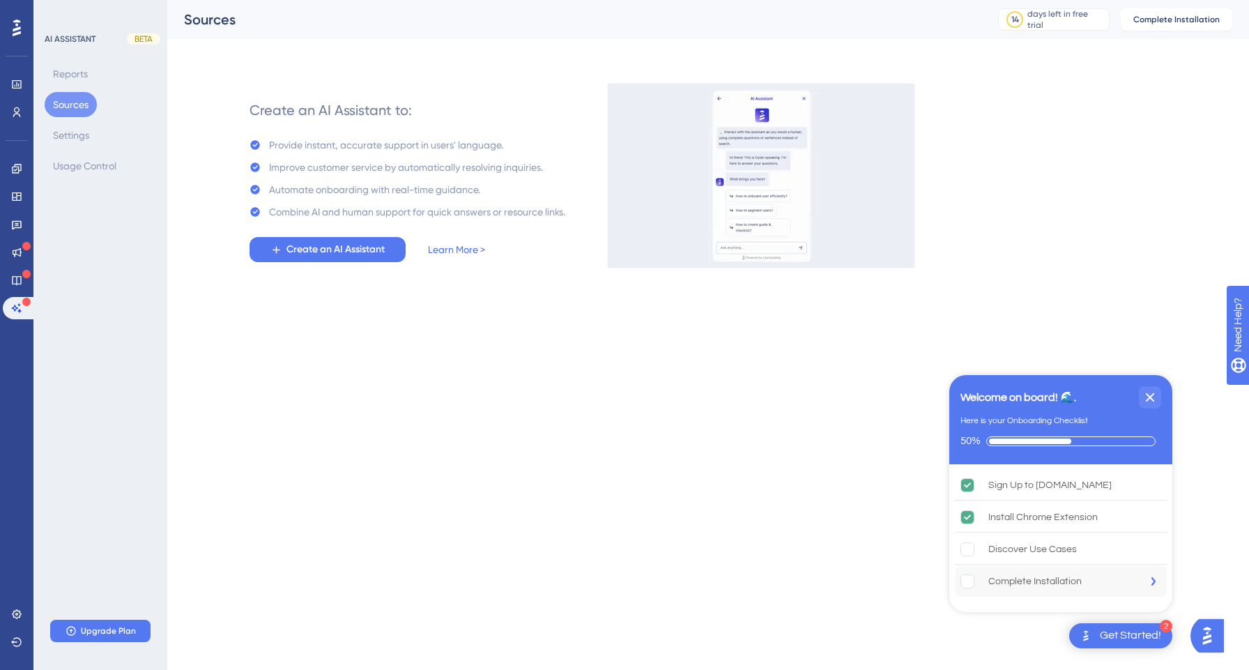
click at [972, 576] on rect "Complete Installation is incomplete." at bounding box center [967, 581] width 13 height 13
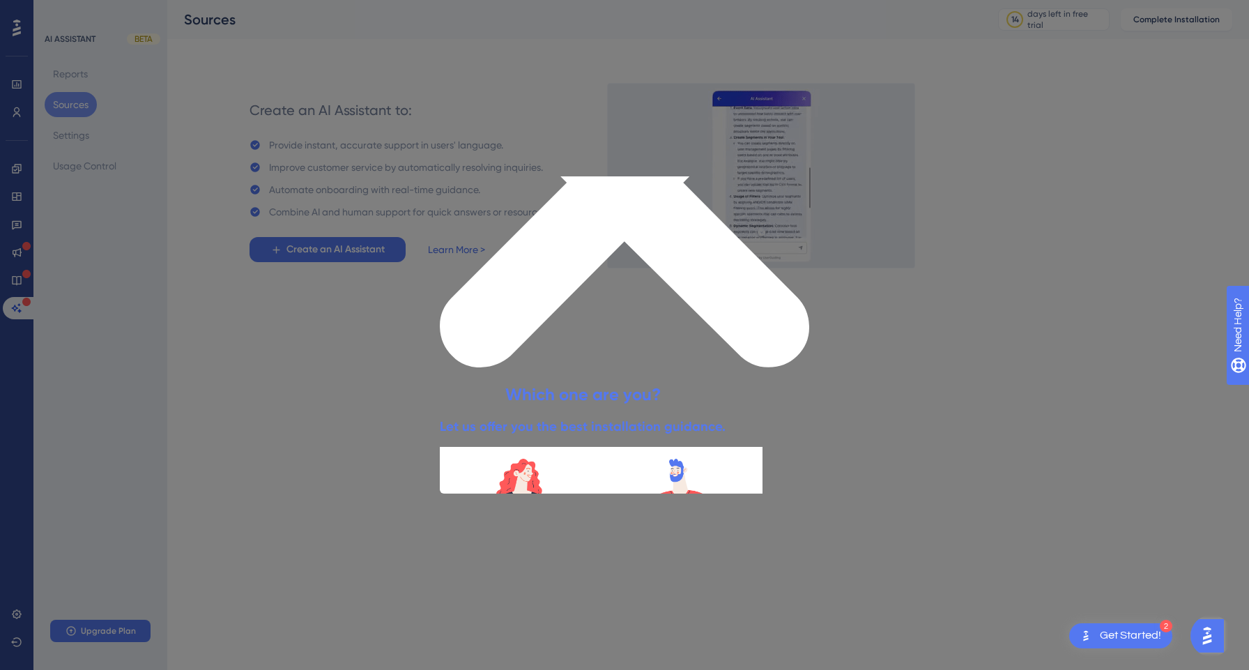
click at [649, 572] on button "NON-TECHNICAL" at bounding box center [596, 585] width 105 height 26
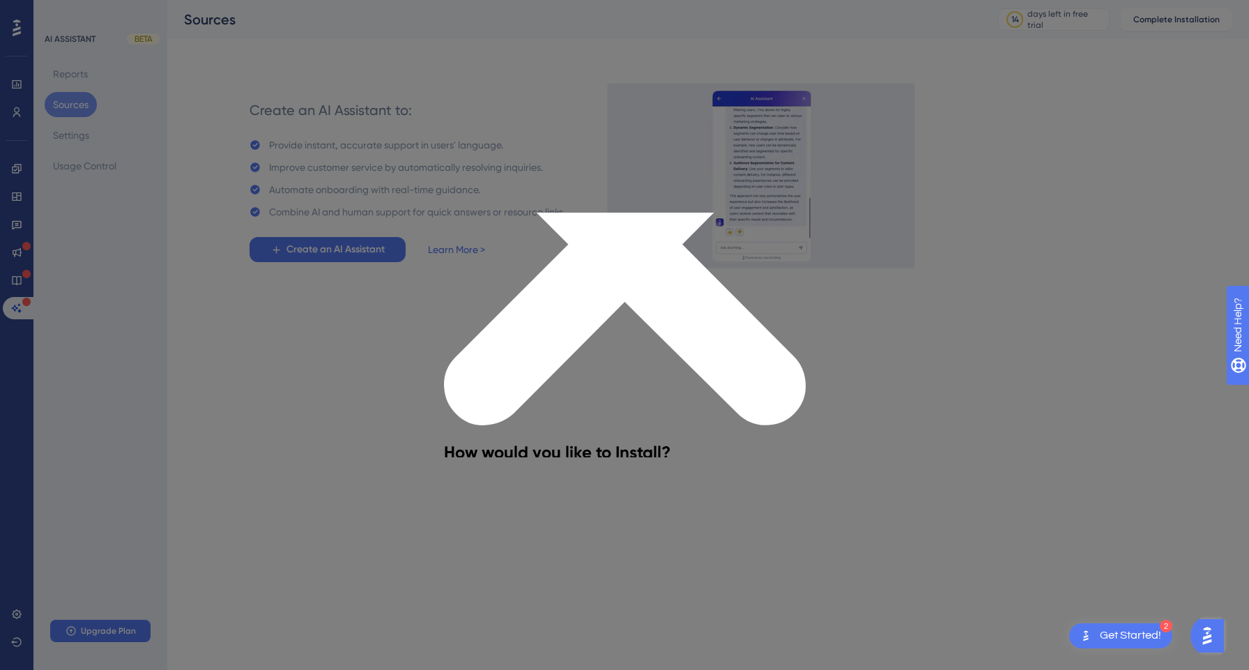
click at [535, 544] on button "GTM METHOD" at bounding box center [496, 557] width 105 height 26
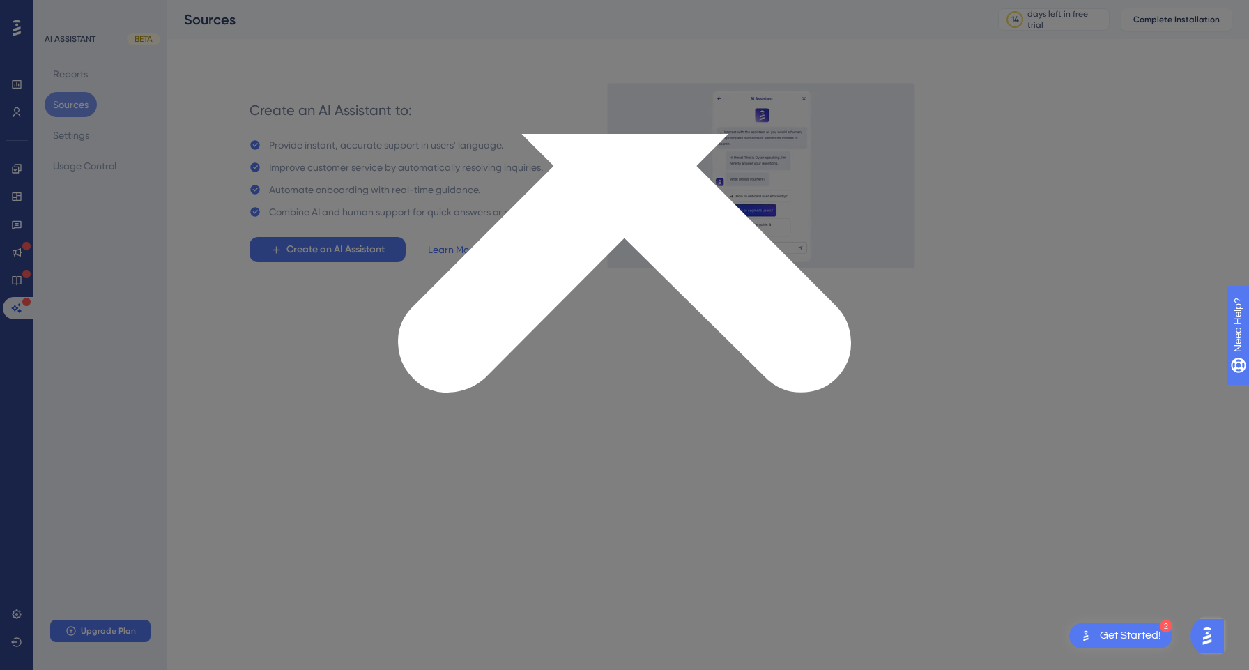
click at [842, 141] on icon "Close Preview" at bounding box center [624, 165] width 453 height 453
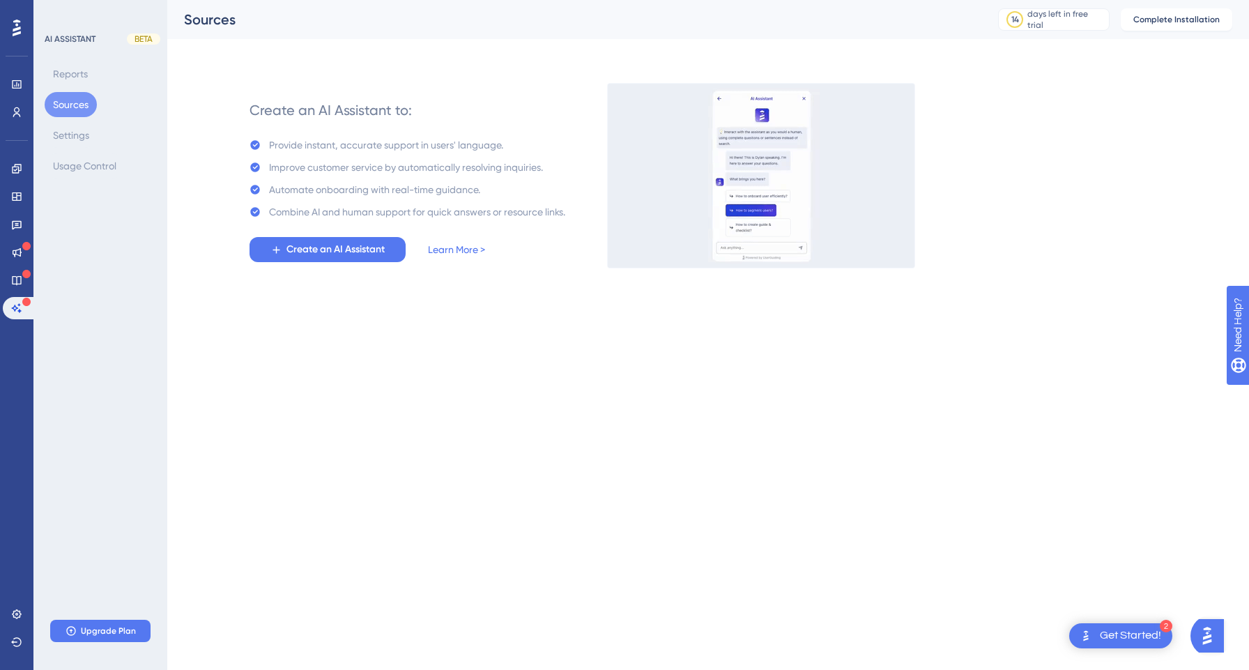
click at [16, 24] on icon at bounding box center [17, 28] width 8 height 17
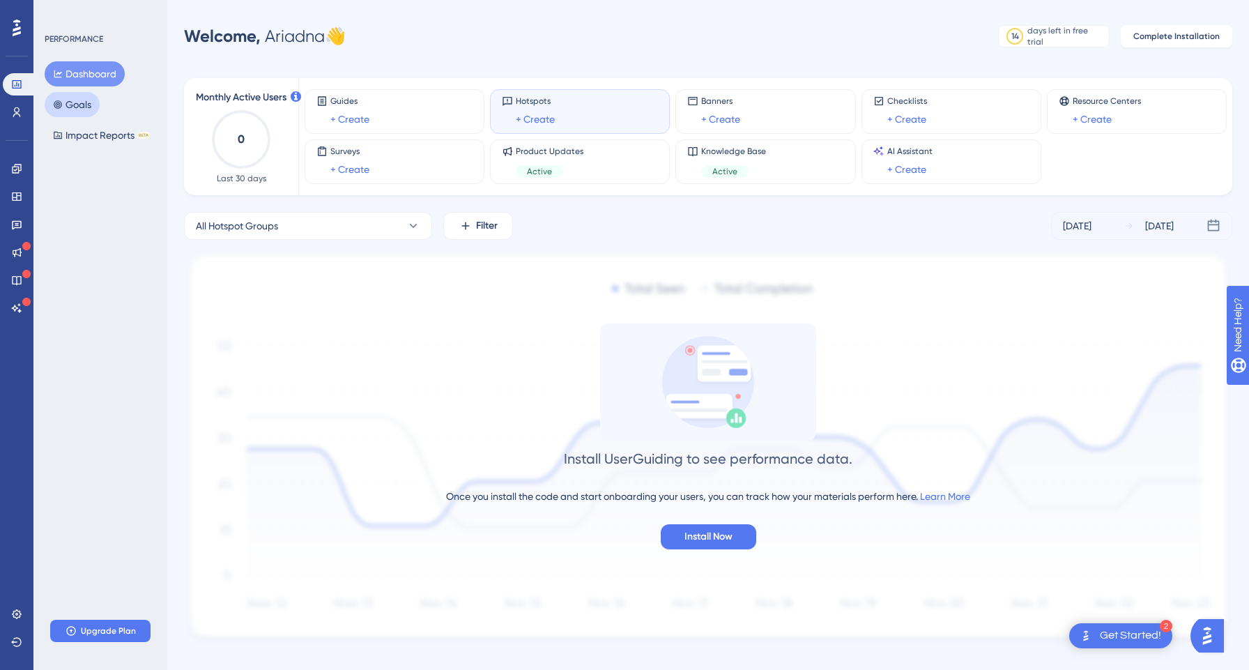
click at [74, 103] on button "Goals" at bounding box center [72, 104] width 55 height 25
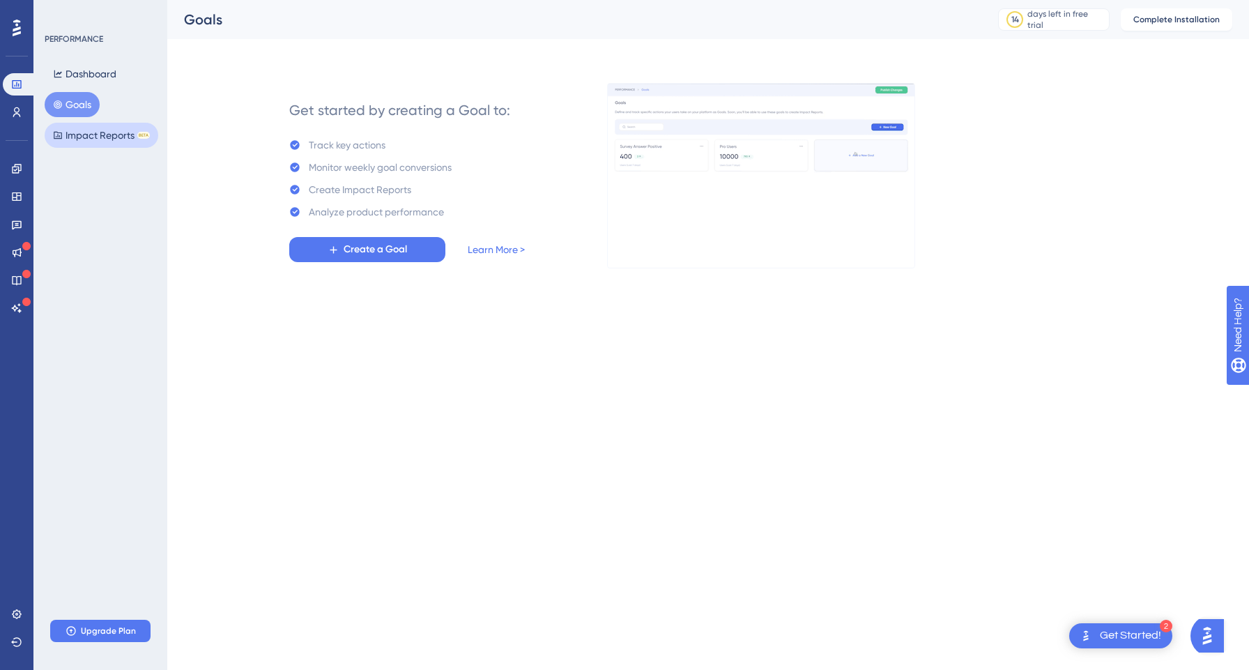
click at [84, 130] on button "Impact Reports BETA" at bounding box center [102, 135] width 114 height 25
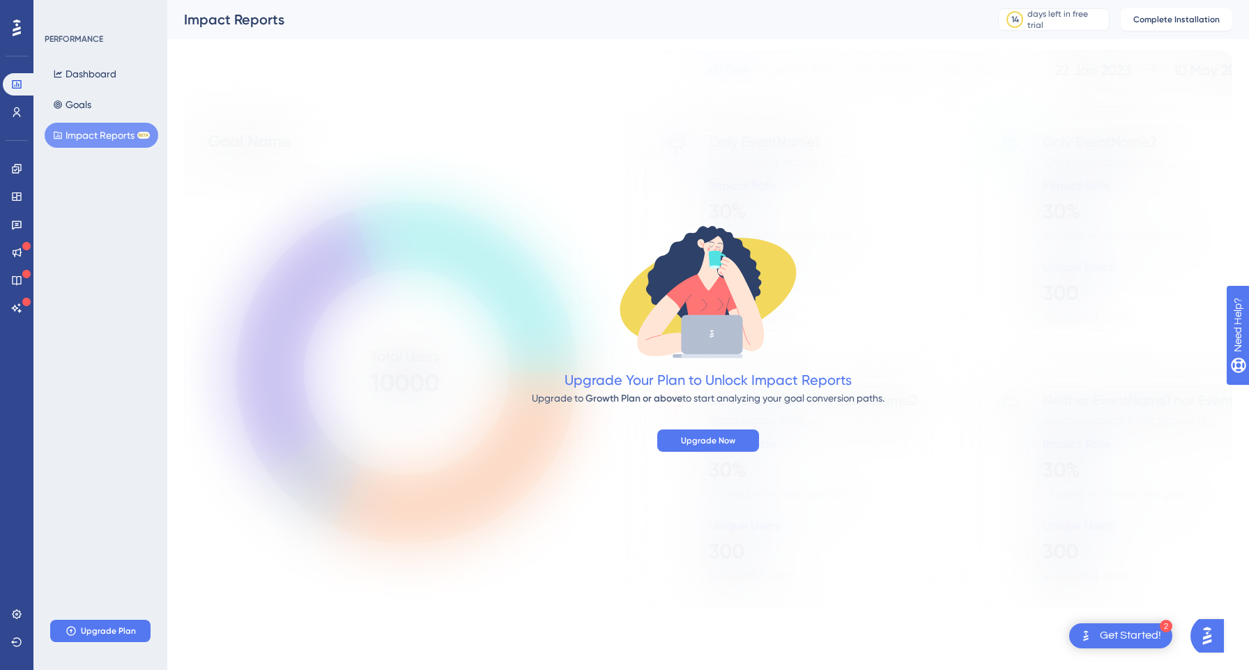
click at [13, 24] on icon at bounding box center [17, 28] width 8 height 18
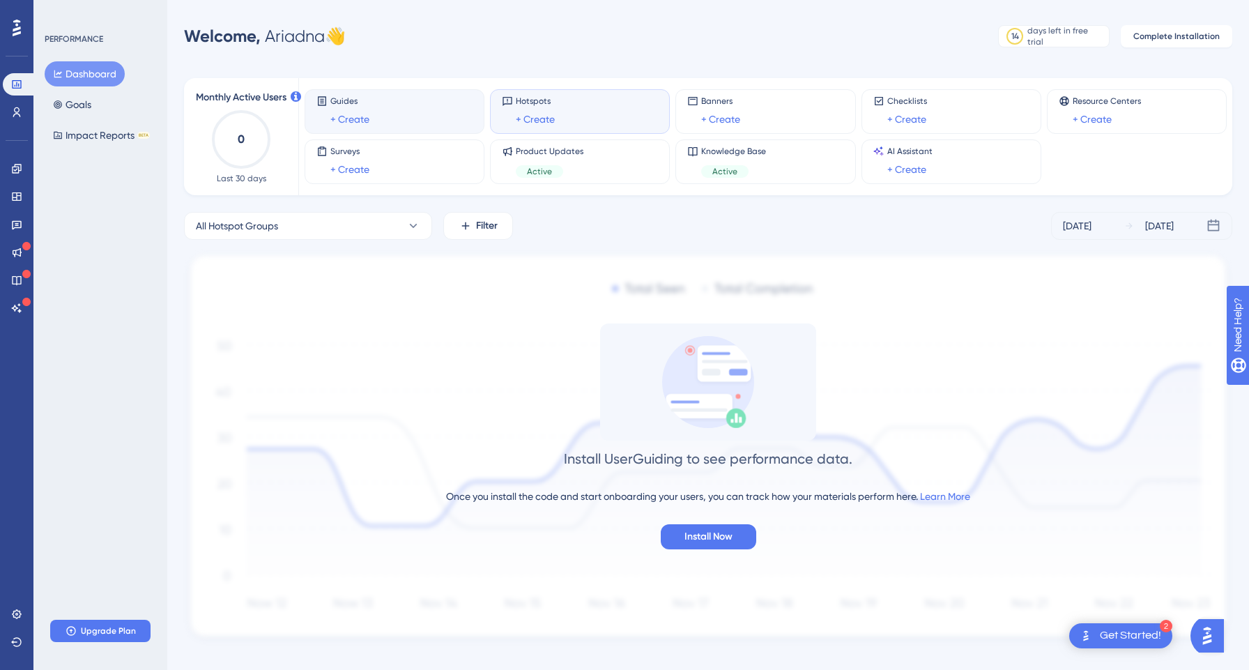
click at [383, 119] on div "Guides + Create" at bounding box center [394, 111] width 156 height 32
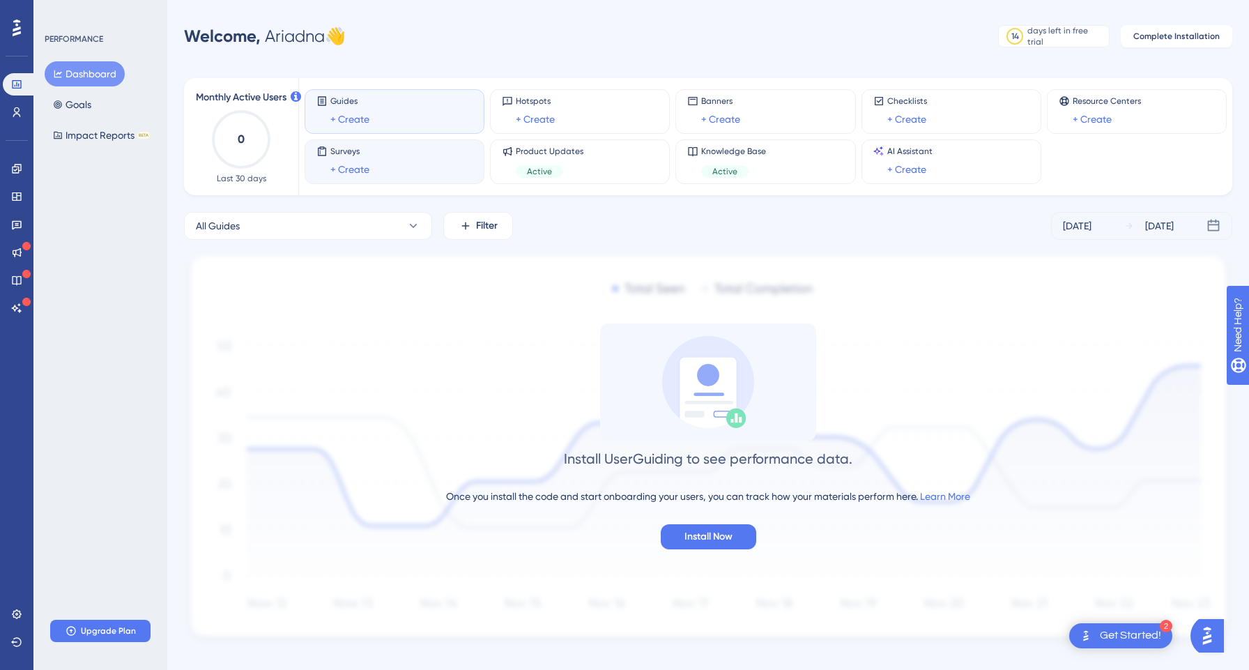
click at [394, 156] on div "Surveys + Create" at bounding box center [394, 162] width 156 height 32
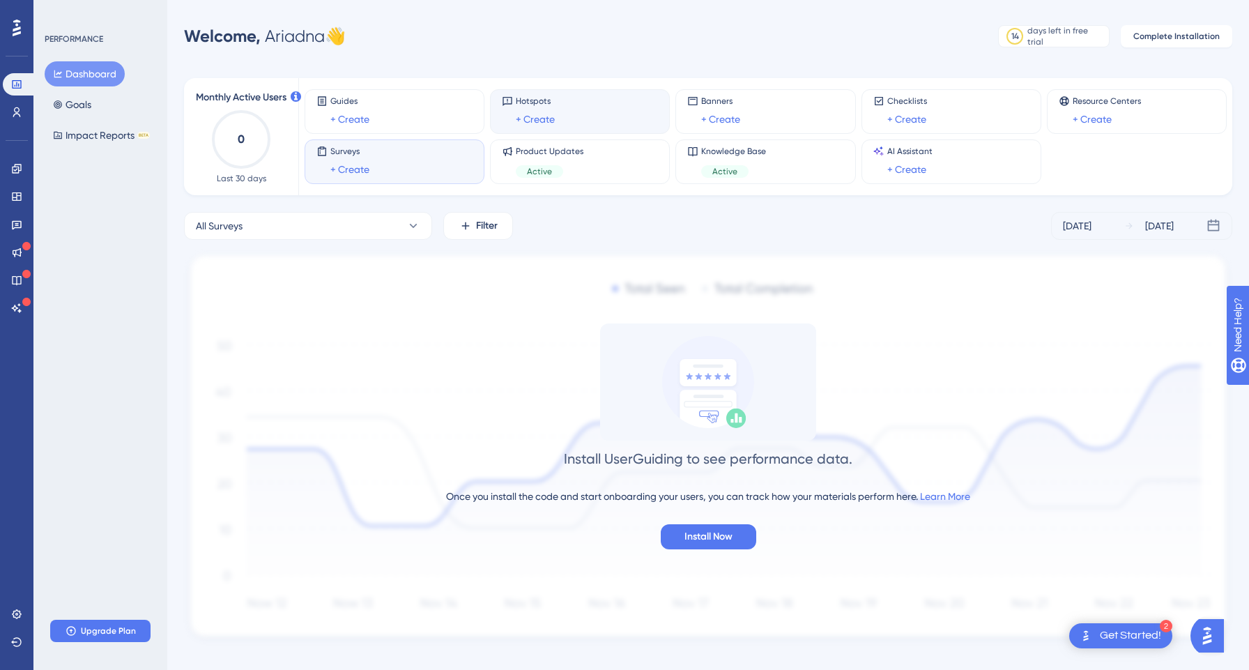
click at [555, 108] on div "Hotspots + Create" at bounding box center [580, 111] width 156 height 32
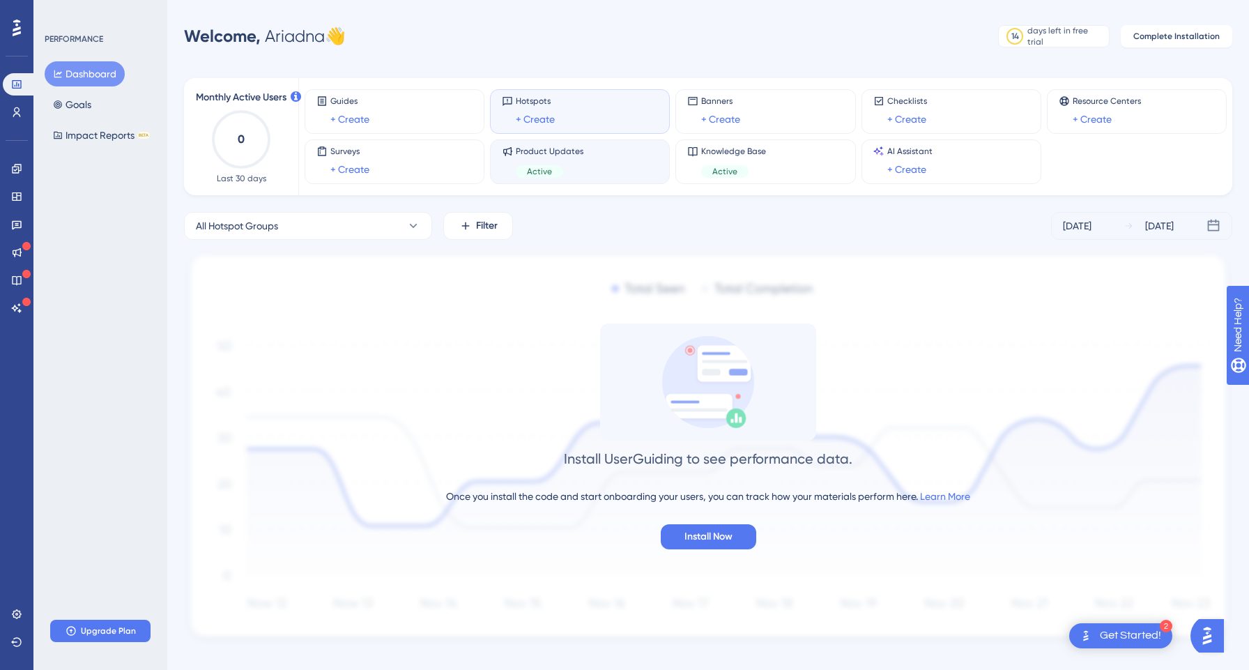
click at [572, 174] on div "Active" at bounding box center [550, 171] width 68 height 13
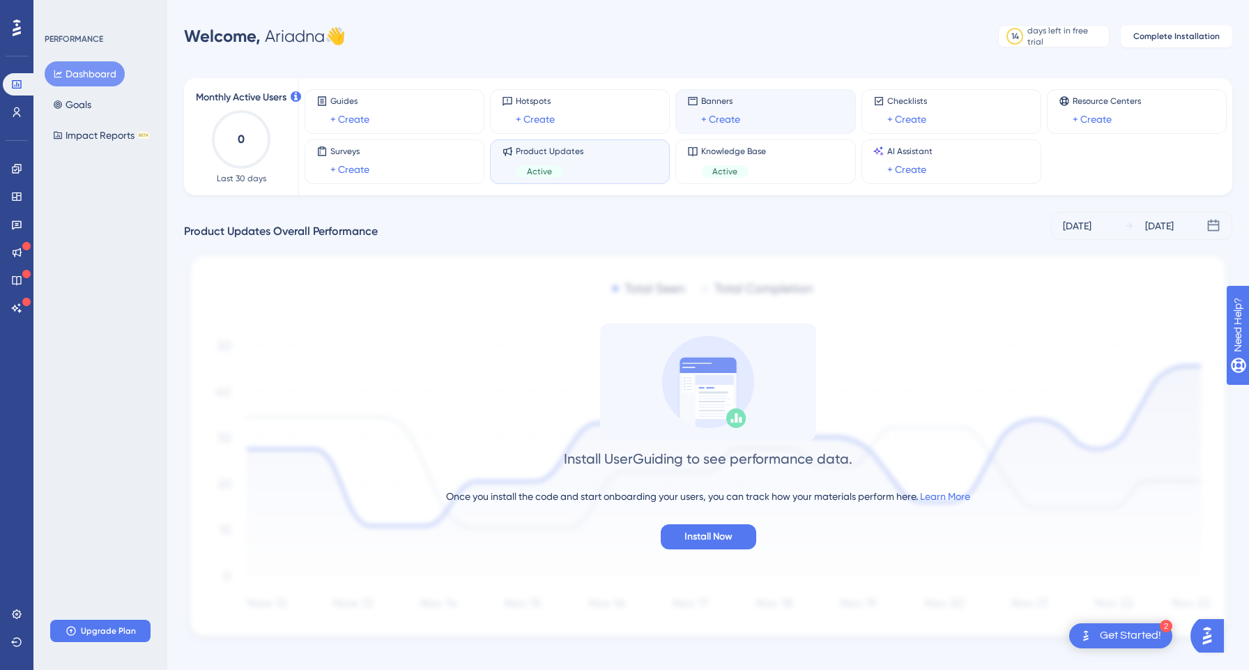
click at [746, 109] on div "Banners + Create" at bounding box center [765, 111] width 156 height 32
click at [348, 221] on button "All Banners" at bounding box center [308, 226] width 248 height 28
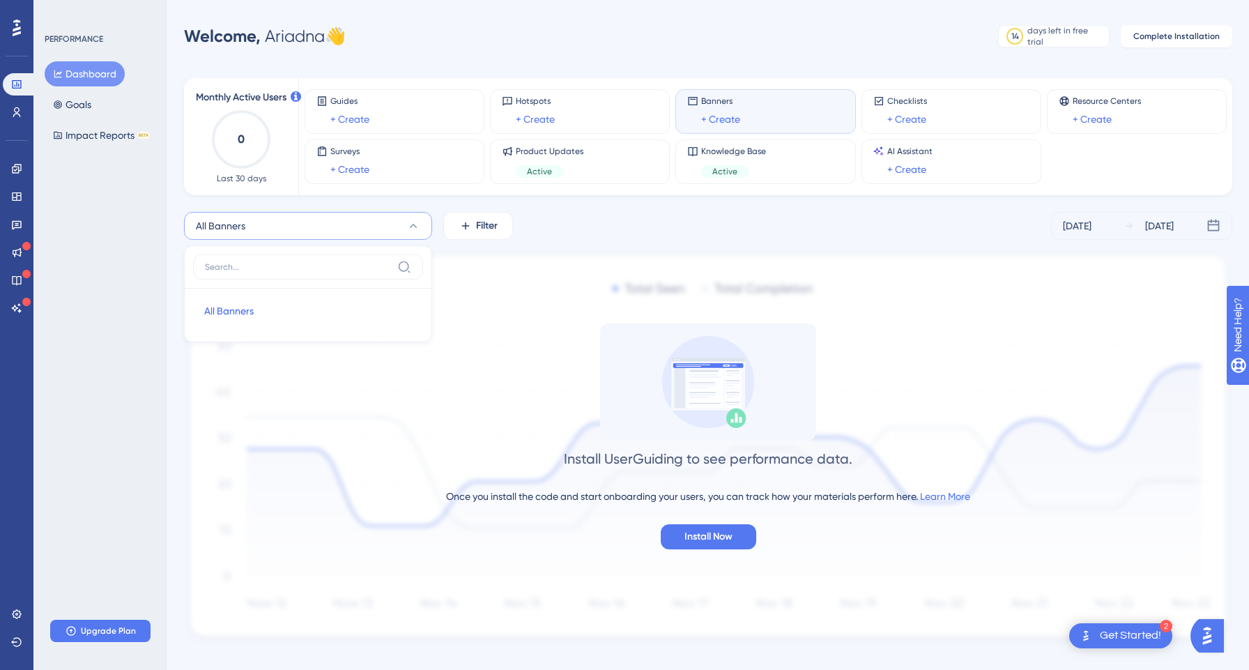
click at [370, 222] on button "All Banners" at bounding box center [308, 226] width 248 height 28
click at [769, 168] on div "Knowledge Base Active" at bounding box center [765, 162] width 156 height 32
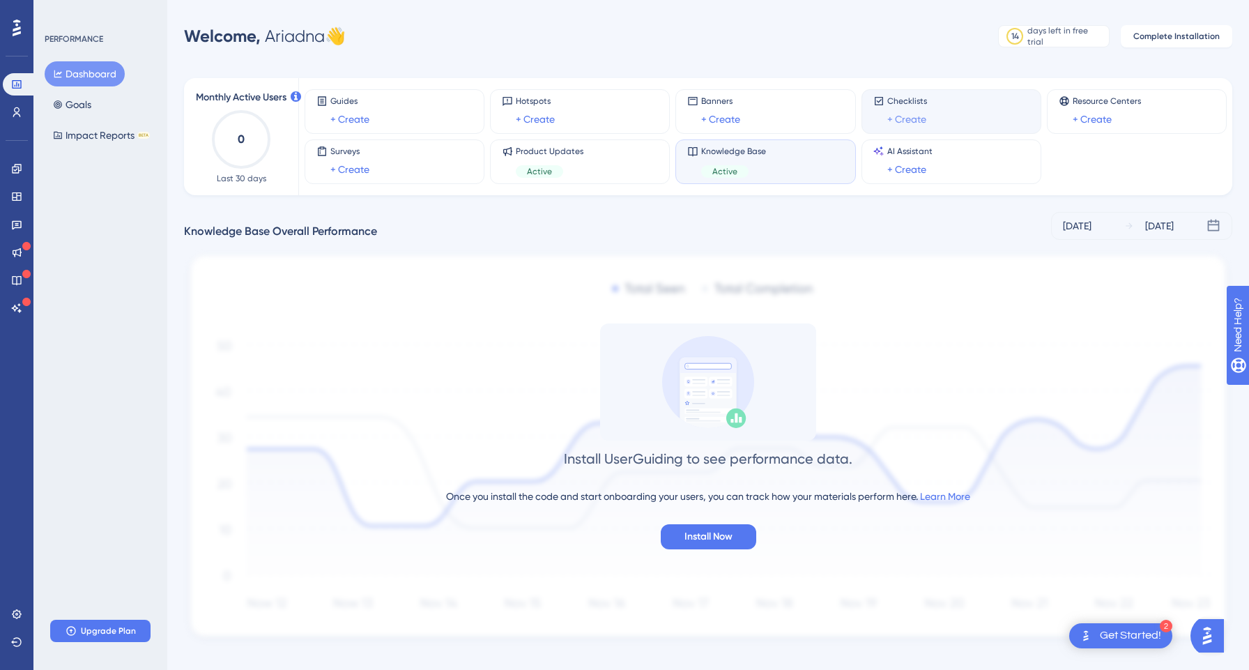
click at [904, 117] on link "+ Create" at bounding box center [906, 119] width 39 height 17
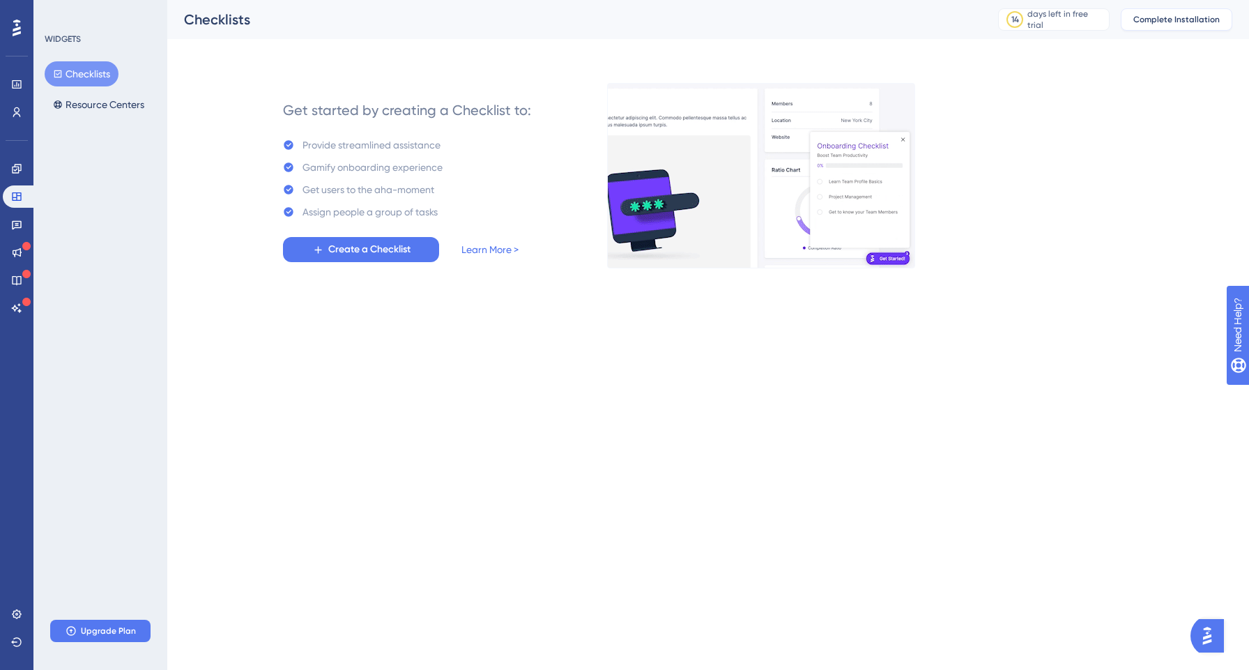
click at [1159, 25] on button "Complete Installation" at bounding box center [1177, 19] width 112 height 22
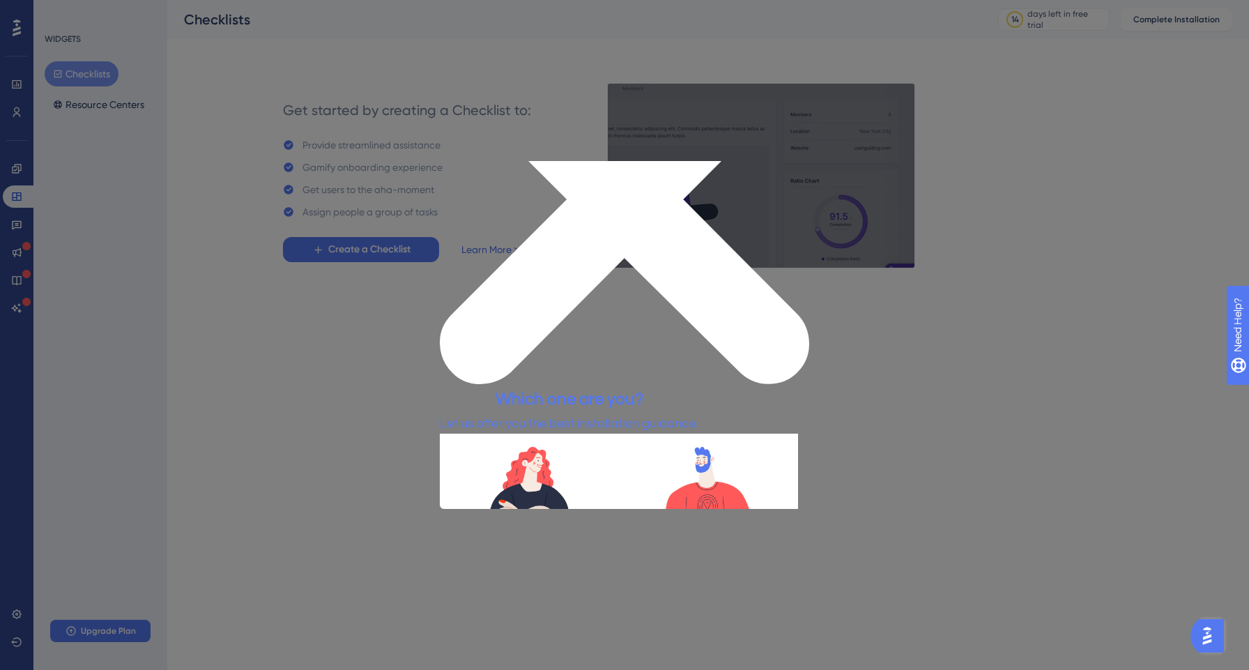
click at [649, 573] on button "NON-TECHNICAL" at bounding box center [596, 586] width 105 height 26
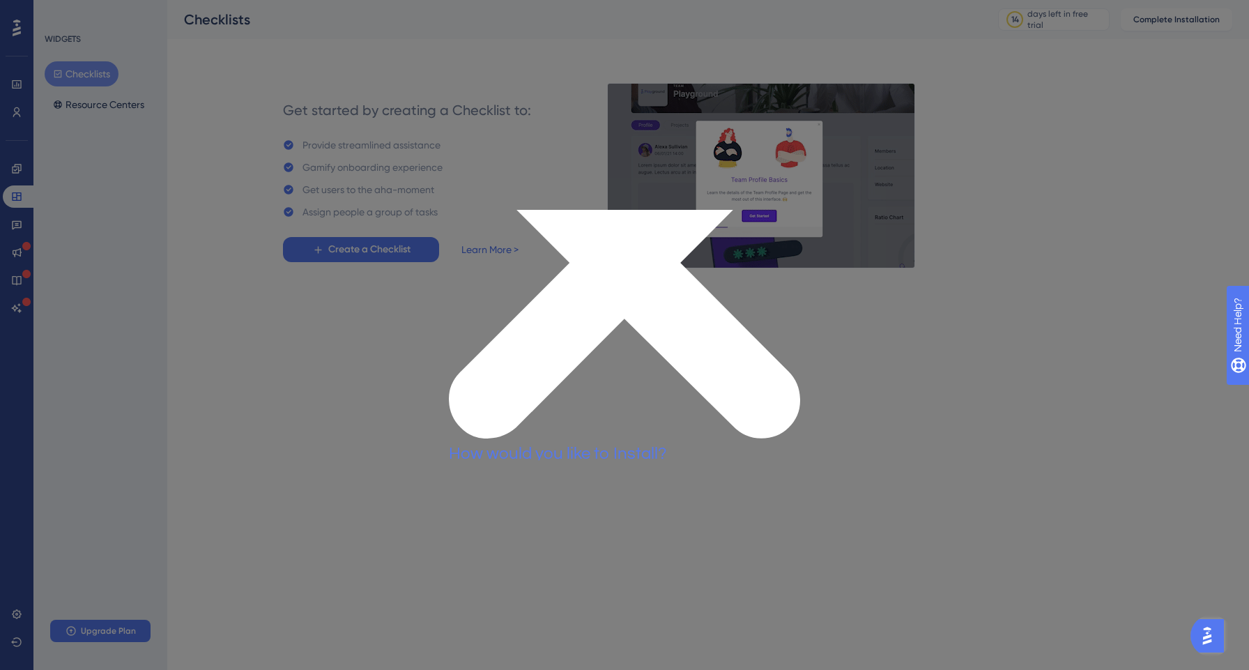
click at [518, 536] on button "GTM METHOD" at bounding box center [501, 549] width 105 height 26
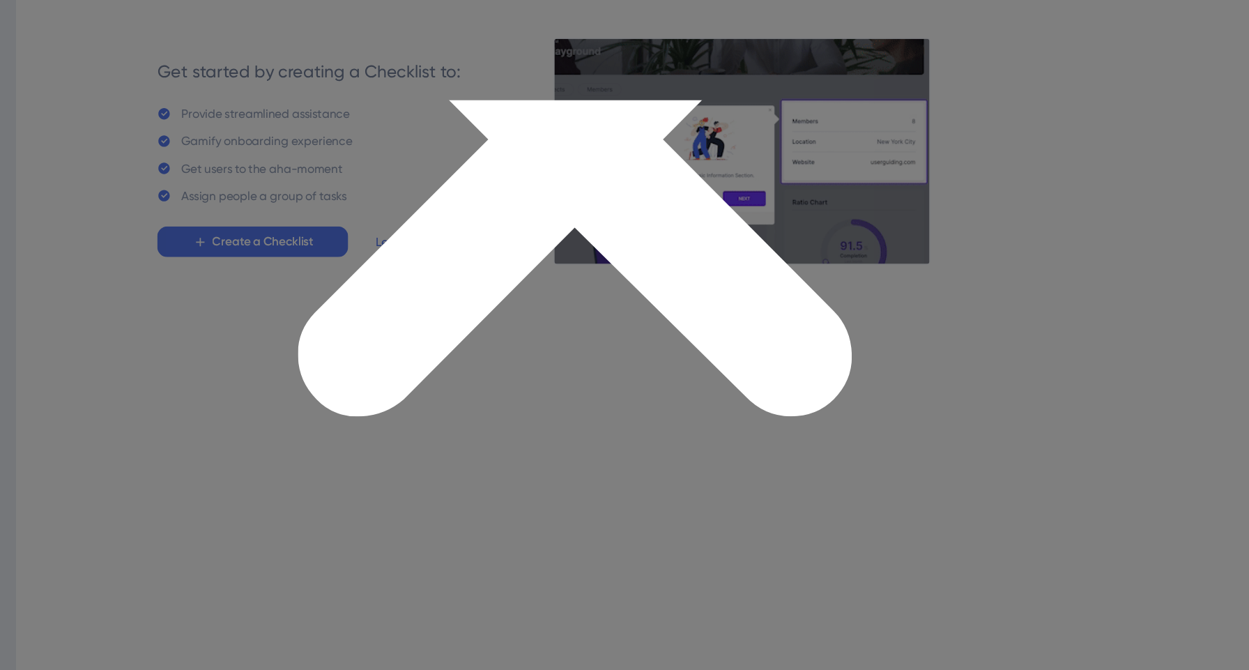
click at [328, 413] on div at bounding box center [624, 335] width 1249 height 670
click at [744, 107] on icon "Close Preview" at bounding box center [524, 131] width 453 height 453
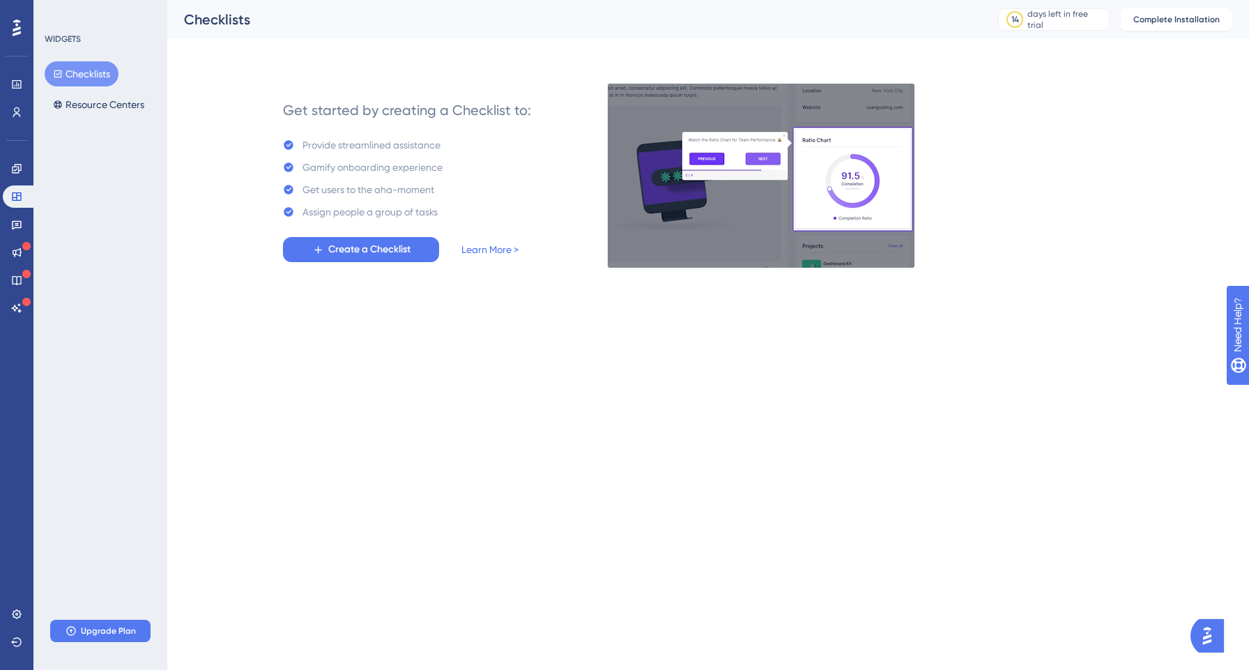
click at [11, 28] on div at bounding box center [17, 28] width 22 height 22
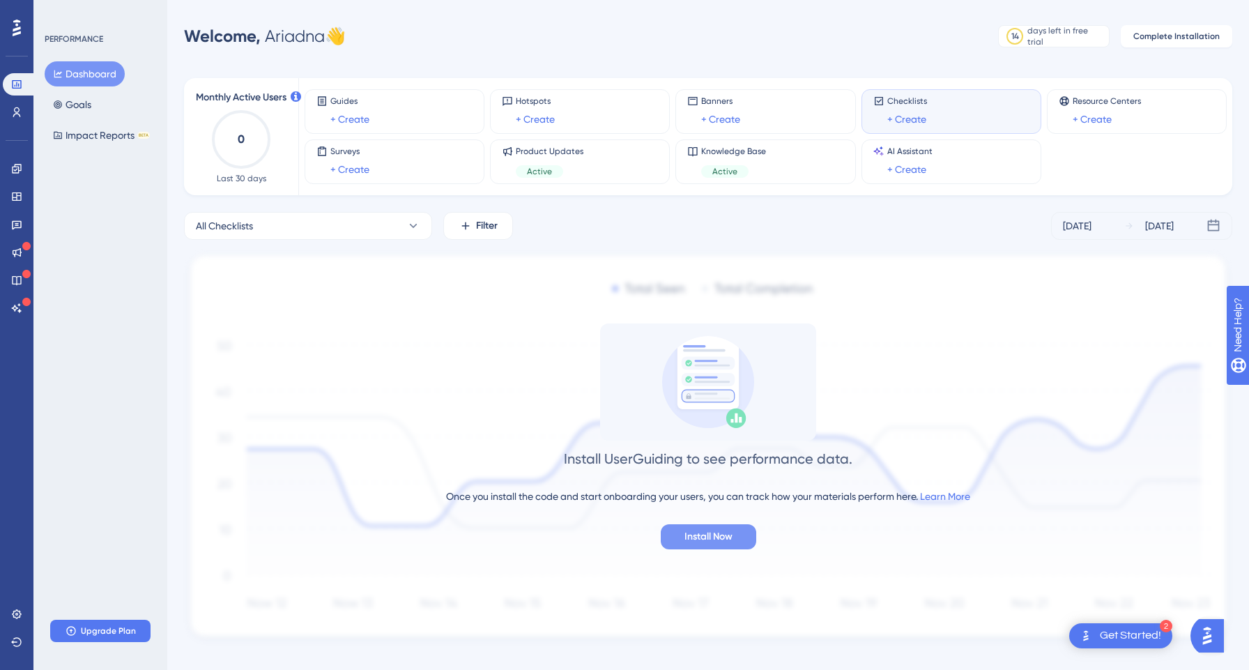
click at [728, 535] on span "Install Now" at bounding box center [708, 536] width 48 height 17
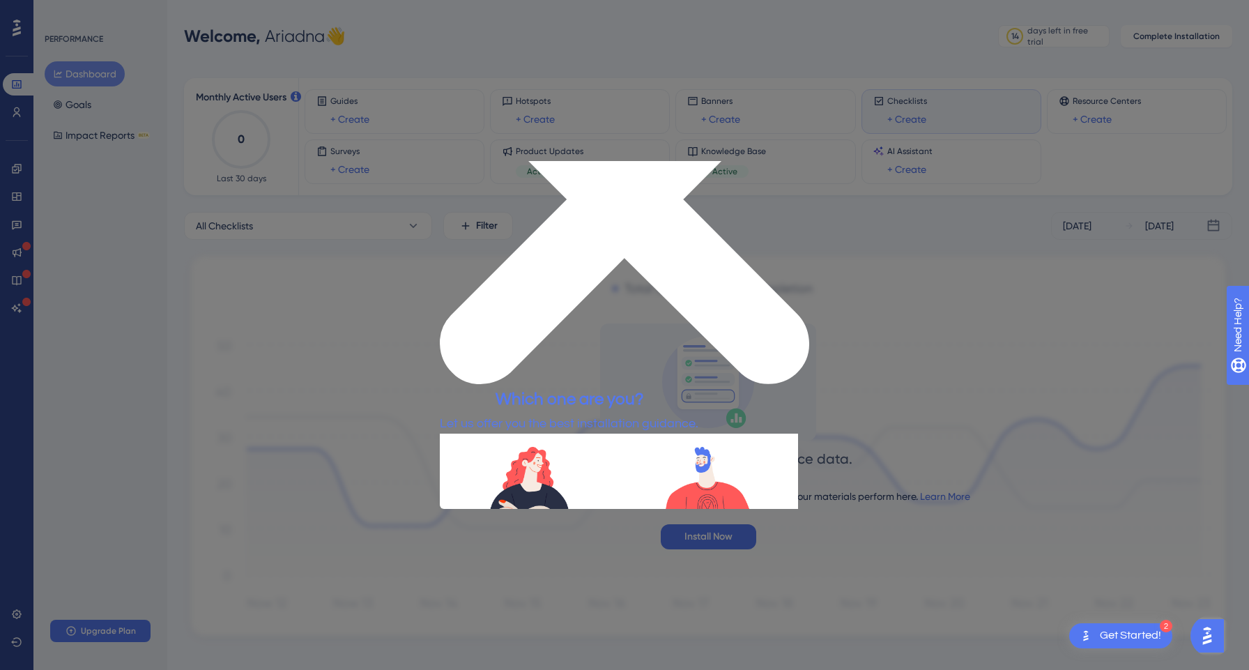
click at [698, 386] on div "Which one are you? Let us offer you the best installation guidance." at bounding box center [569, 409] width 259 height 47
click at [800, 169] on icon "Close Preview" at bounding box center [624, 199] width 369 height 369
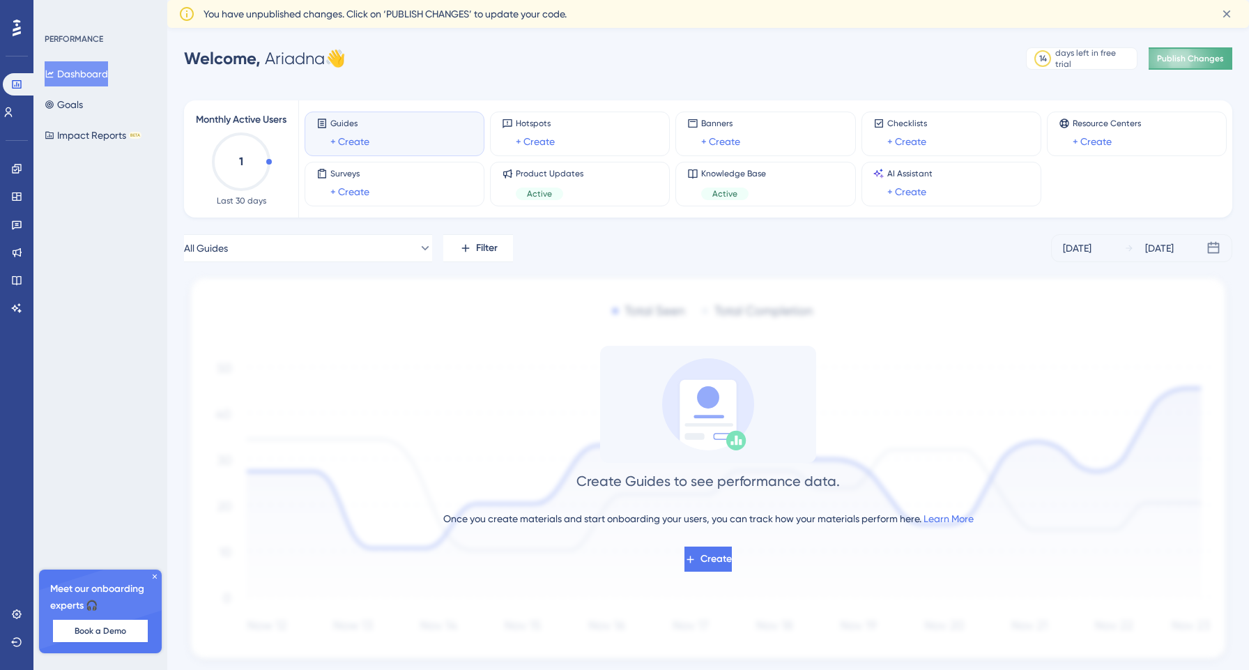
click at [1199, 66] on button "Publish Changes" at bounding box center [1191, 58] width 84 height 22
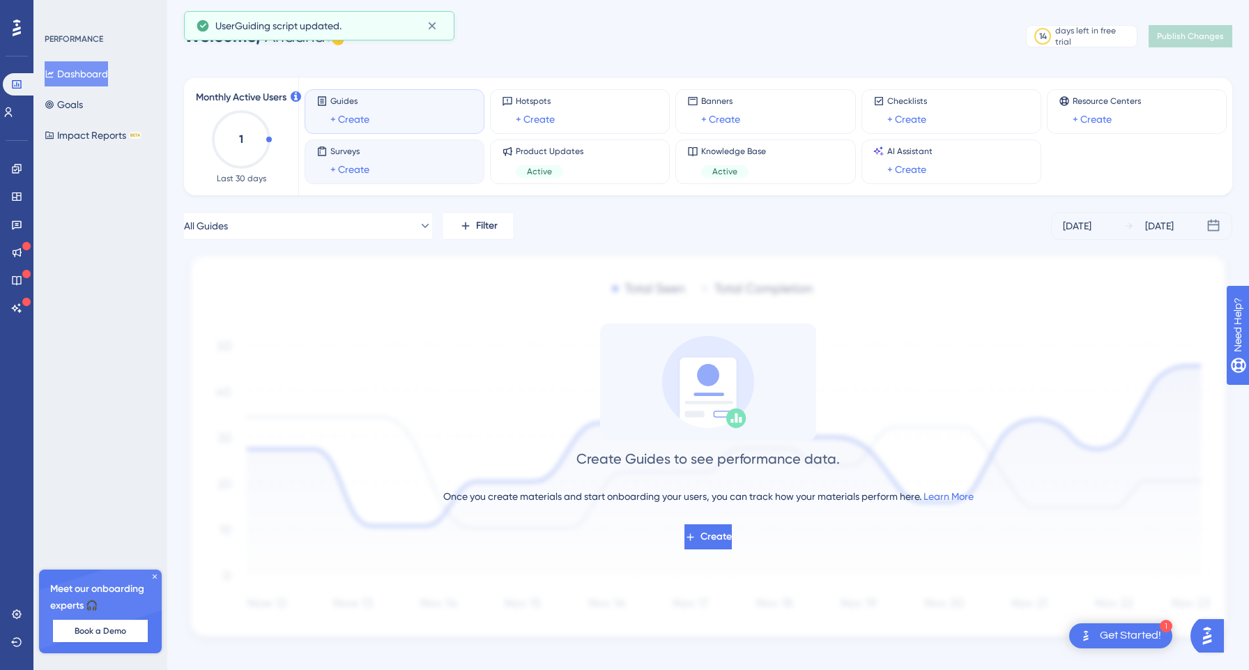
click at [433, 176] on div "Surveys + Create" at bounding box center [394, 162] width 156 height 32
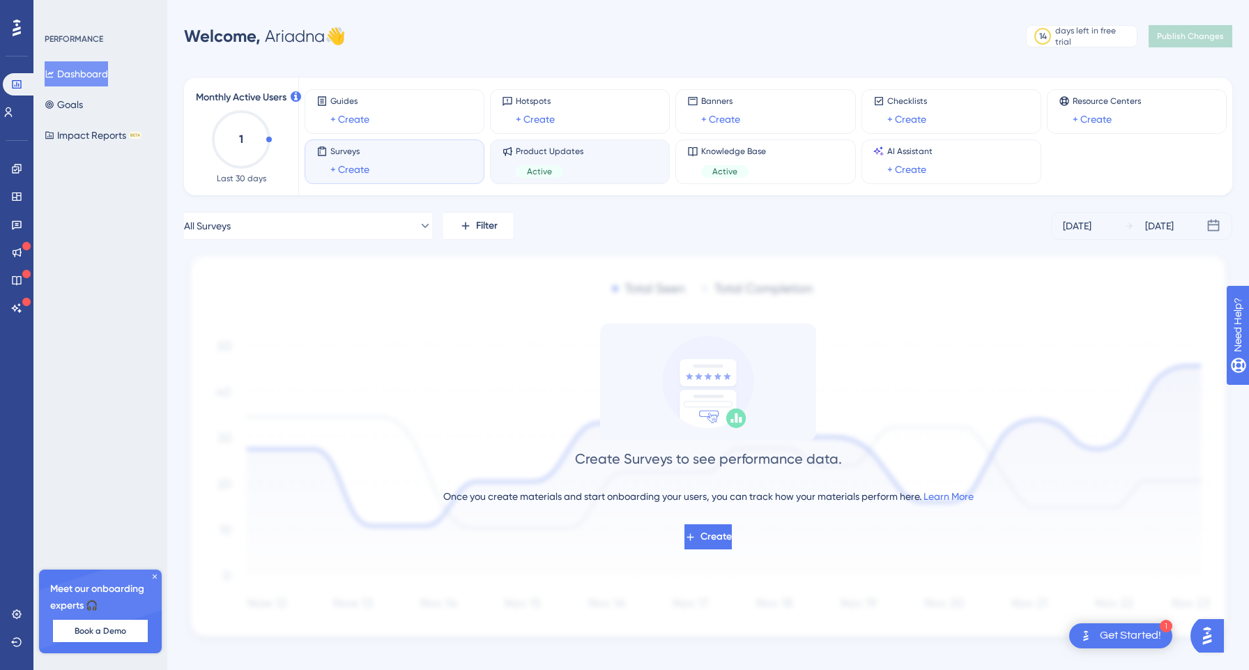
click at [647, 148] on div "Product Updates Active" at bounding box center [580, 162] width 156 height 32
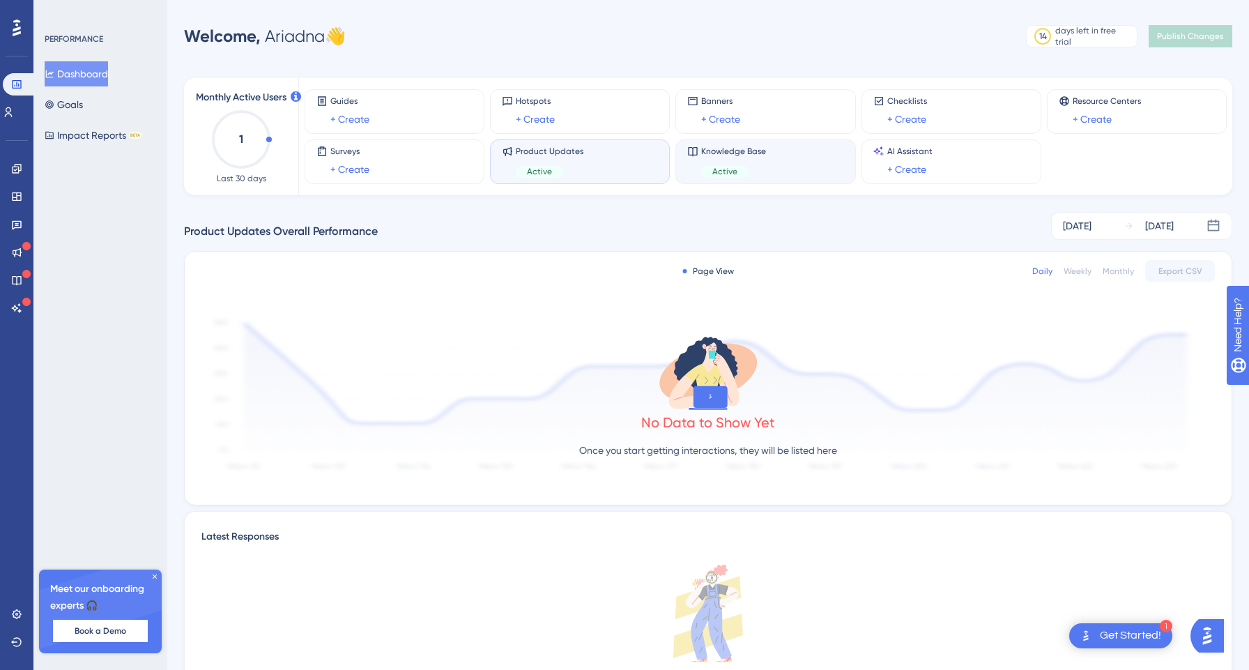
click at [772, 167] on div "Knowledge Base Active" at bounding box center [765, 162] width 156 height 32
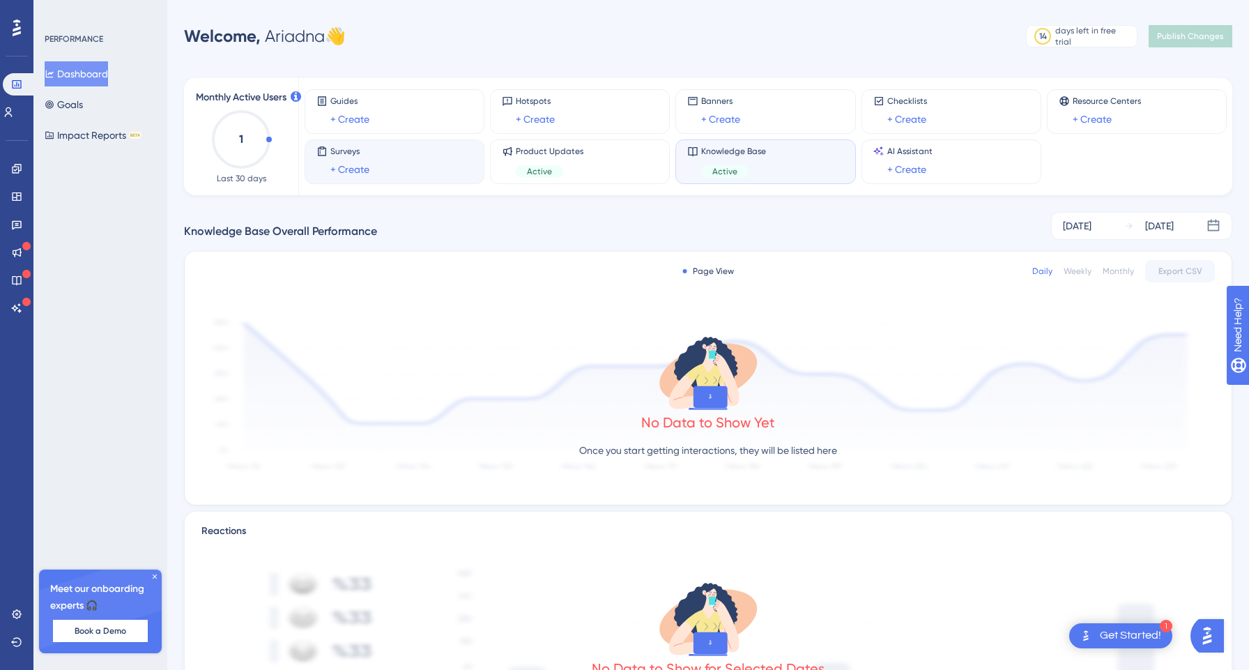
click at [379, 178] on div "Surveys + Create" at bounding box center [395, 161] width 180 height 45
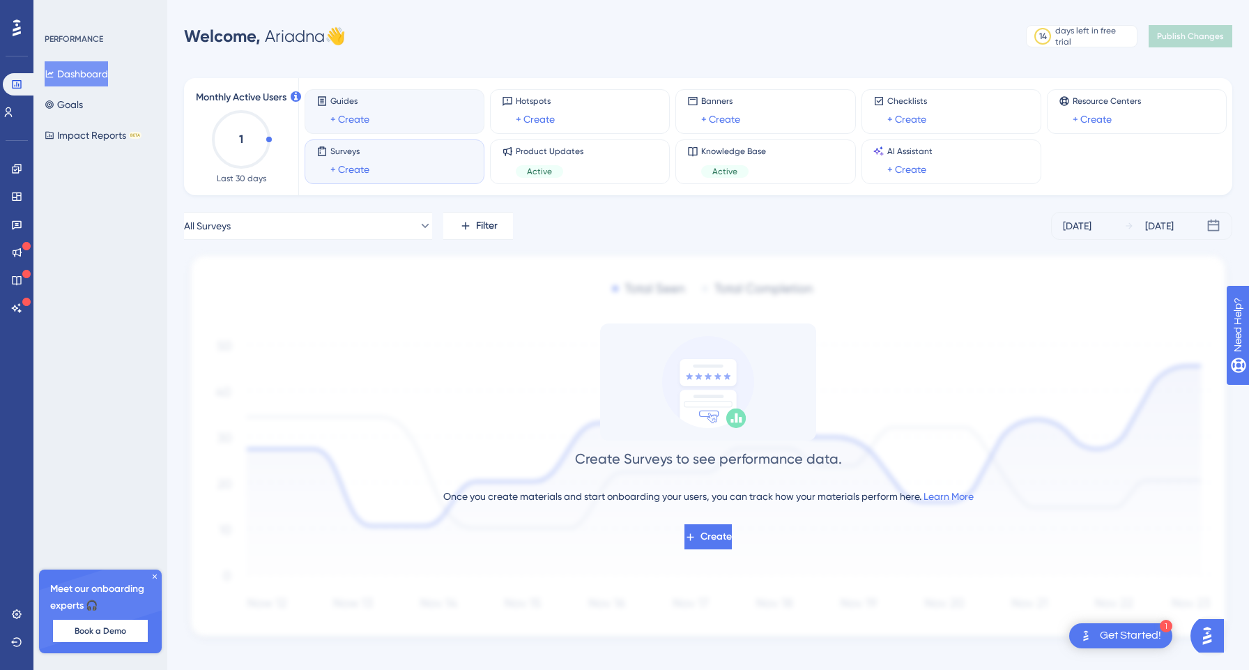
click at [392, 114] on div "Guides + Create" at bounding box center [394, 111] width 156 height 32
click at [894, 138] on div "Guides + Create Hotspots + Create Banners + Create Checklists + Create Resource…" at bounding box center [765, 136] width 933 height 117
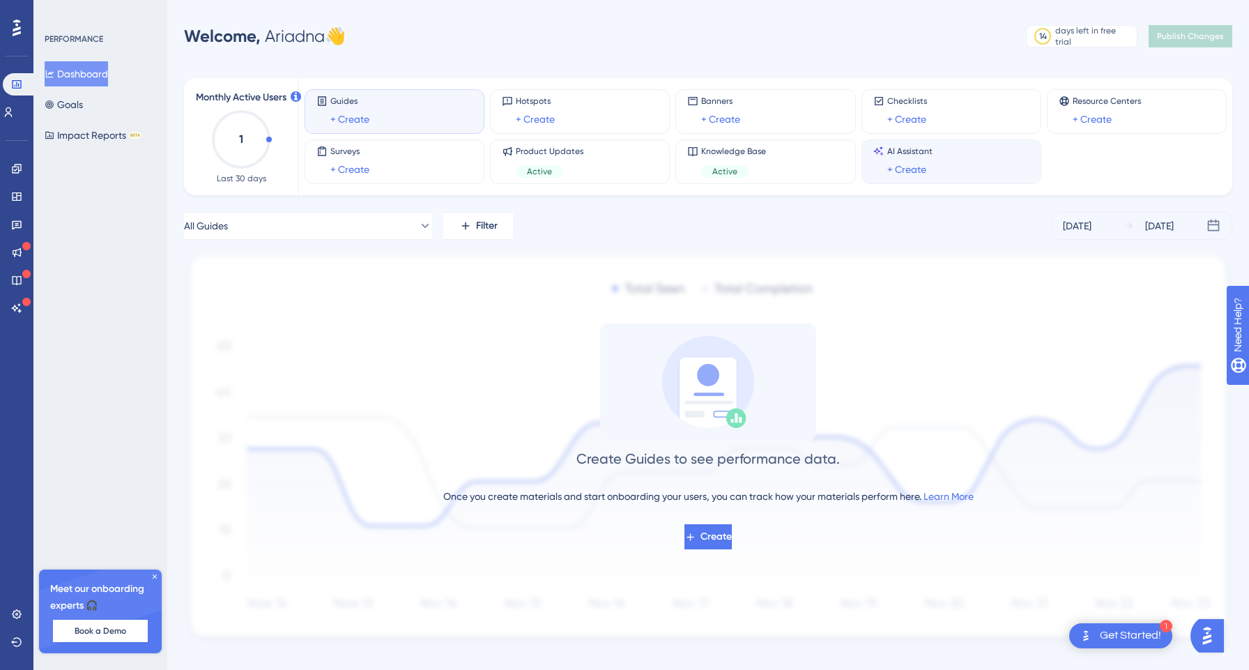
click at [894, 158] on div "AI Assistant + Create" at bounding box center [909, 162] width 45 height 32
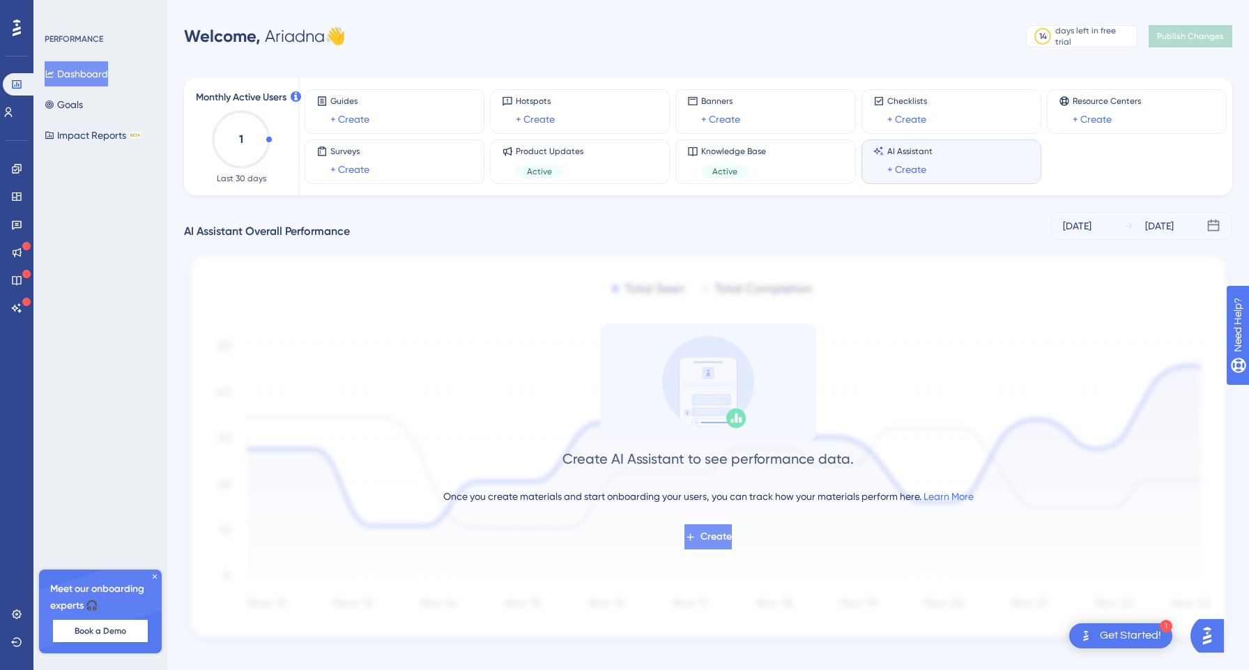
click at [710, 535] on span "Create" at bounding box center [715, 536] width 31 height 17
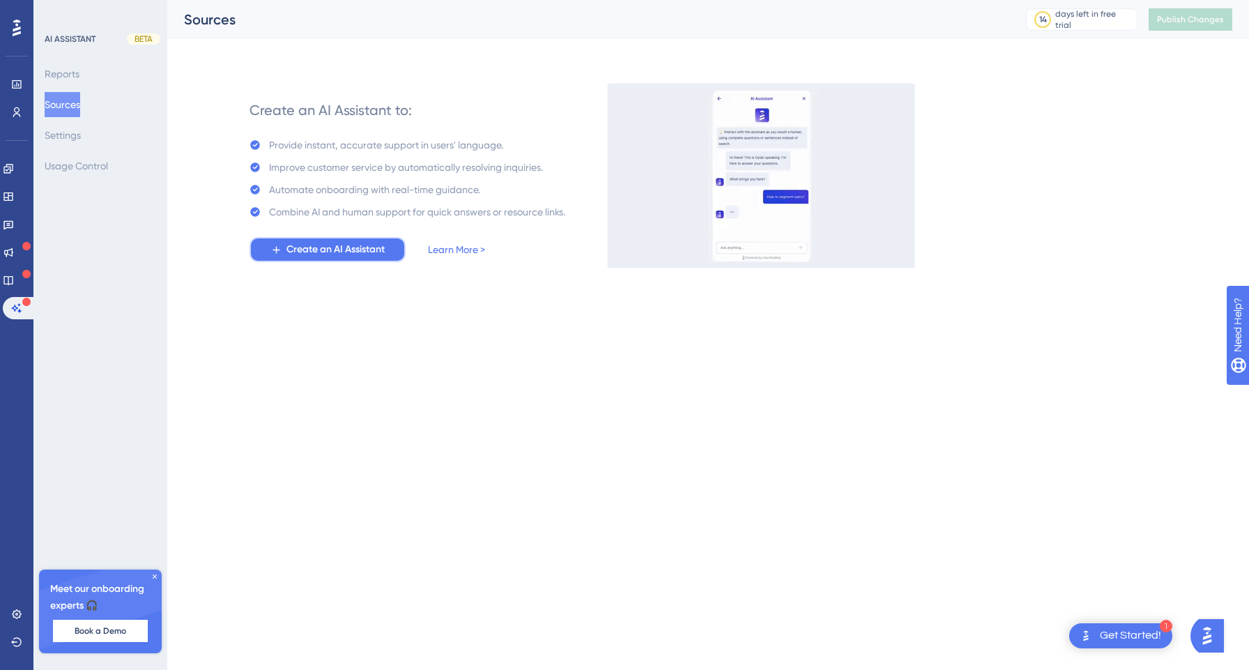
click at [348, 241] on span "Create an AI Assistant" at bounding box center [335, 249] width 98 height 17
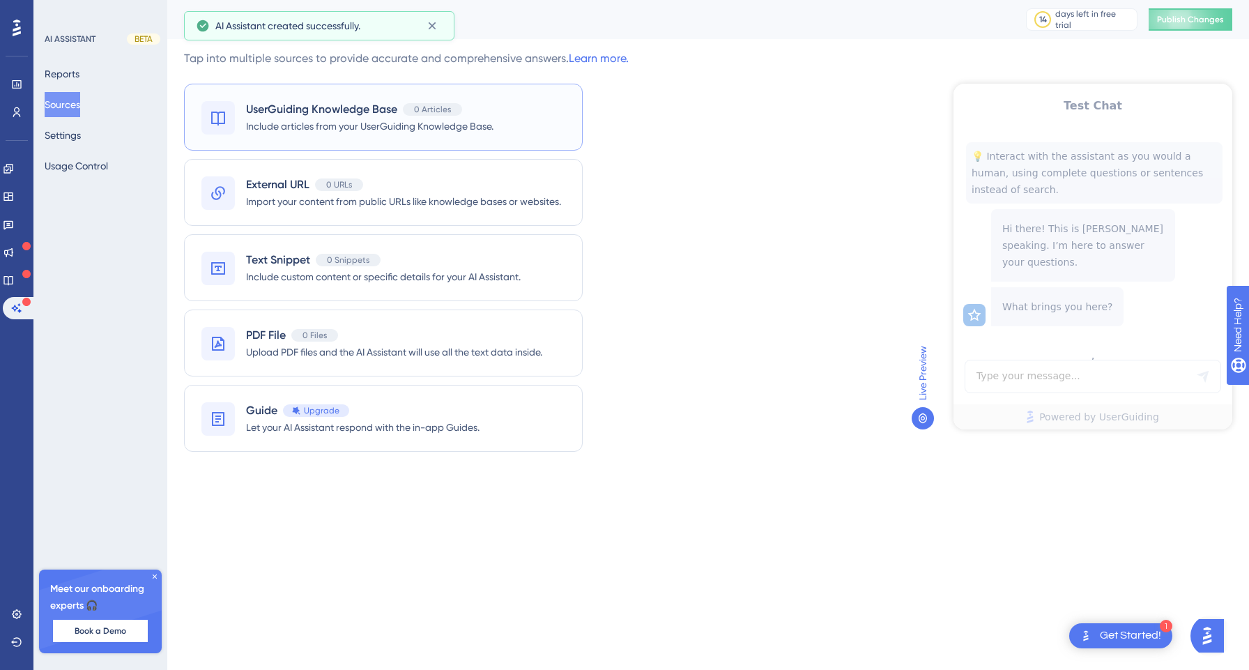
click at [353, 118] on span "Include articles from your UserGuiding Knowledge Base." at bounding box center [369, 126] width 247 height 17
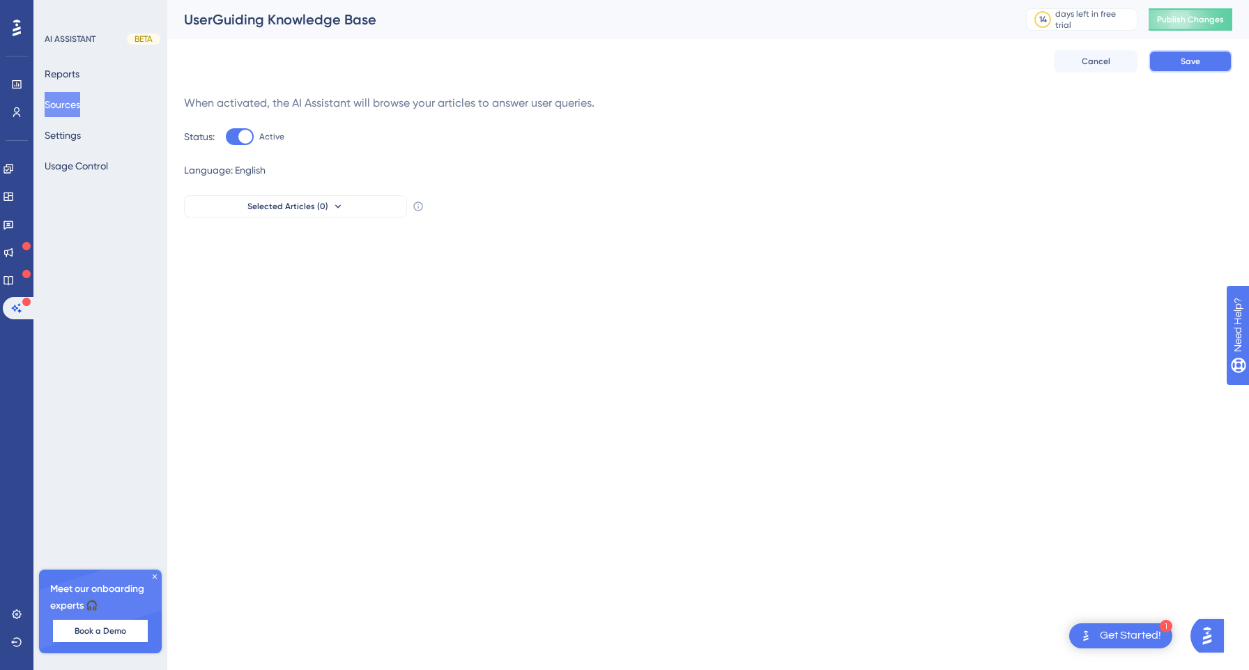
click at [1182, 71] on button "Save" at bounding box center [1191, 61] width 84 height 22
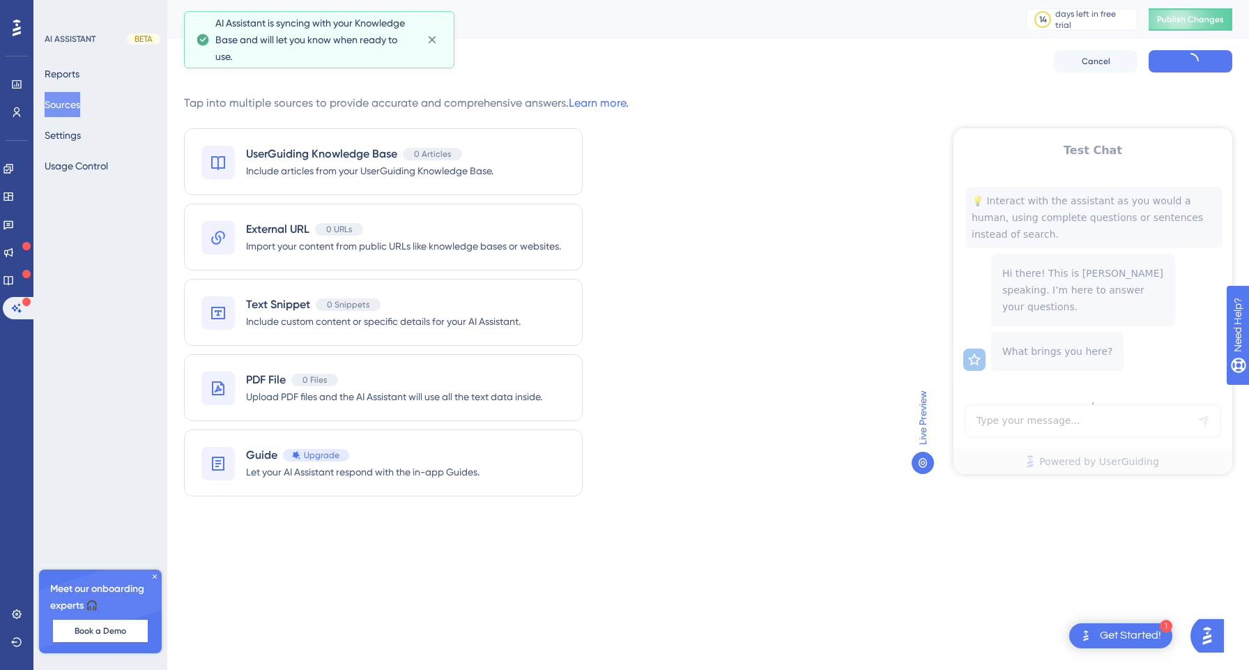
click at [1046, 420] on div "Test Chat 💡 Interact with the assistant as you would a human, using complete qu…" at bounding box center [1092, 301] width 279 height 346
click at [1007, 421] on div "Test Chat 💡 Interact with the assistant as you would a human, using complete qu…" at bounding box center [1092, 301] width 279 height 346
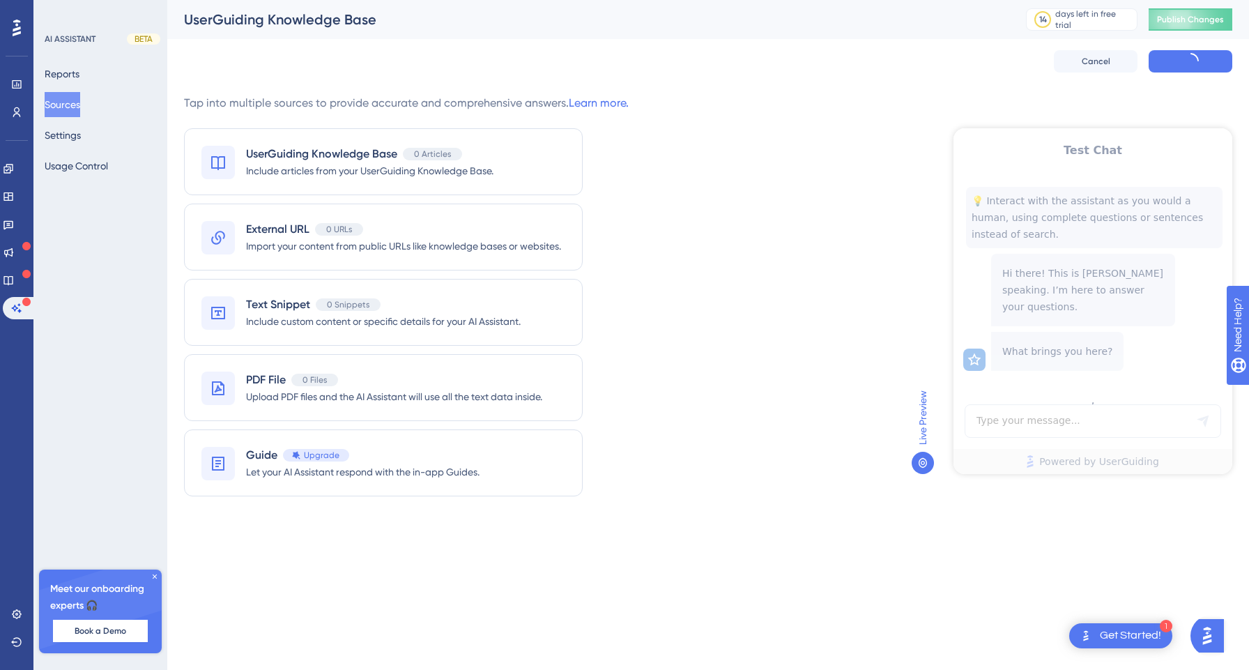
click at [1151, 626] on div "1 Get Started!" at bounding box center [1120, 635] width 103 height 25
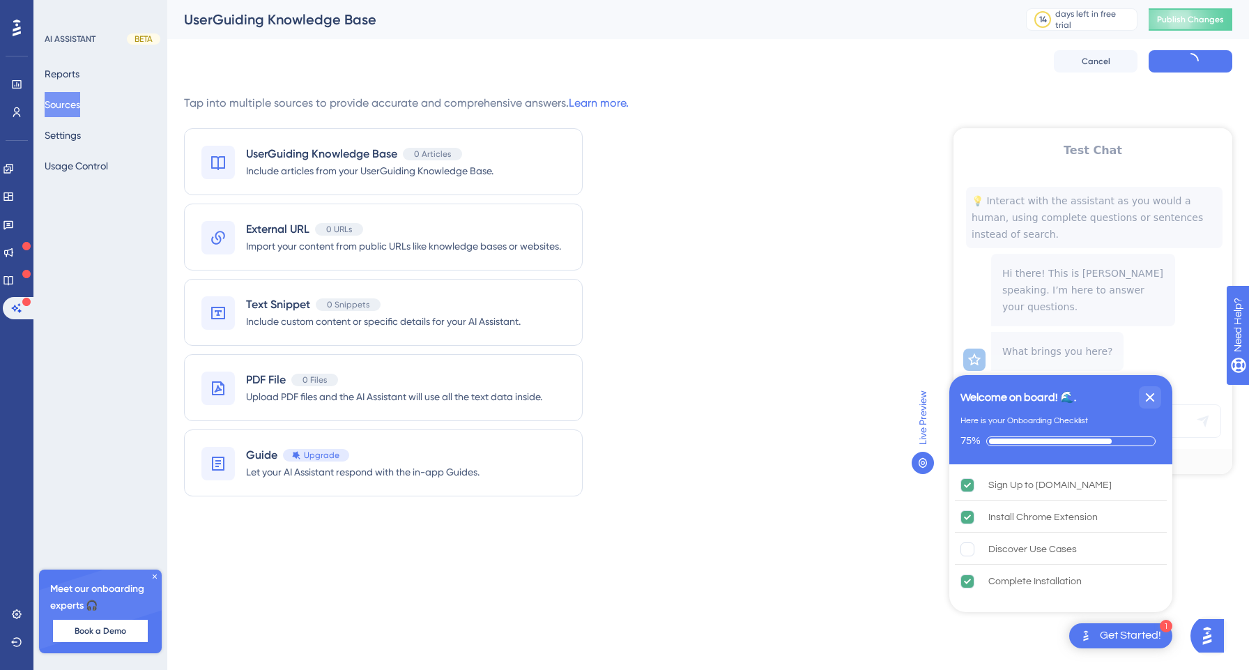
click at [856, 524] on div "Performance Users Engagement Widgets Feedback Product Updates Knowledge Base AI…" at bounding box center [708, 267] width 1082 height 535
click at [243, 233] on div "External URL 0 URLs Import your content from public URLs like knowledge bases o…" at bounding box center [383, 237] width 399 height 67
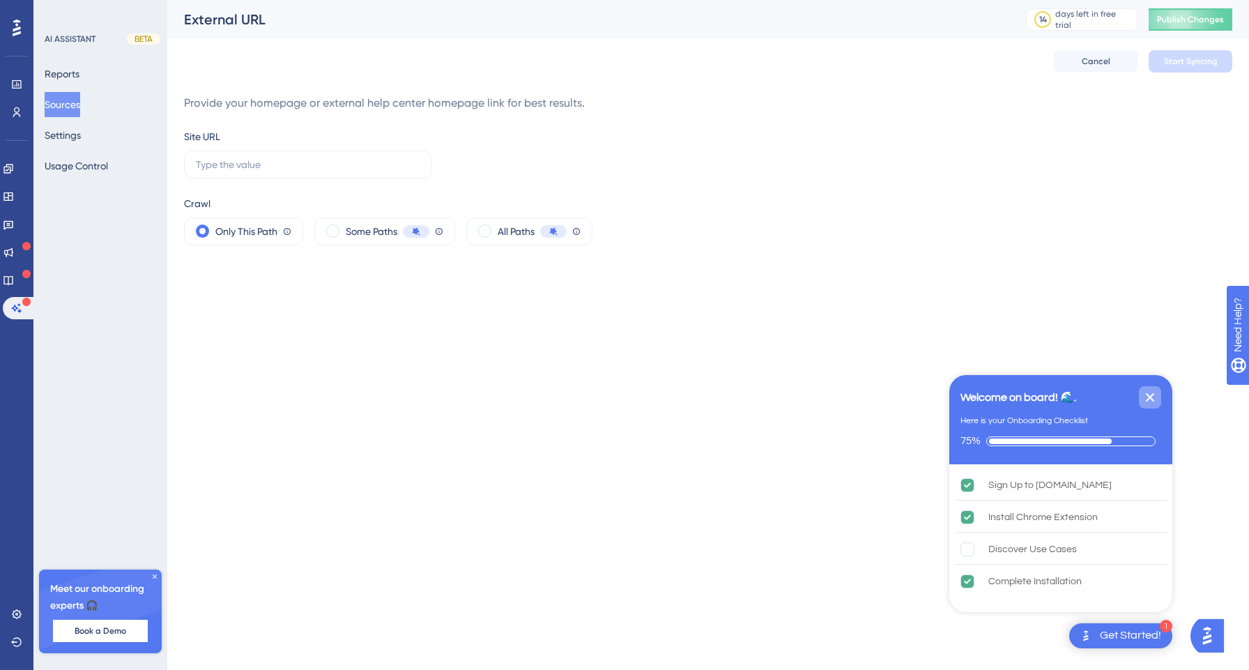
click at [1151, 390] on icon "Close Checklist" at bounding box center [1150, 397] width 17 height 17
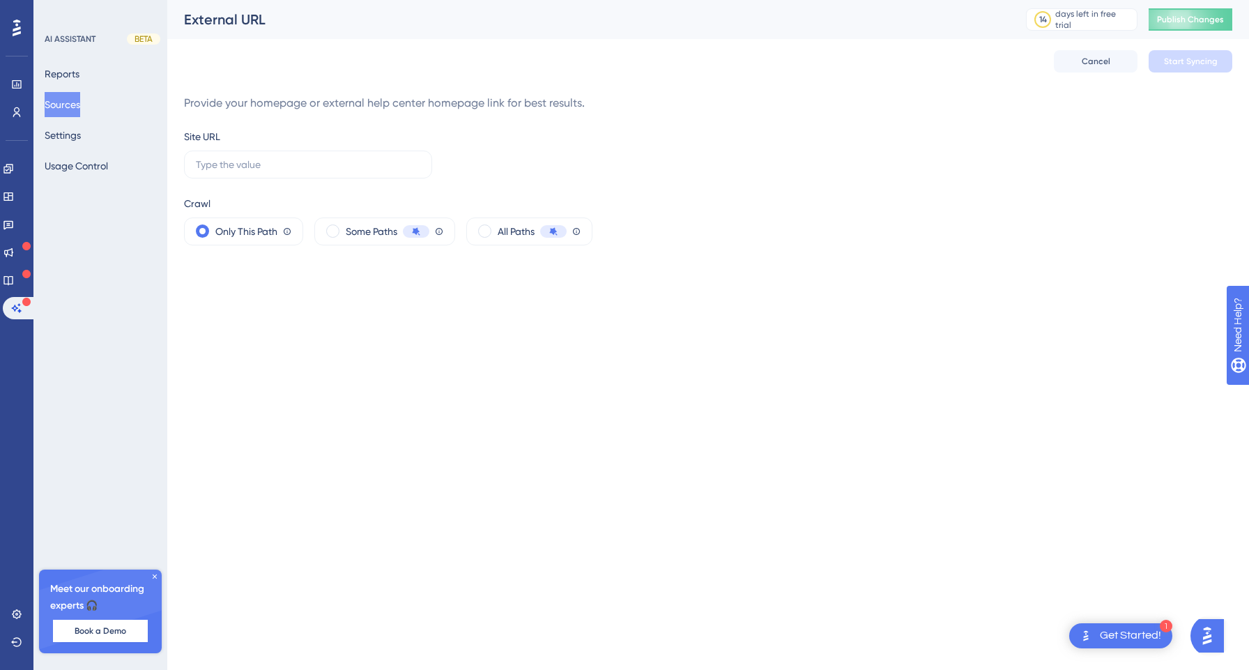
click at [62, 37] on div "AI ASSISTANT" at bounding box center [70, 38] width 51 height 11
click at [20, 29] on icon at bounding box center [17, 28] width 8 height 17
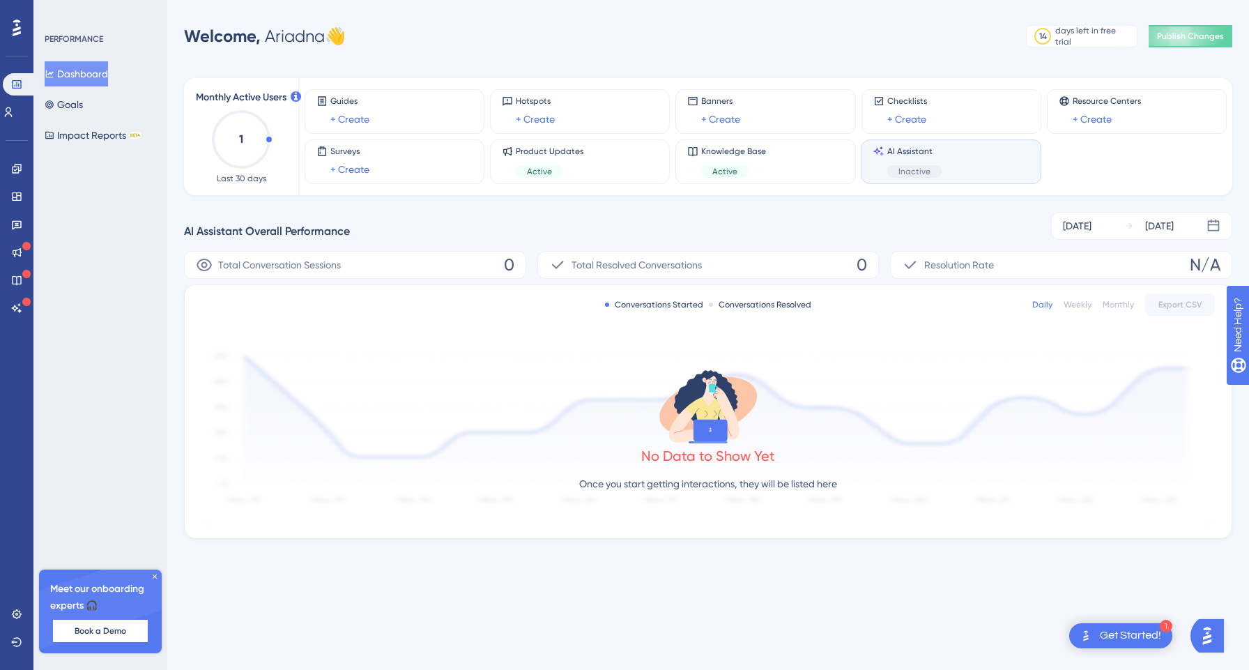
click at [949, 170] on div "AI Assistant Inactive" at bounding box center [951, 162] width 156 height 32
click at [907, 171] on span "Inactive" at bounding box center [914, 171] width 32 height 11
click at [922, 151] on span "AI Assistant" at bounding box center [914, 151] width 54 height 11
click at [1197, 37] on span "Publish Changes" at bounding box center [1190, 36] width 67 height 11
click at [1103, 641] on div "Get Started!" at bounding box center [1130, 635] width 61 height 15
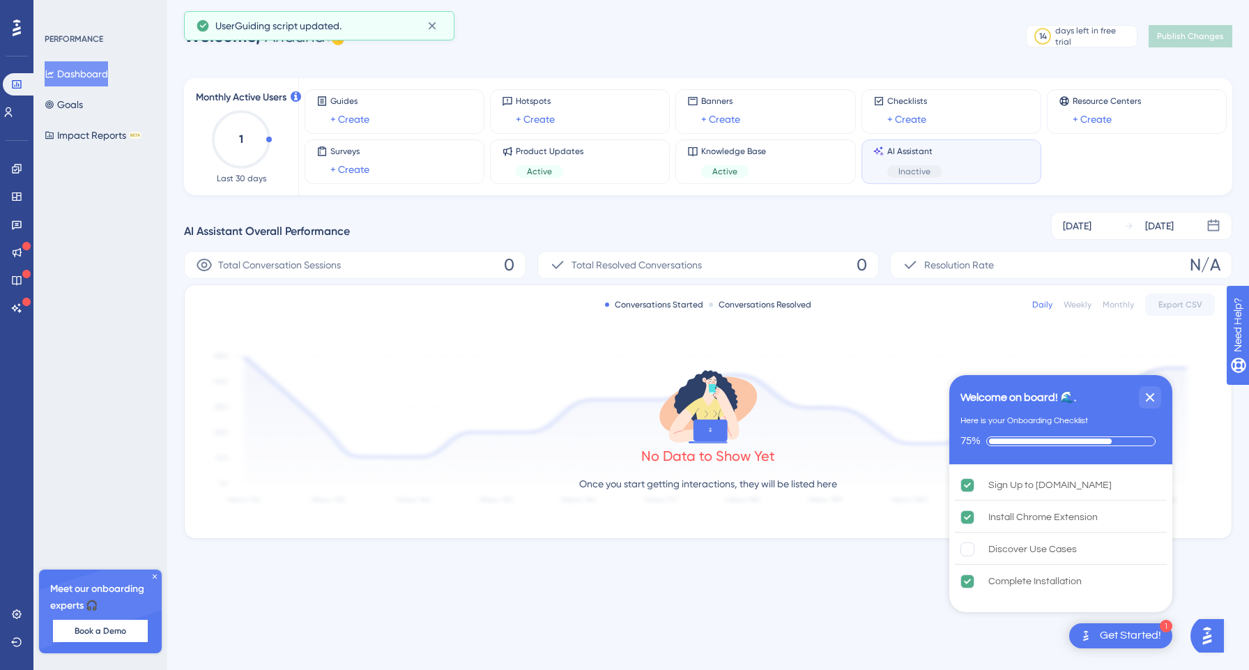
click at [925, 169] on span "Inactive" at bounding box center [914, 171] width 32 height 11
click at [900, 81] on div "Guides + Create Hotspots + Create Banners + Create Checklists + Create Resource…" at bounding box center [765, 136] width 933 height 117
click at [1149, 392] on icon "Close Checklist" at bounding box center [1150, 397] width 17 height 17
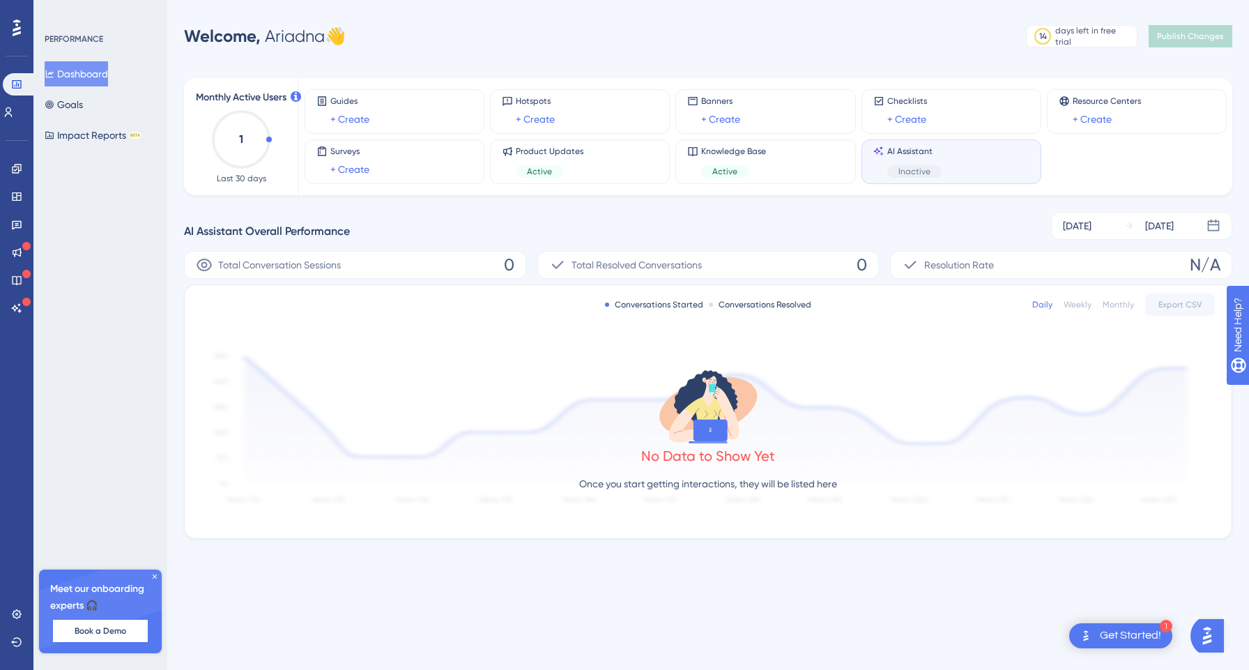
click at [247, 117] on icon "1" at bounding box center [240, 139] width 61 height 61
click at [910, 155] on span "AI Assistant" at bounding box center [914, 151] width 54 height 11
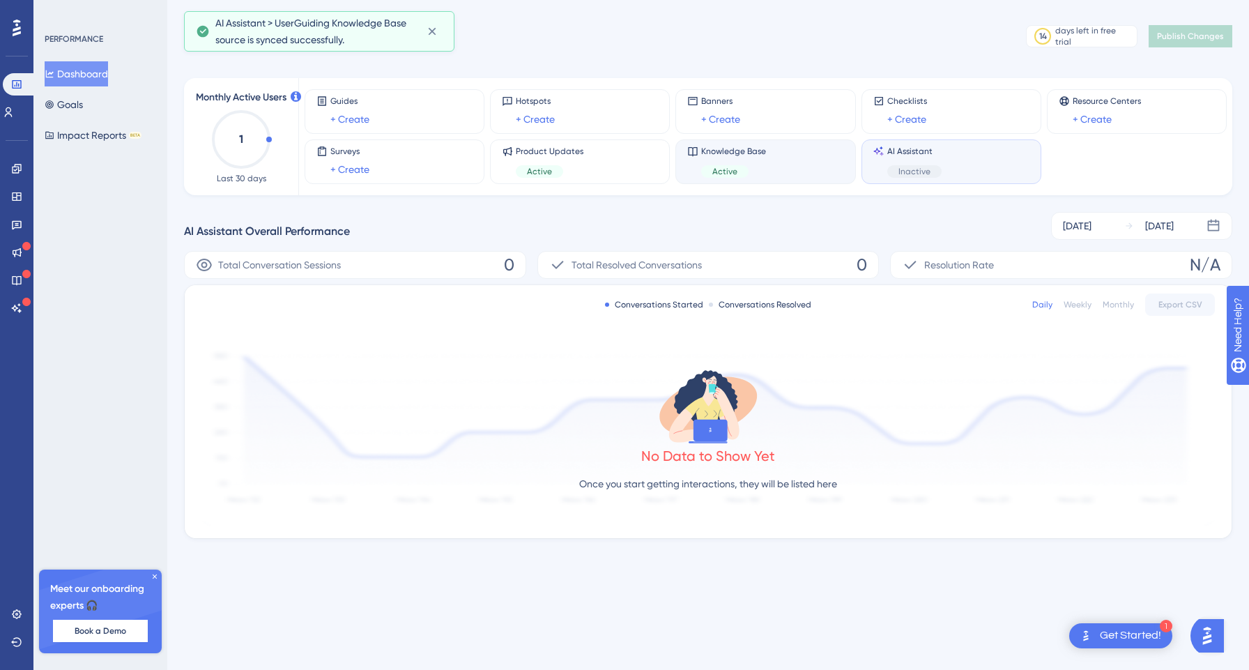
click at [766, 157] on div "Knowledge Base Active" at bounding box center [765, 162] width 156 height 32
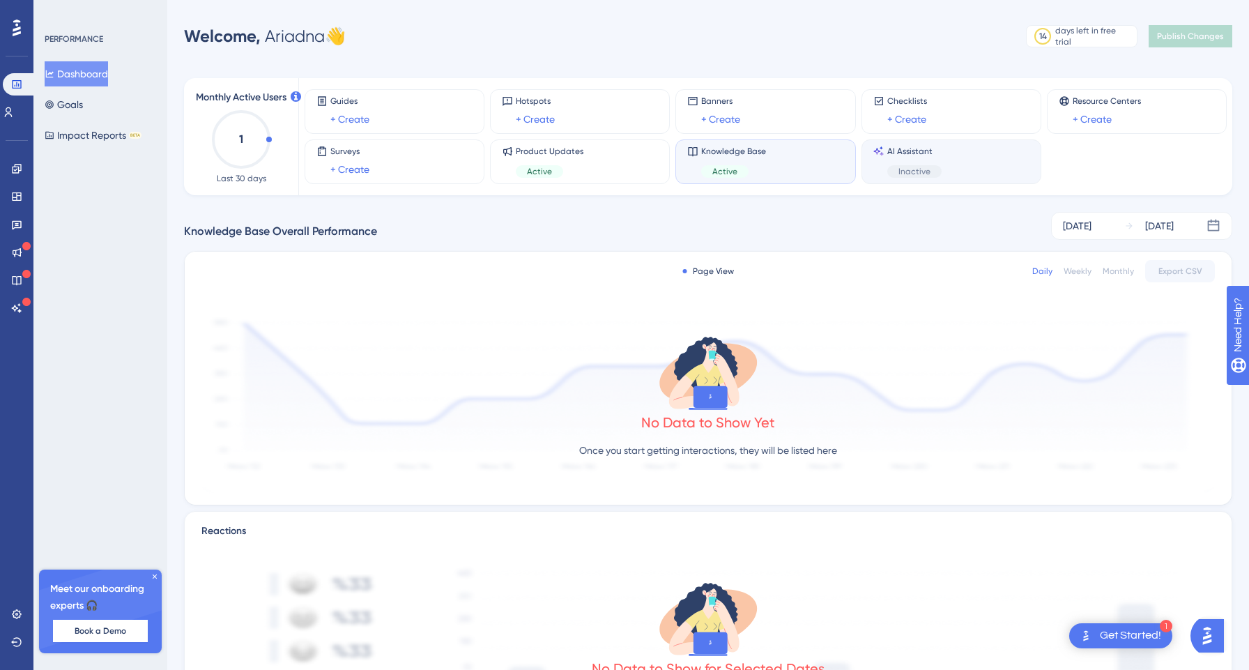
click at [915, 166] on span "Inactive" at bounding box center [914, 171] width 32 height 11
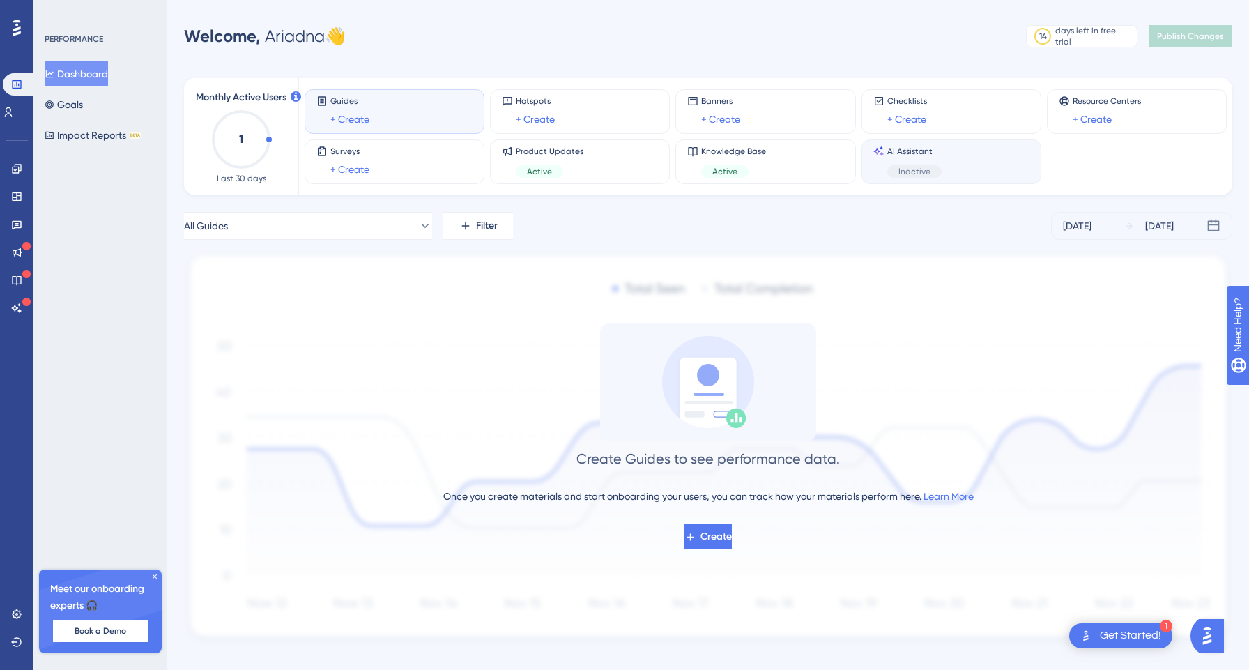
click at [935, 166] on div "Inactive" at bounding box center [914, 171] width 54 height 13
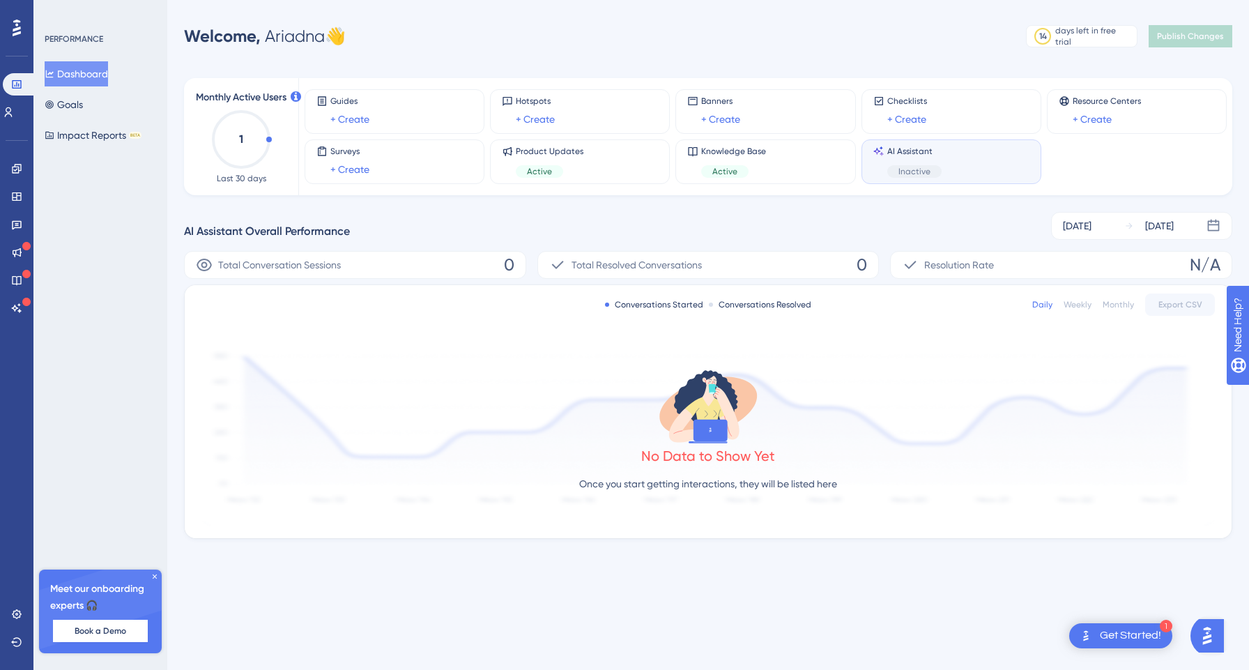
click at [732, 473] on div "No Data to Show Yet Once you start getting interactions, they will be listed he…" at bounding box center [707, 433] width 1013 height 187
click at [731, 484] on p "Once you start getting interactions, they will be listed here" at bounding box center [708, 483] width 258 height 17
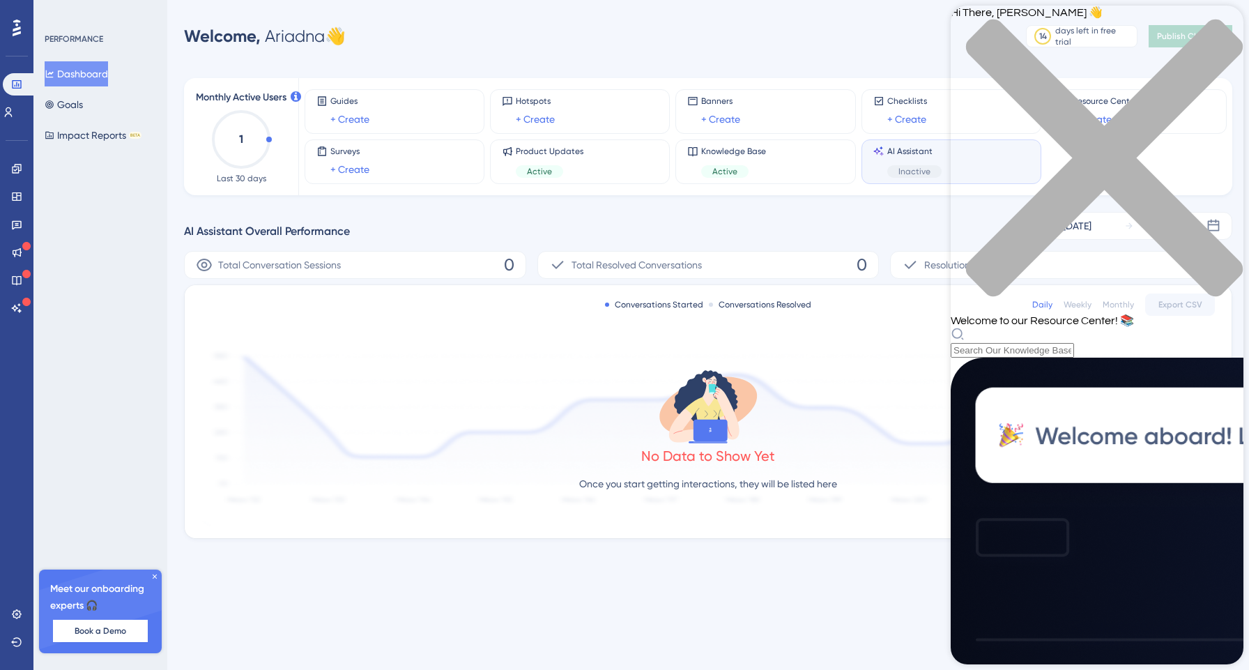
scroll to position [449, 0]
click at [888, 489] on div "No Data to Show Yet Once you start getting interactions, they will be listed he…" at bounding box center [707, 433] width 1013 height 187
click at [404, 91] on div "Guides + Create" at bounding box center [395, 111] width 180 height 45
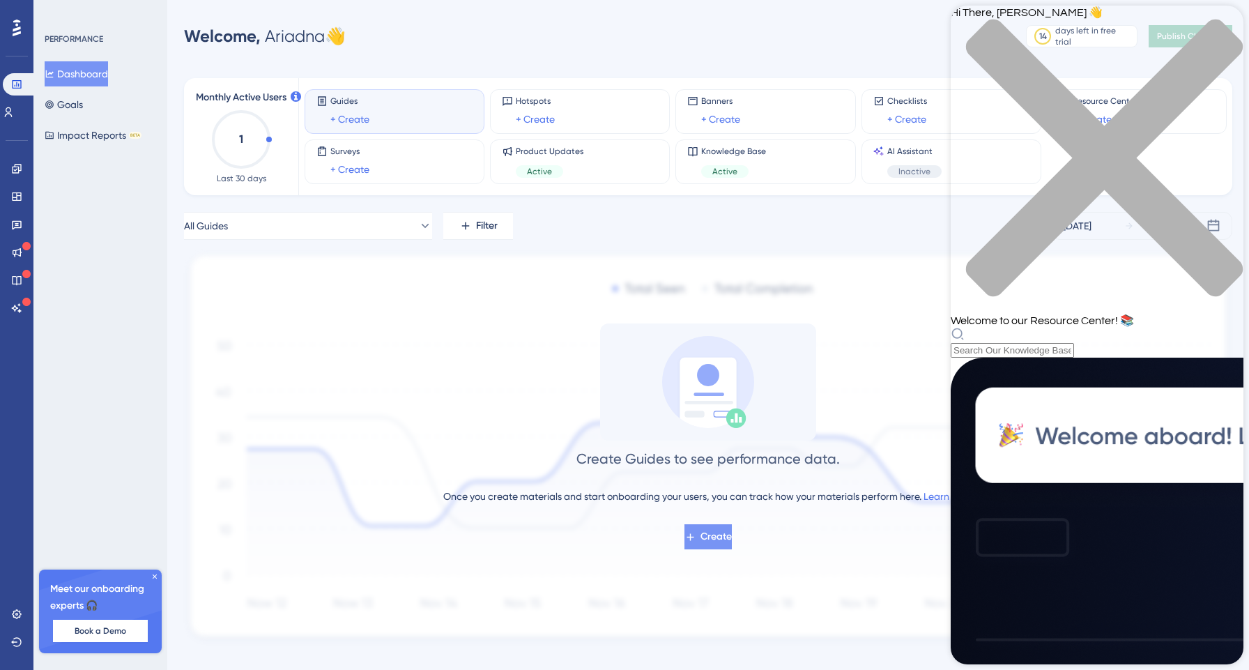
click at [708, 537] on span "Create" at bounding box center [715, 536] width 31 height 17
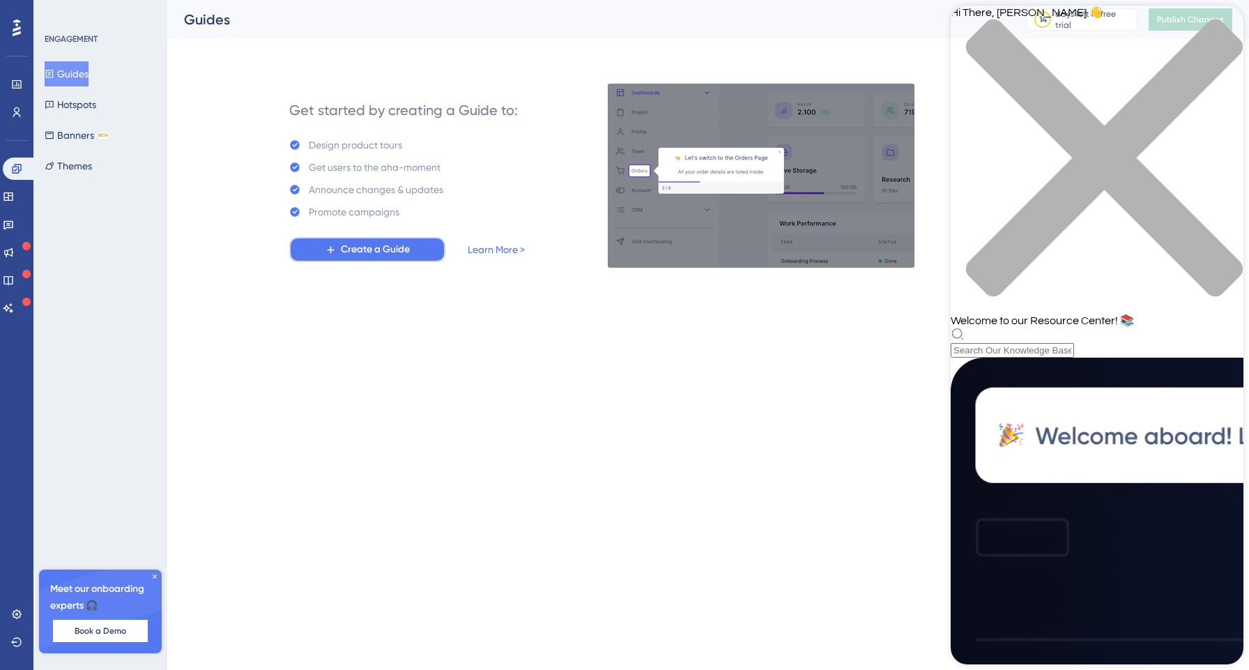
click at [392, 252] on span "Create a Guide" at bounding box center [375, 249] width 69 height 17
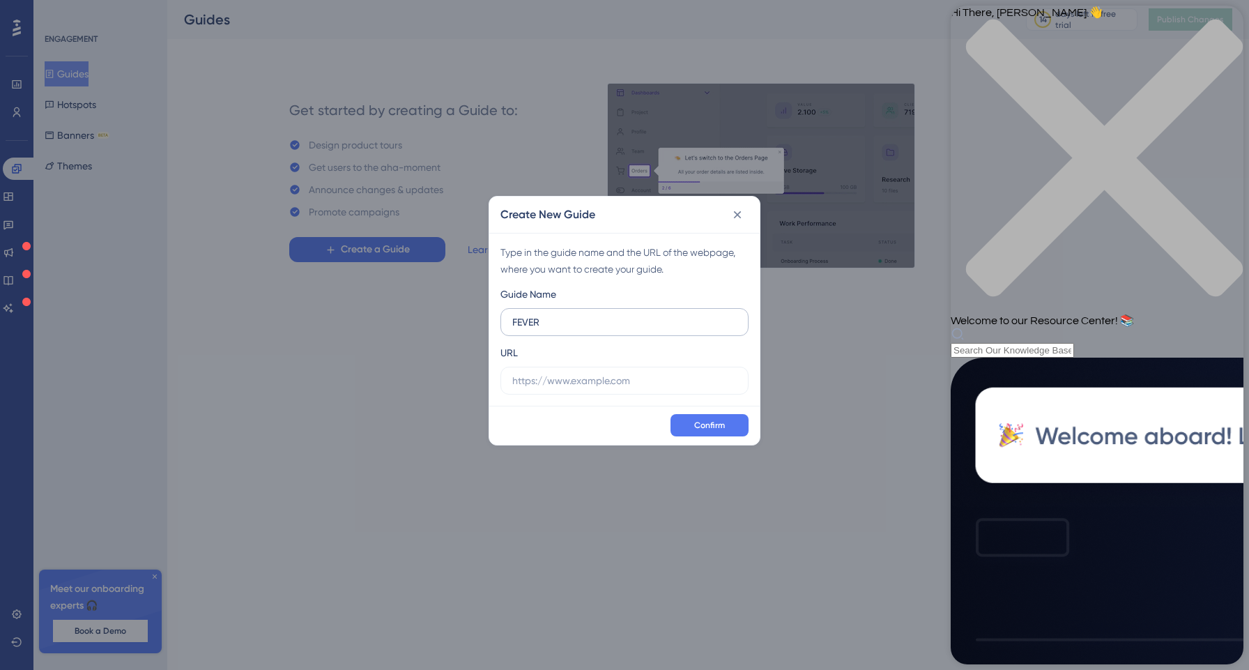
type input "FEVER"
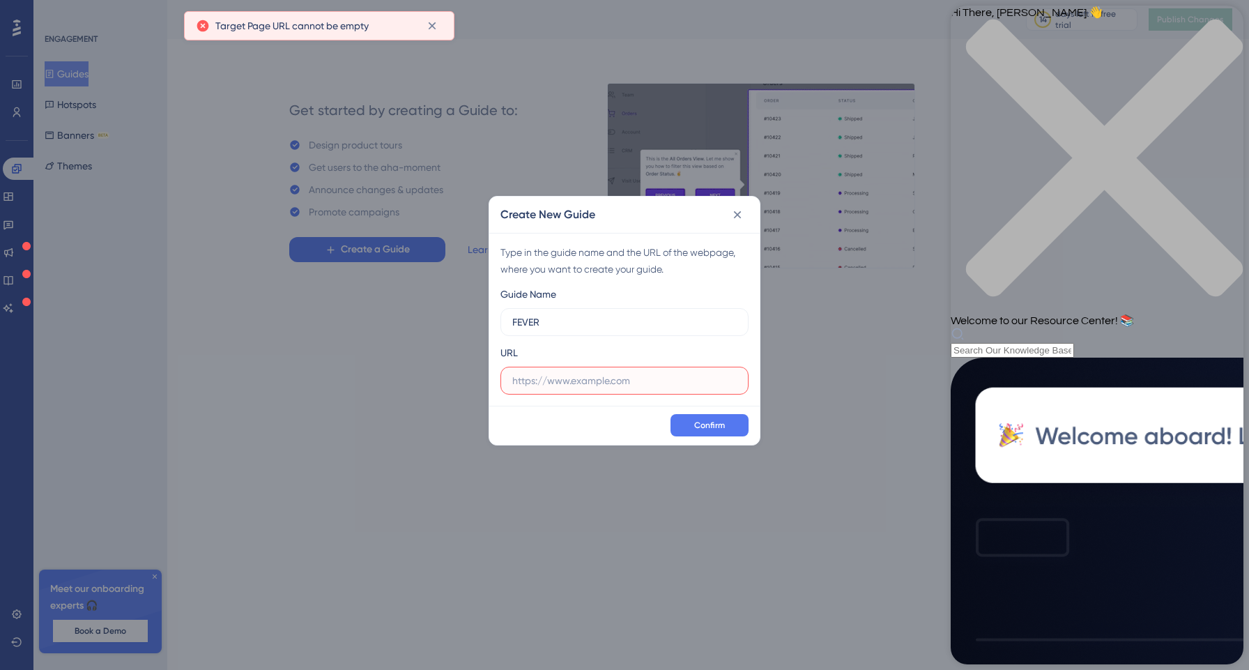
click at [611, 374] on input "text" at bounding box center [624, 380] width 224 height 15
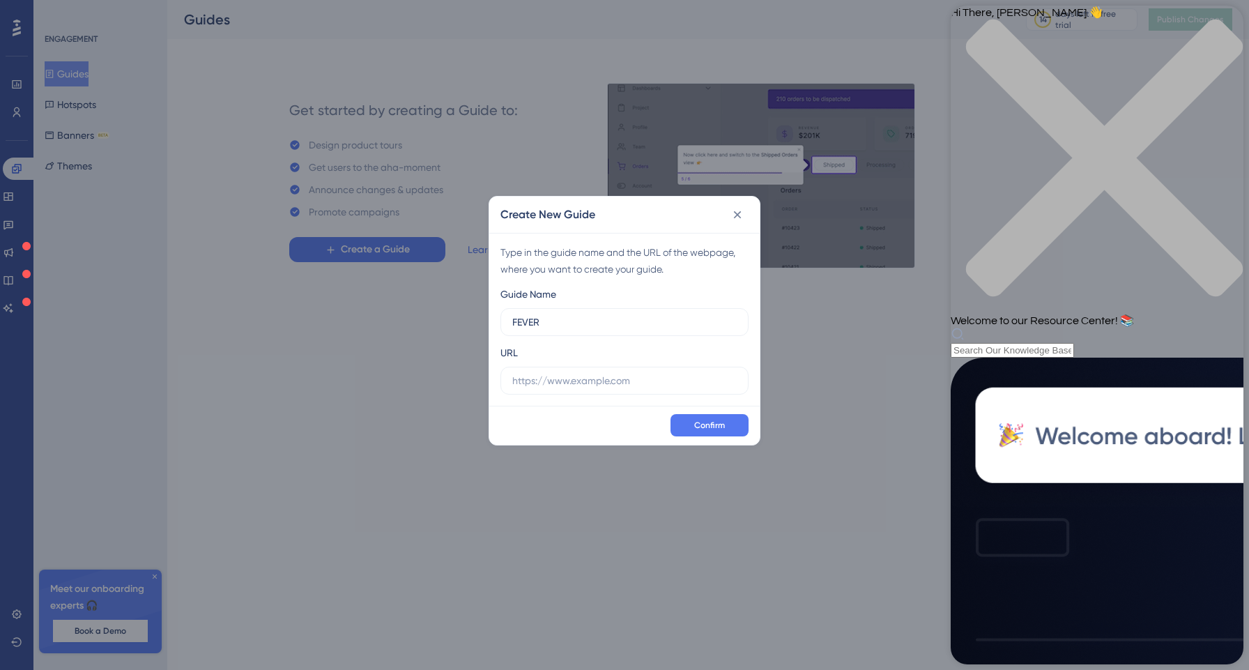
click at [1220, 29] on icon "close resource center" at bounding box center [1097, 165] width 293 height 293
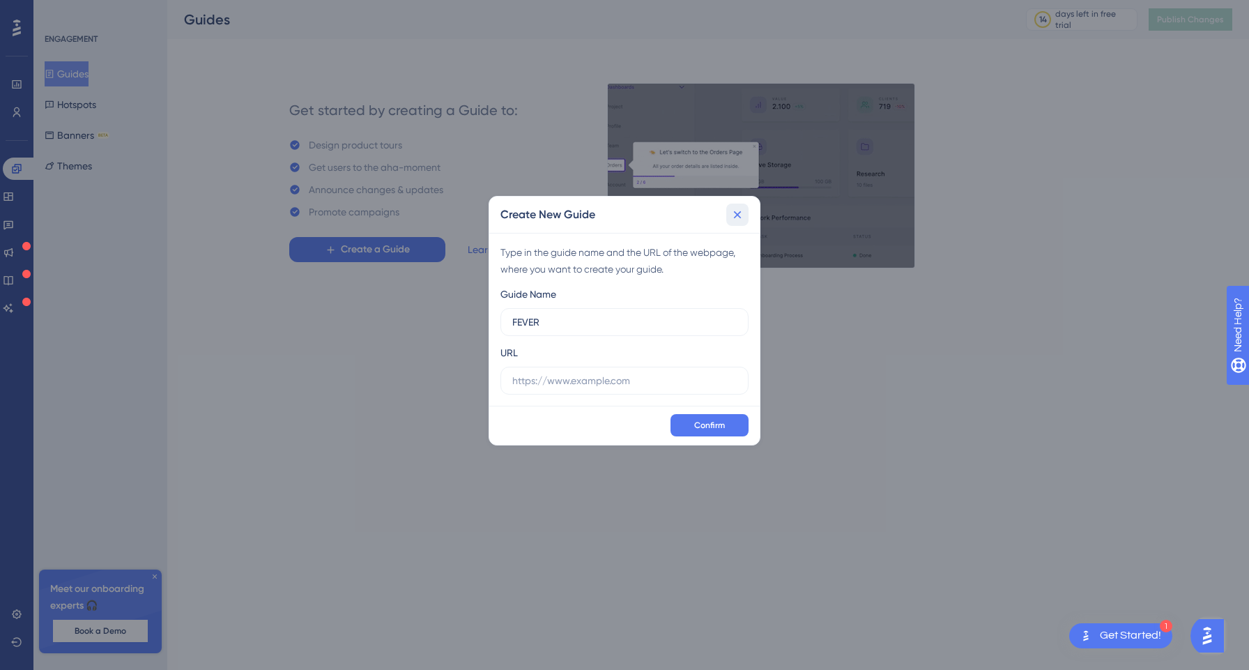
click at [739, 215] on icon at bounding box center [737, 215] width 14 height 14
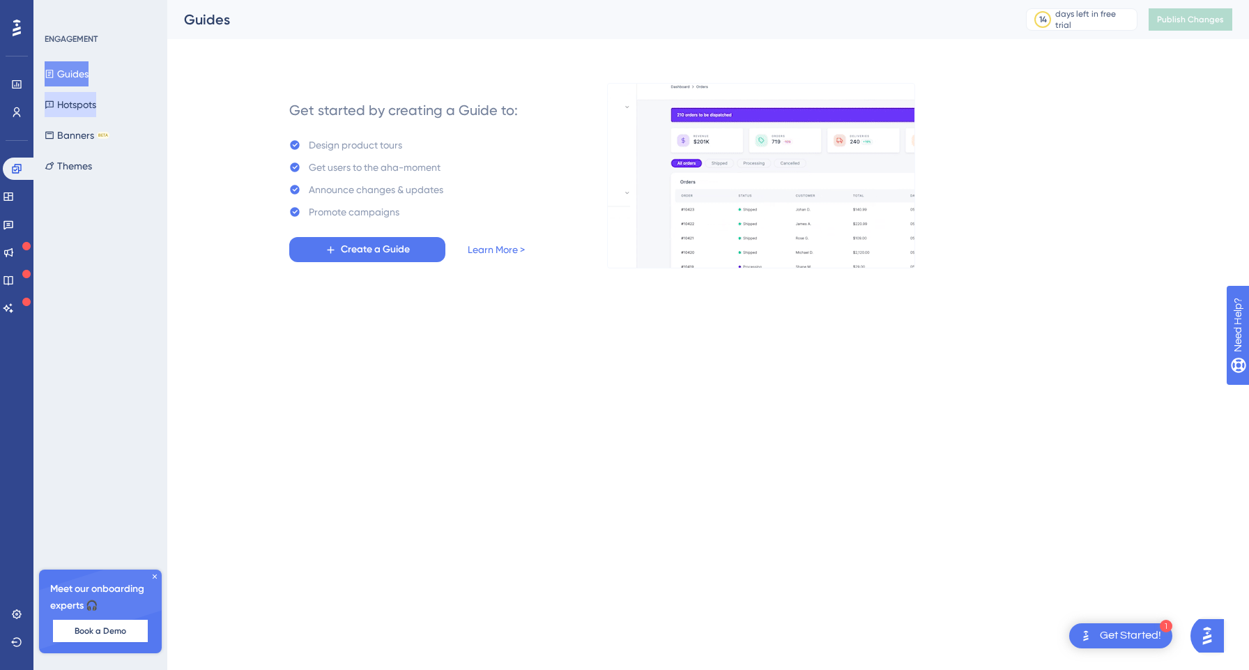
click at [88, 107] on button "Hotspots" at bounding box center [71, 104] width 52 height 25
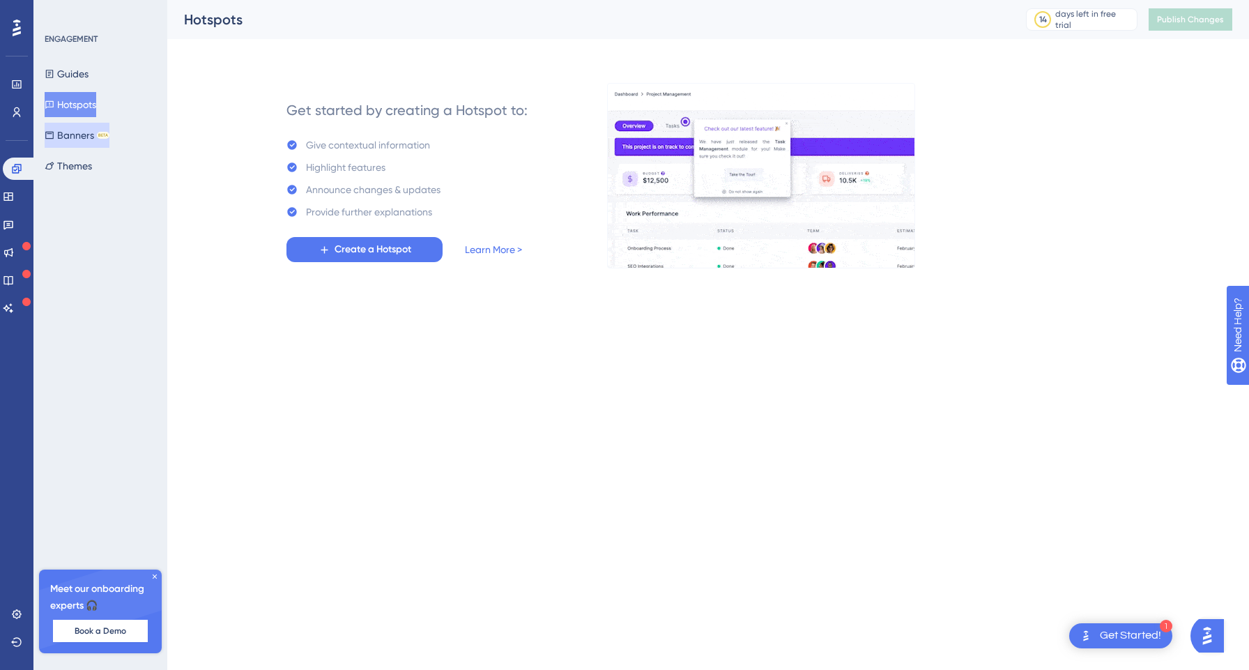
click at [88, 128] on button "Banners BETA" at bounding box center [77, 135] width 65 height 25
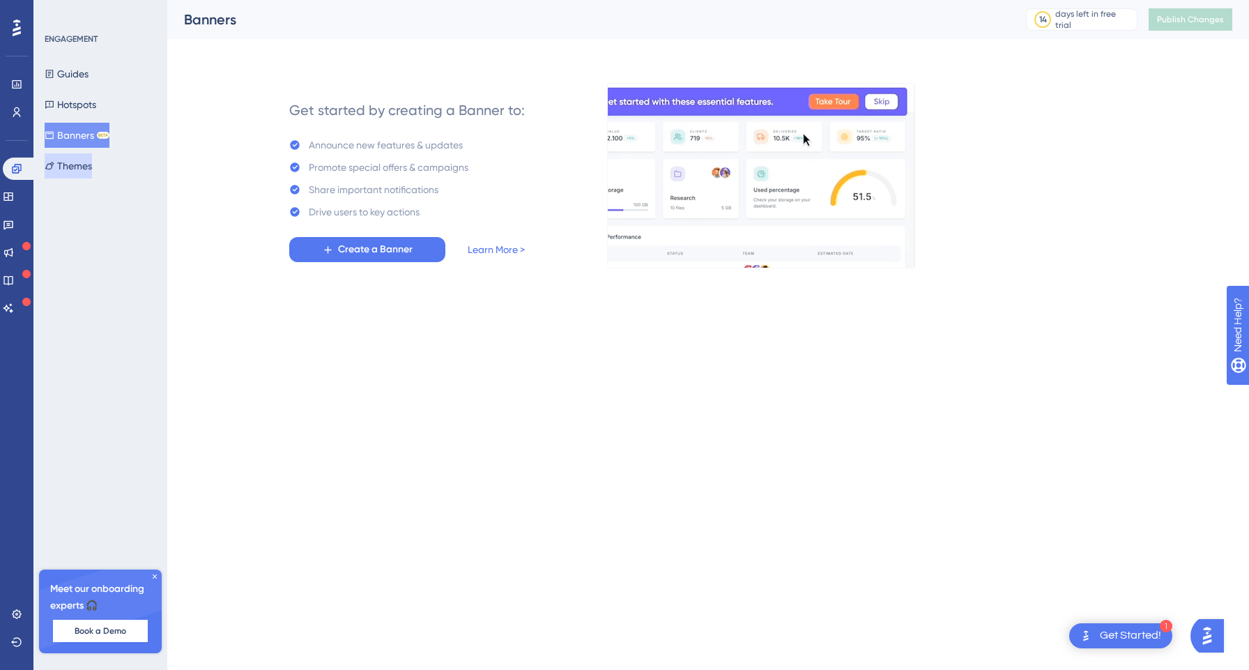
click at [92, 166] on button "Themes" at bounding box center [68, 165] width 47 height 25
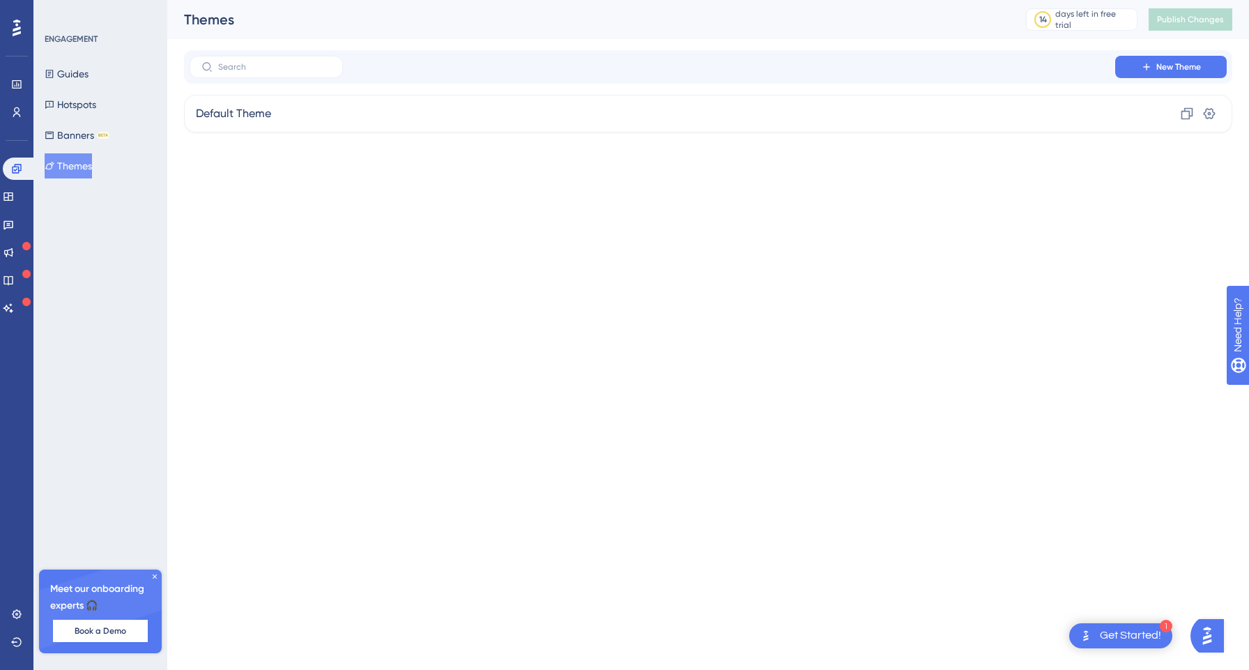
click at [17, 23] on icon at bounding box center [17, 28] width 8 height 17
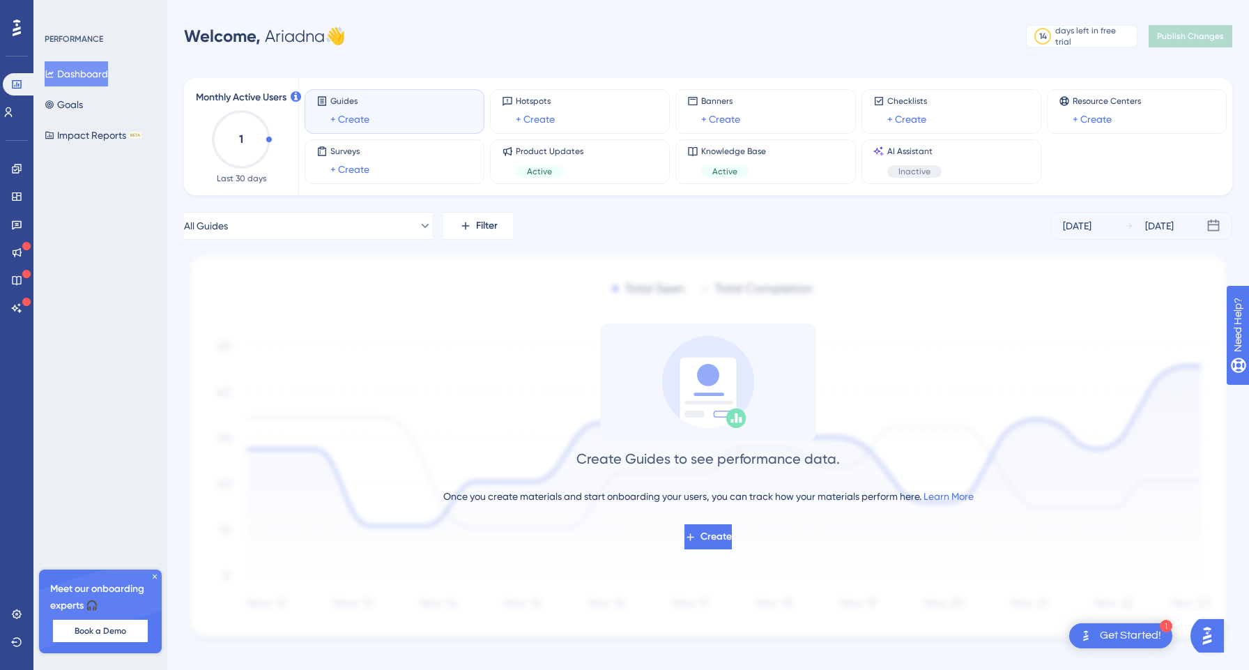
click at [371, 210] on div "Monthly Active Users 1 Last 30 days Guides + Create Hotspots + Create Banners +…" at bounding box center [708, 352] width 1048 height 583
click at [371, 222] on button "All Guides" at bounding box center [308, 226] width 248 height 28
click at [436, 172] on div "Surveys + Create" at bounding box center [394, 162] width 156 height 32
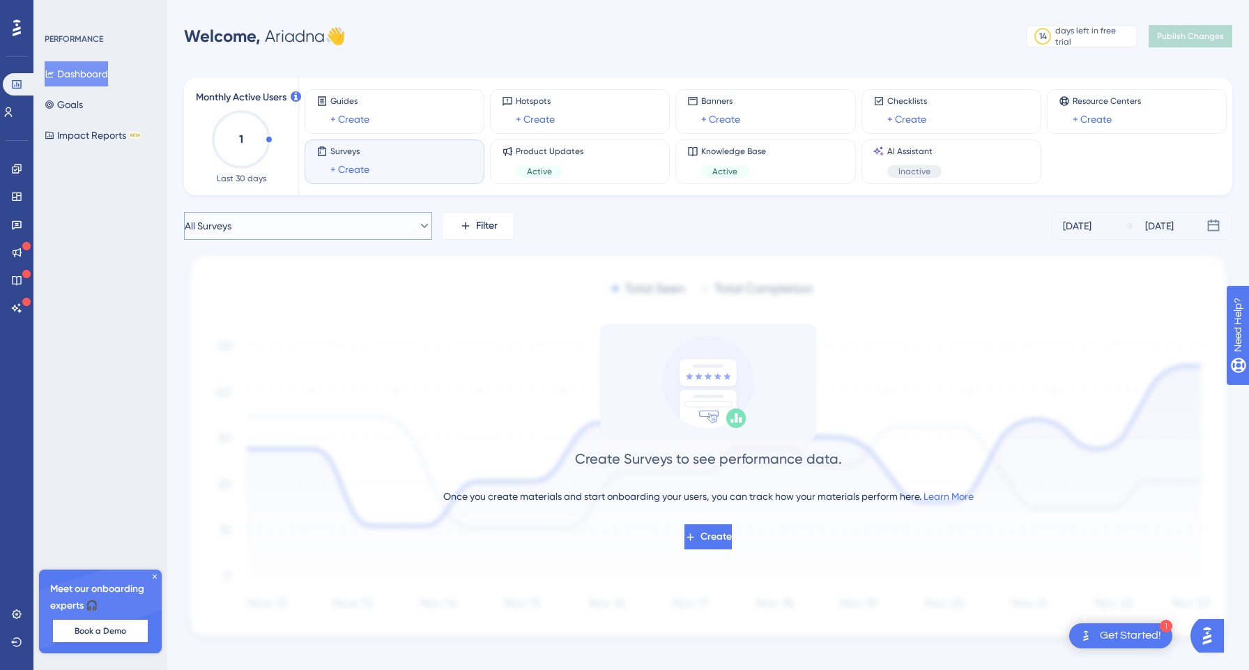
click at [388, 221] on button "All Surveys" at bounding box center [308, 226] width 248 height 28
type input "H"
type input "E"
click at [889, 72] on div "Monthly Active Users 1 Last 30 days Guides + Create Hotspots + Create Banners +…" at bounding box center [708, 352] width 1048 height 583
